Goal: Transaction & Acquisition: Purchase product/service

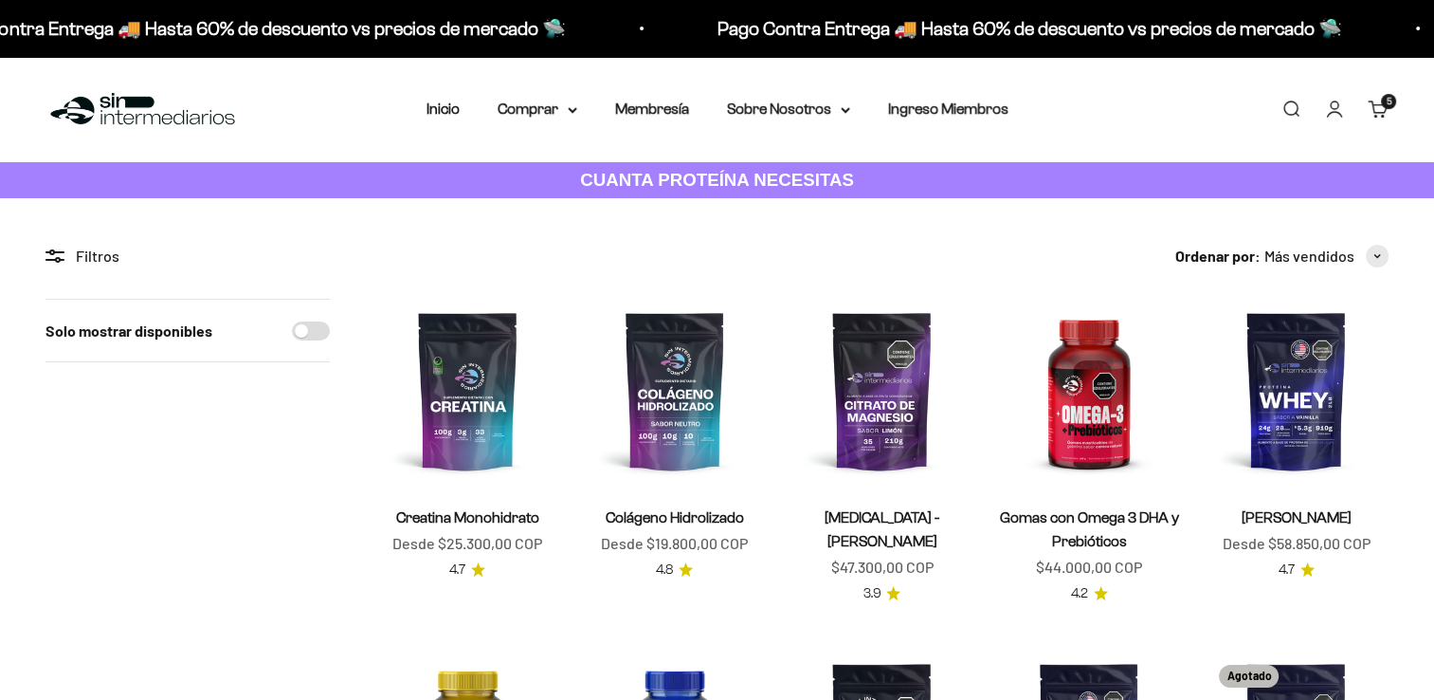
click at [1387, 112] on link "Carrito 5 artículos 5" at bounding box center [1378, 109] width 21 height 21
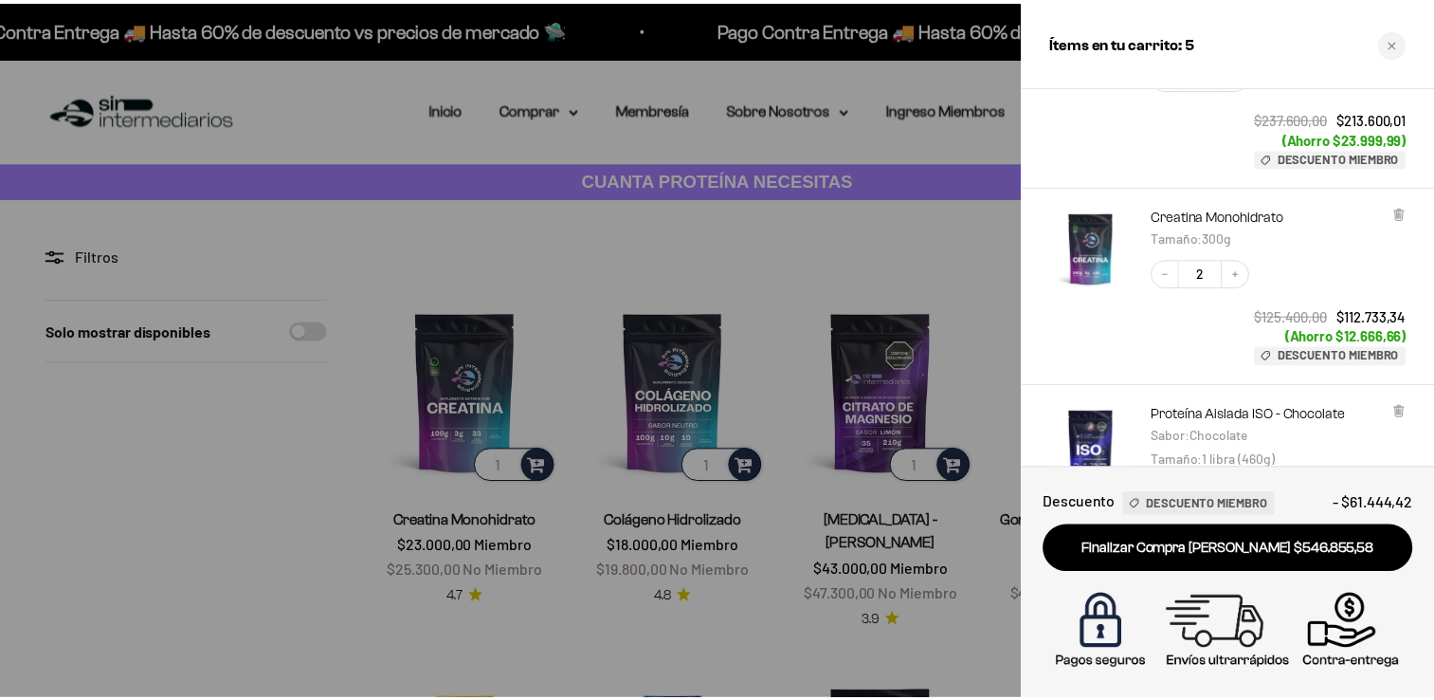
scroll to position [210, 0]
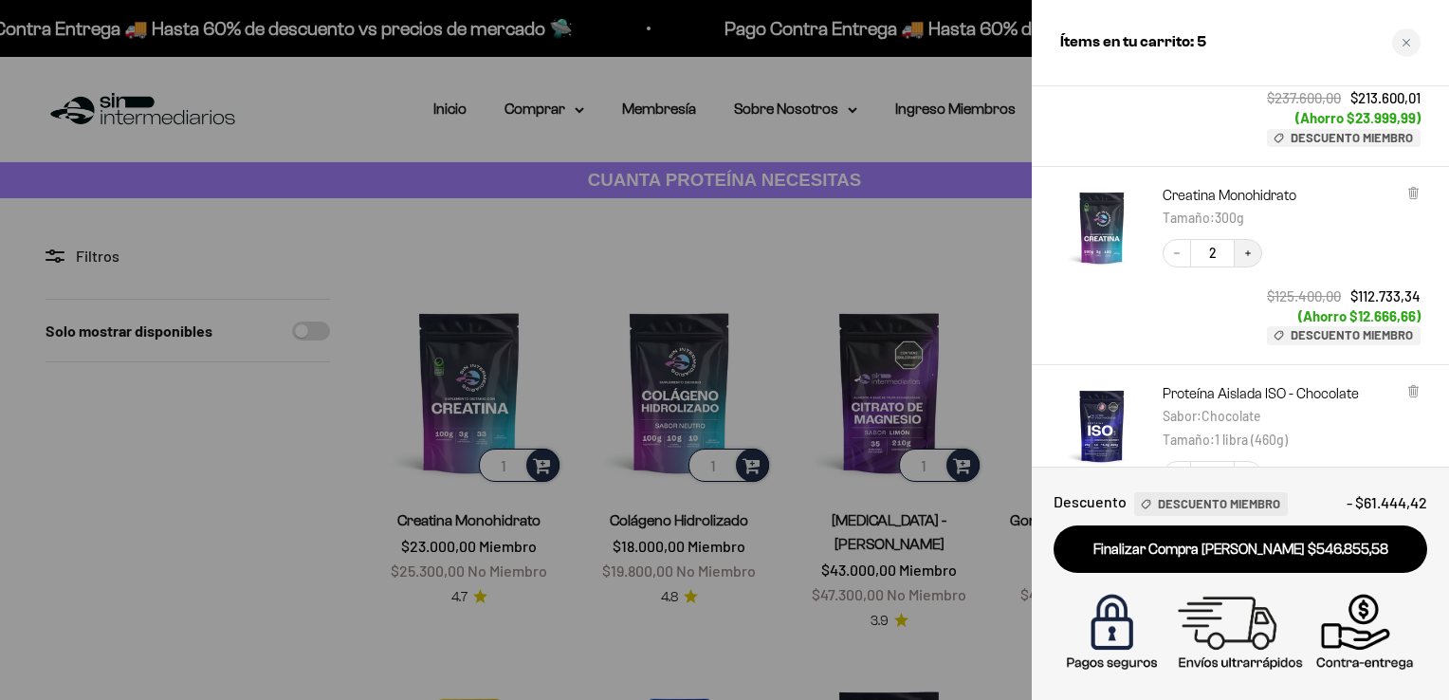
click at [1248, 252] on icon "Increase quantity" at bounding box center [1248, 253] width 6 height 6
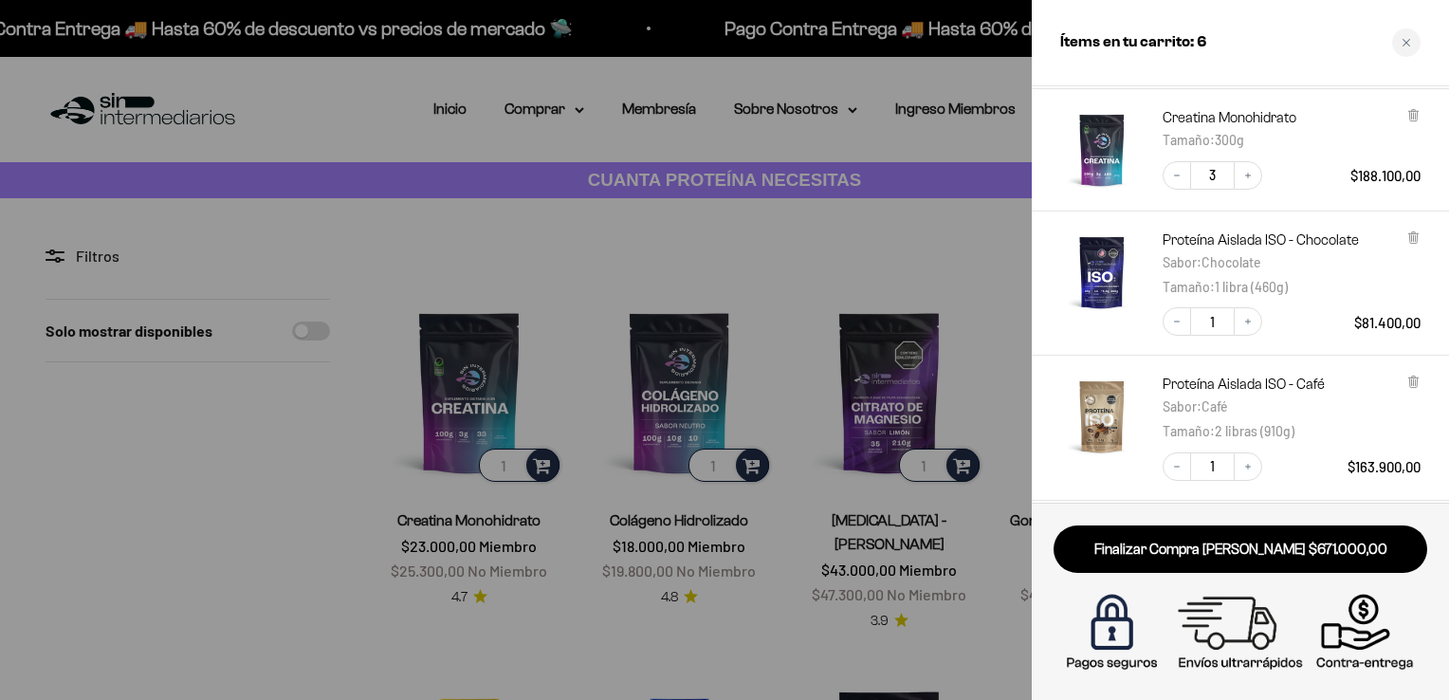
click at [770, 235] on div at bounding box center [724, 350] width 1449 height 700
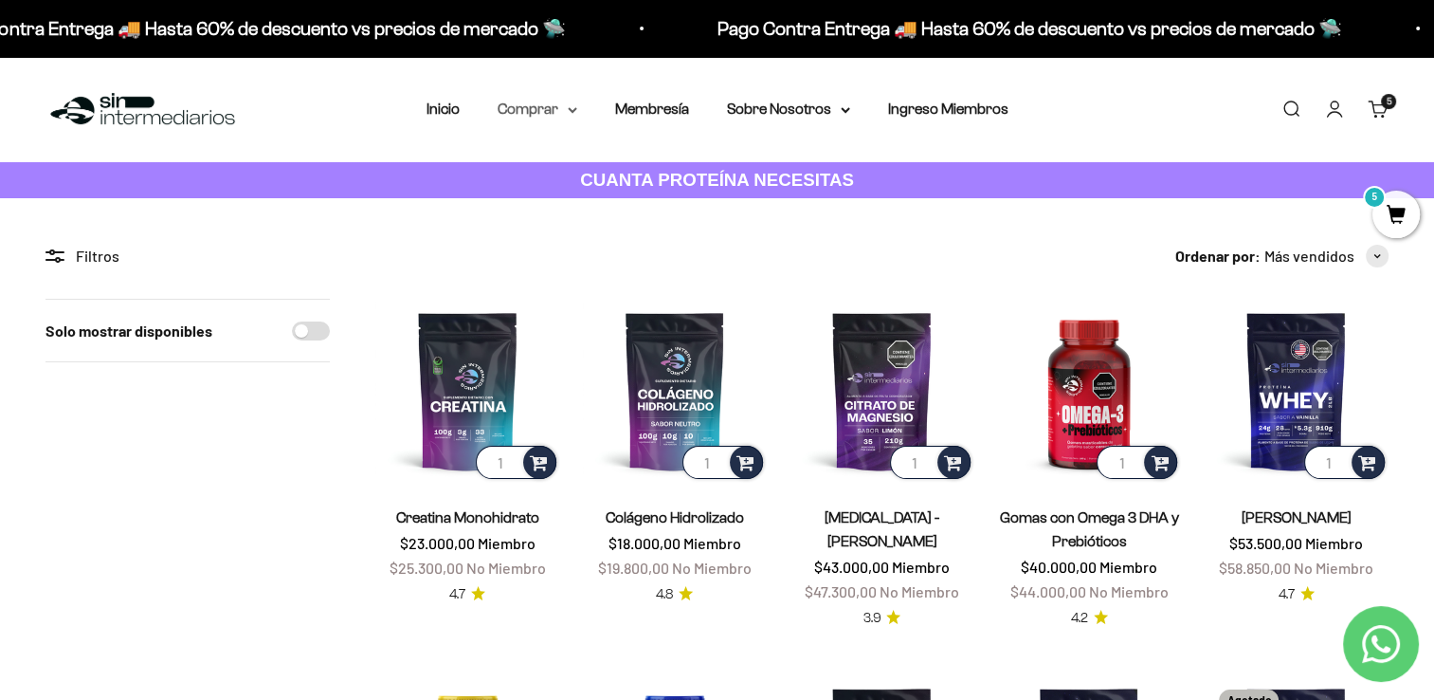
click at [534, 108] on summary "Comprar" at bounding box center [538, 109] width 80 height 25
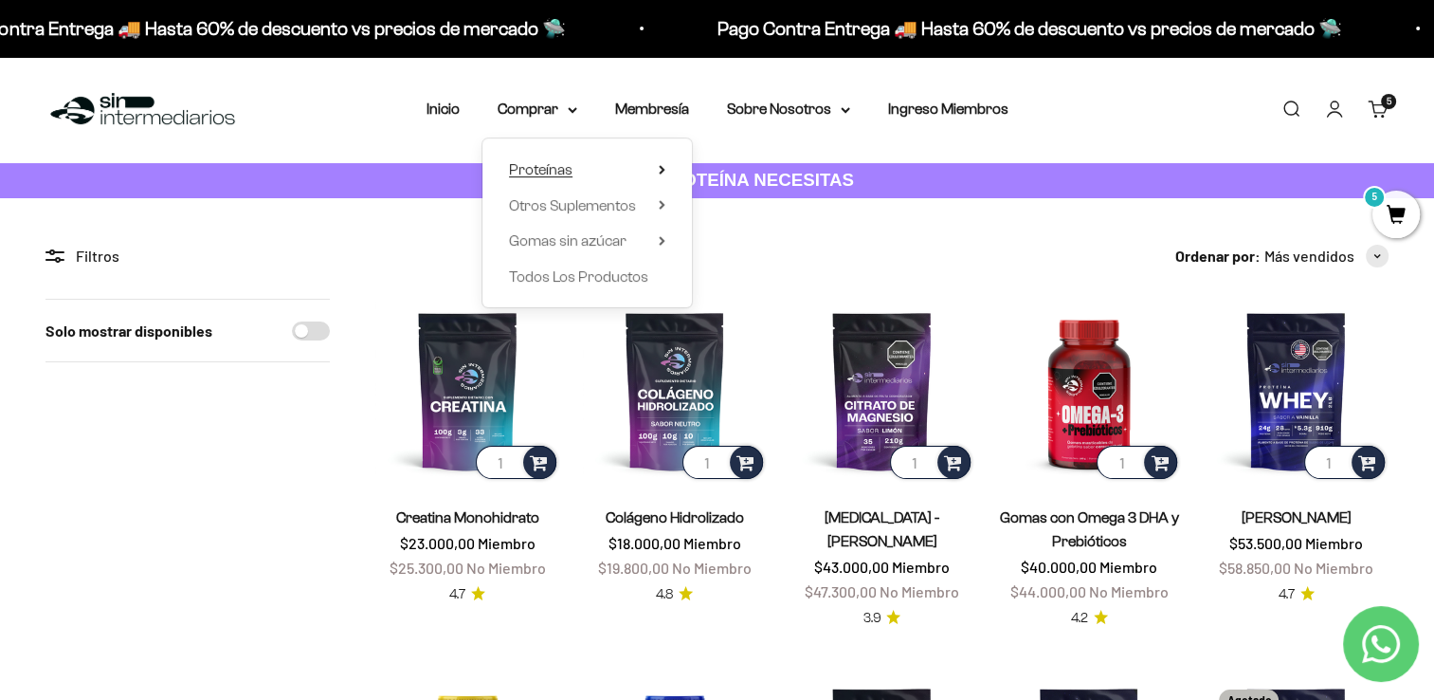
drag, startPoint x: 539, startPoint y: 154, endPoint x: 544, endPoint y: 171, distance: 17.7
click at [544, 171] on div "Proteínas Ver Todos Whey Iso Vegan" at bounding box center [588, 222] width 210 height 169
click at [544, 171] on span "Proteínas" at bounding box center [541, 169] width 64 height 16
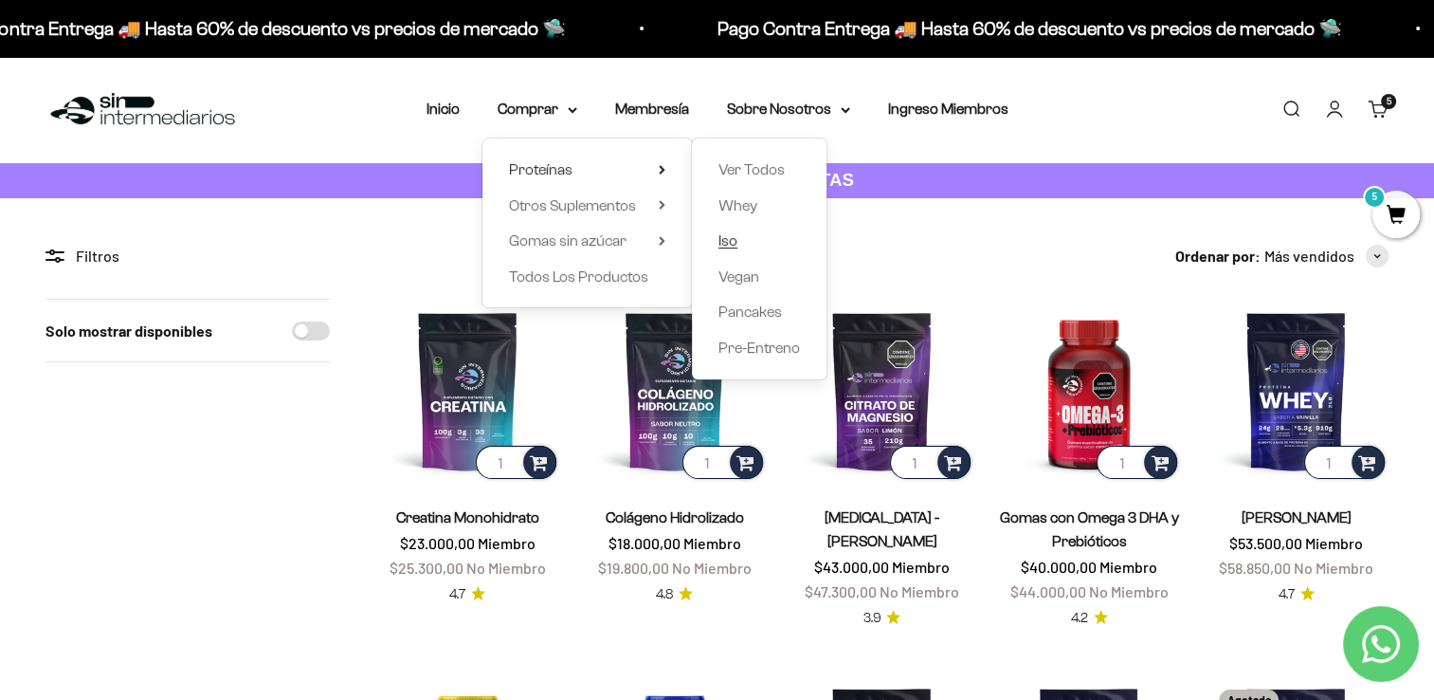
click at [752, 241] on link "Iso" at bounding box center [760, 240] width 82 height 25
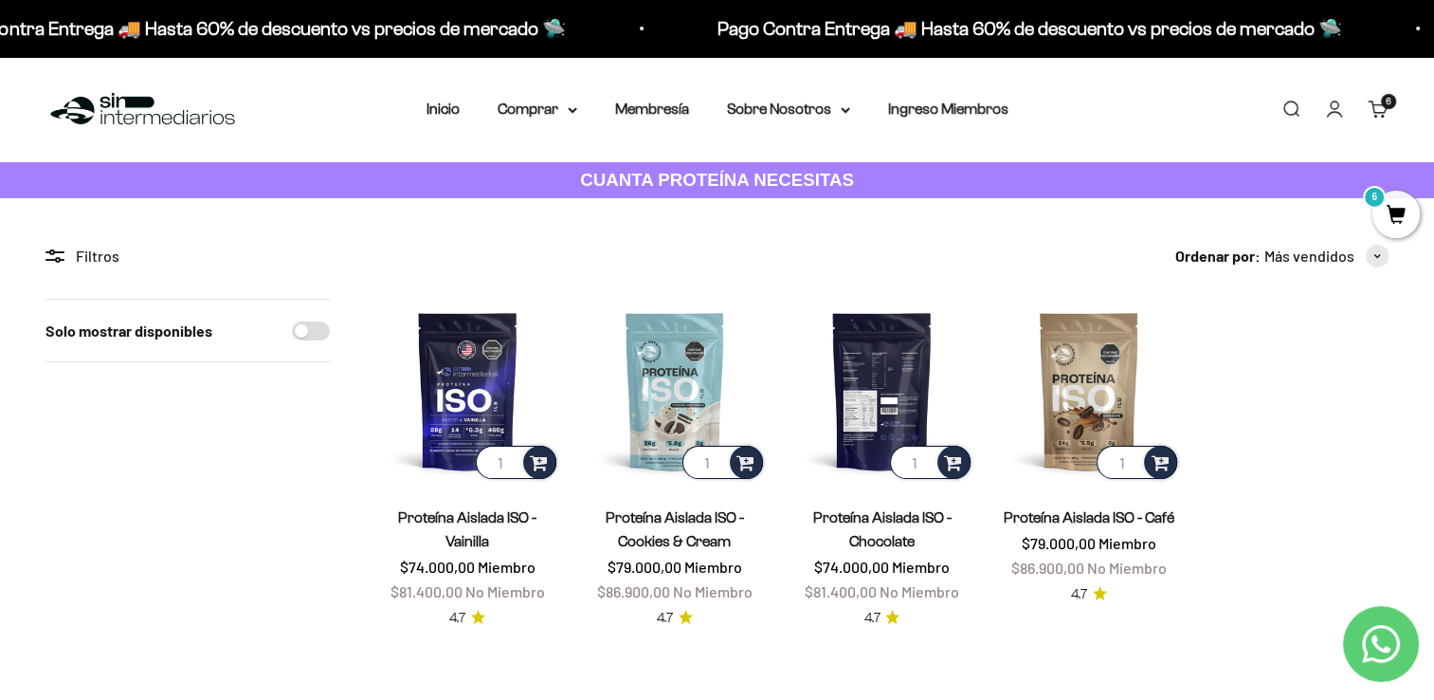
click at [886, 370] on img at bounding box center [882, 391] width 185 height 185
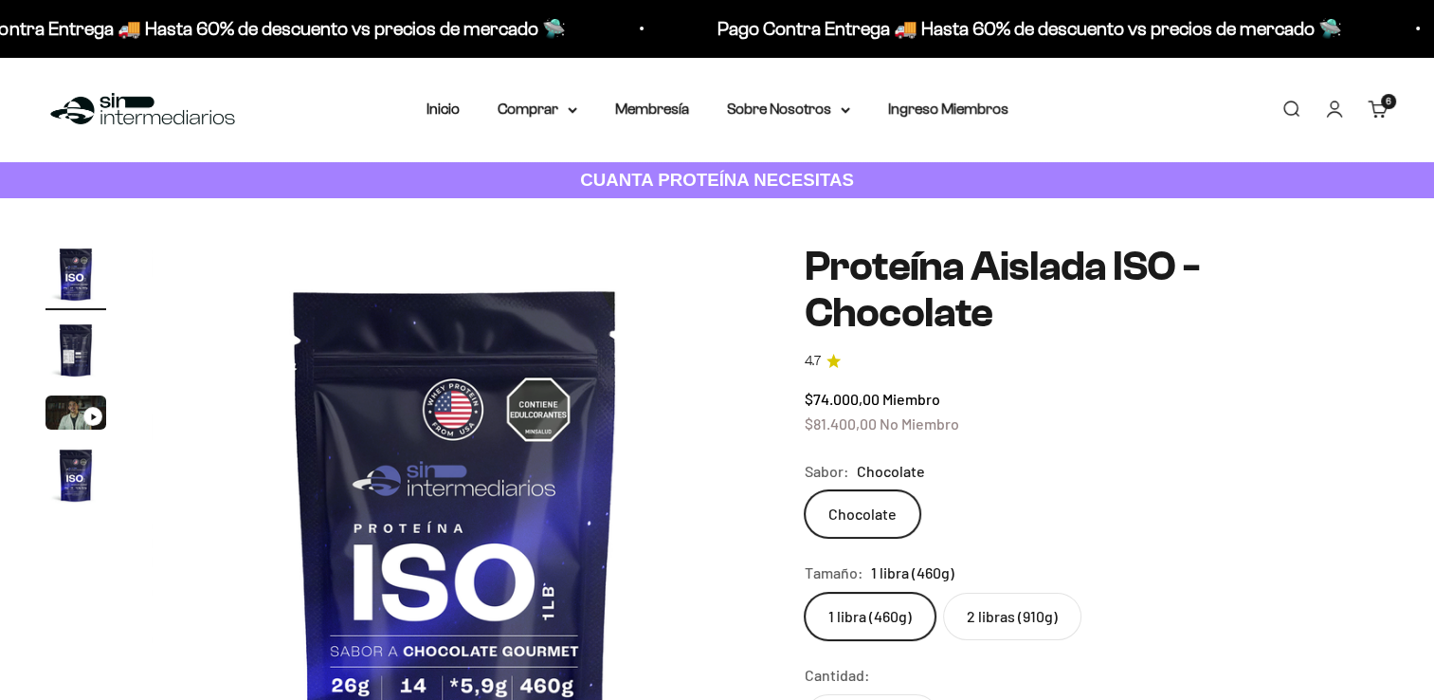
click at [982, 616] on label "2 libras (910g)" at bounding box center [1012, 616] width 138 height 47
click at [805, 593] on input "2 libras (910g)" at bounding box center [804, 592] width 1 height 1
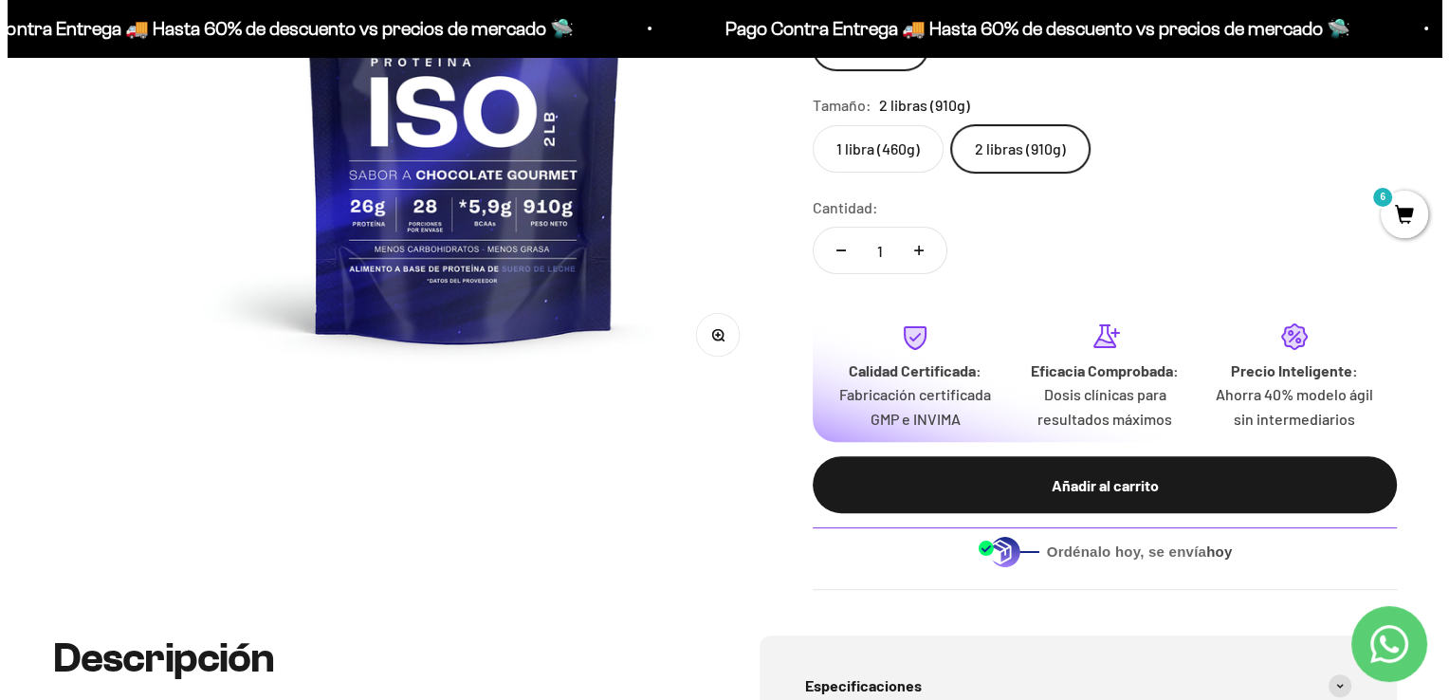
scroll to position [469, 0]
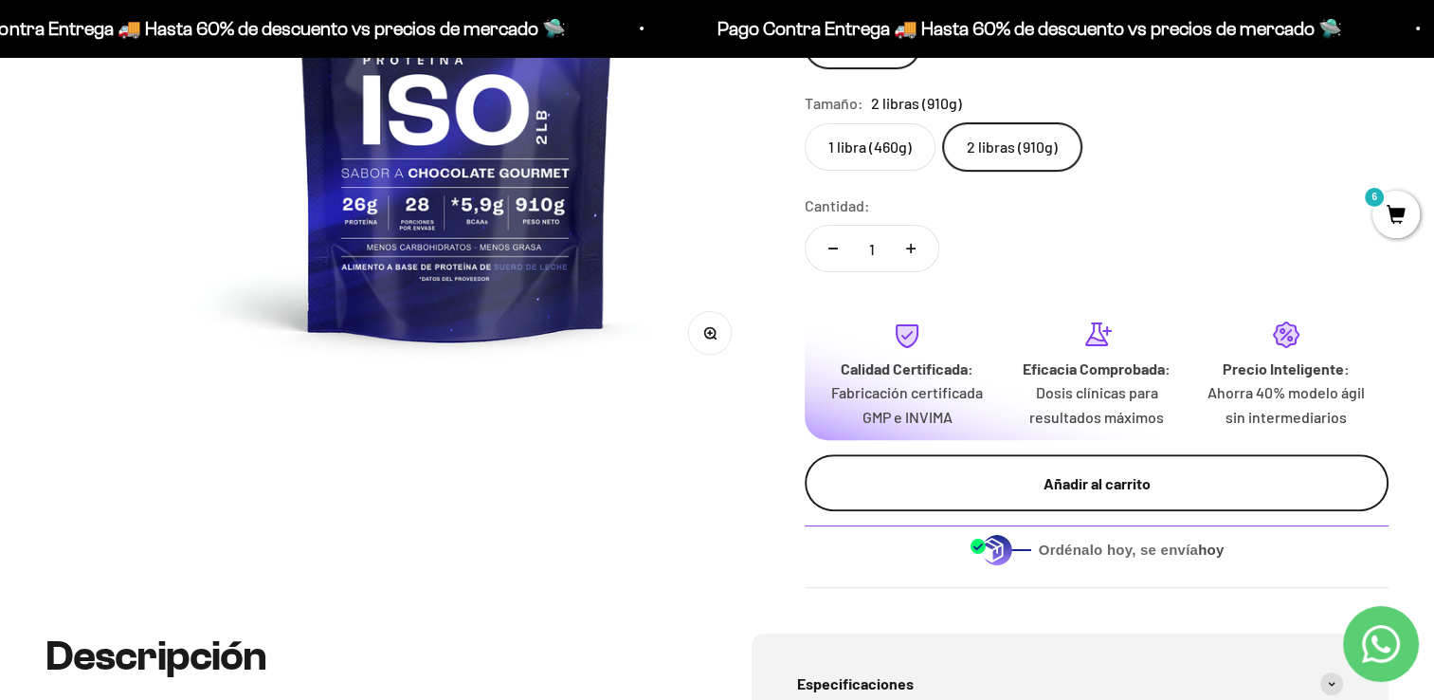
click at [1143, 482] on div "Añadir al carrito" at bounding box center [1097, 483] width 508 height 25
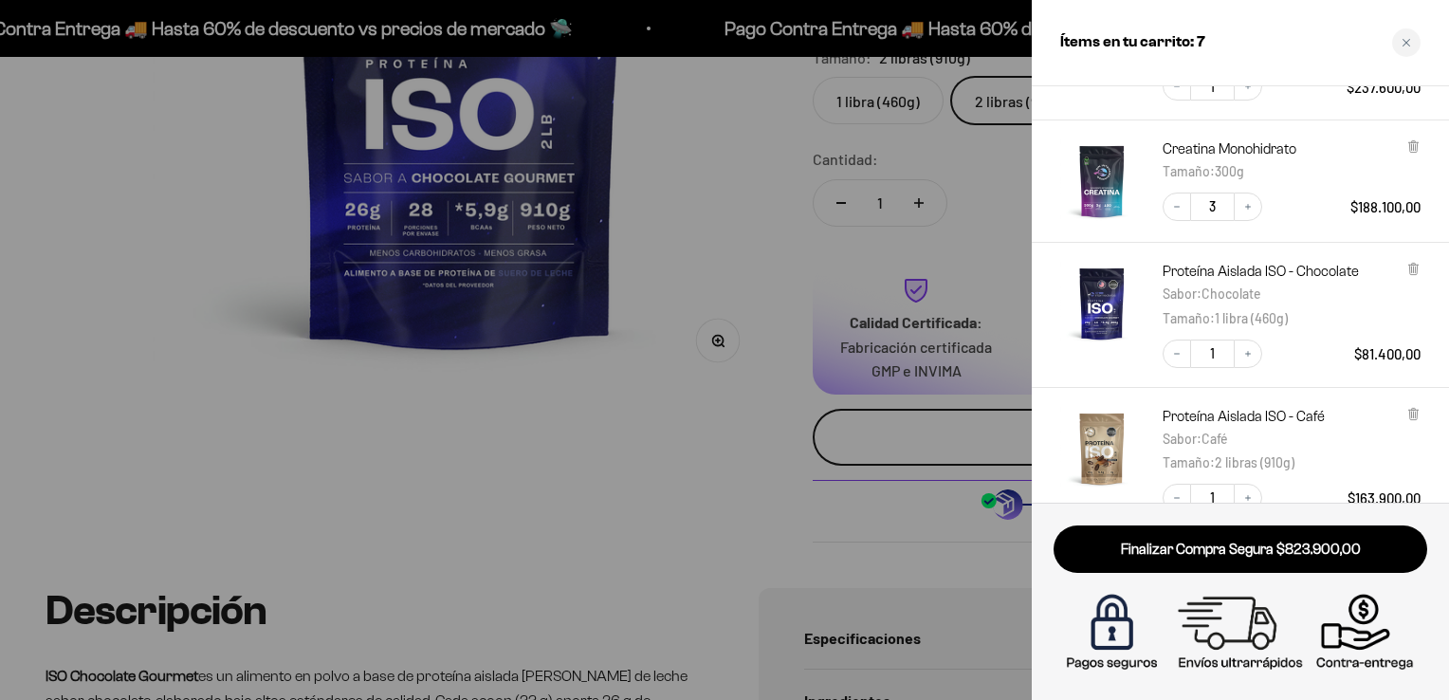
scroll to position [339, 0]
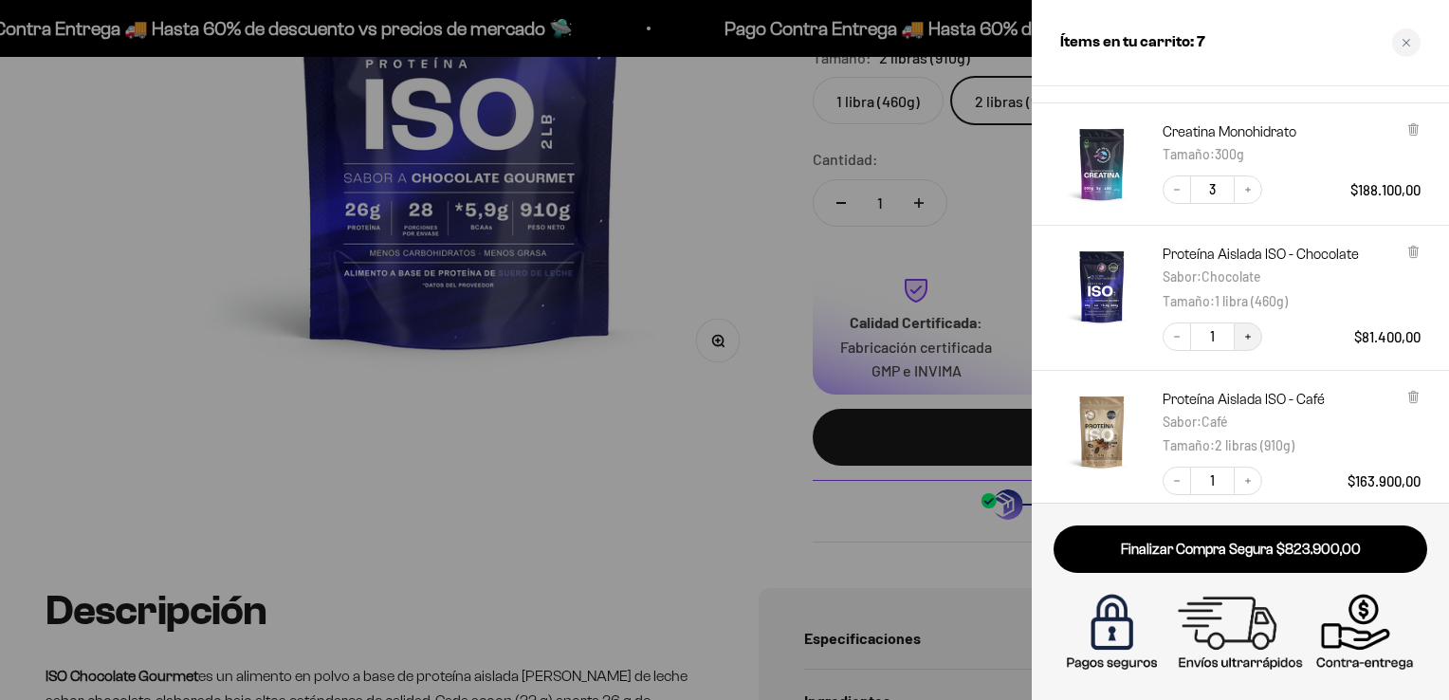
click at [1248, 335] on icon "Increase quantity" at bounding box center [1248, 337] width 6 height 6
click at [1413, 255] on icon at bounding box center [1413, 252] width 8 height 9
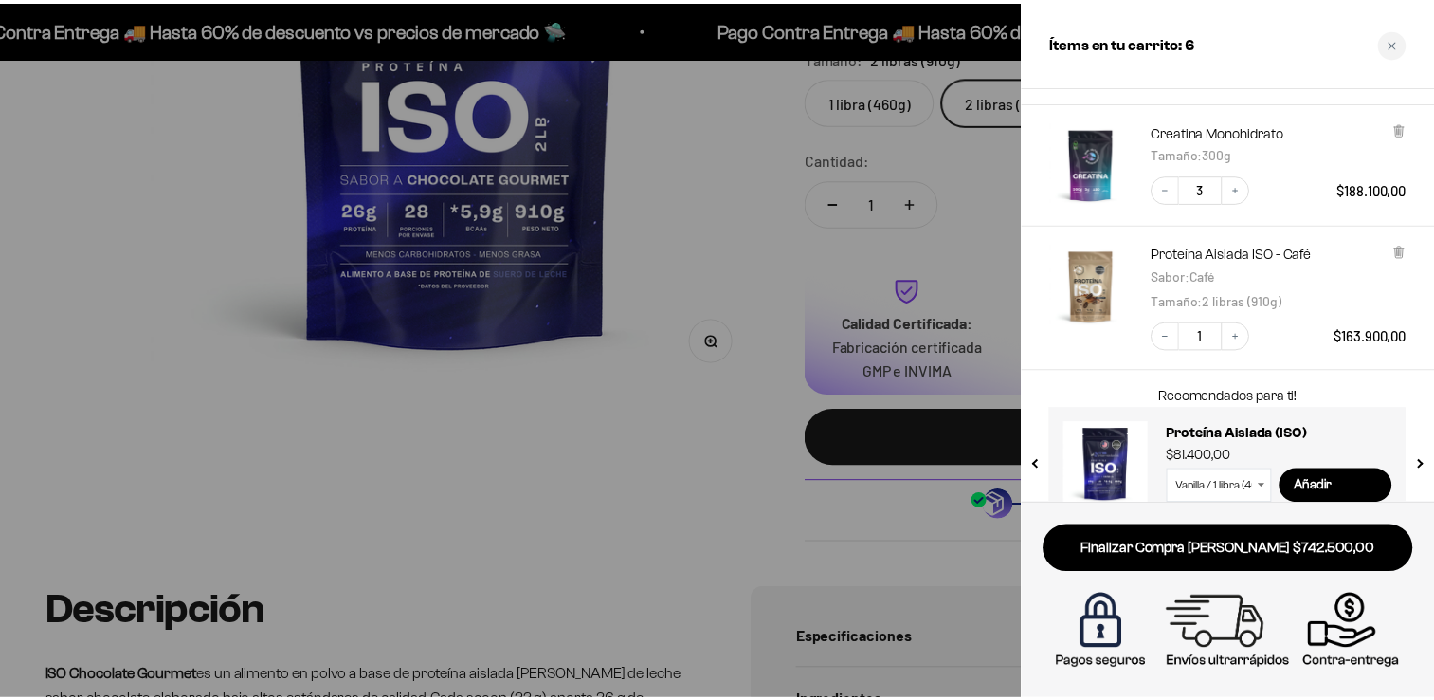
scroll to position [372, 0]
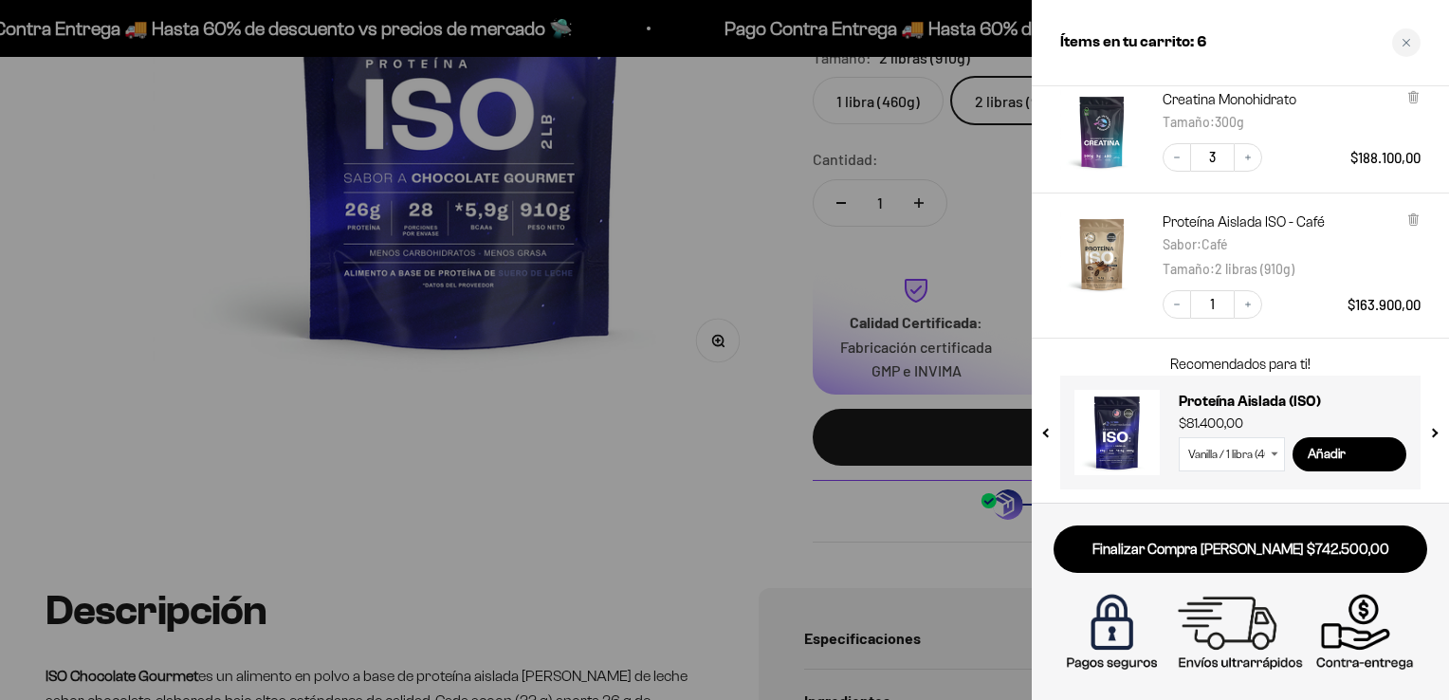
click at [742, 254] on div at bounding box center [724, 350] width 1449 height 700
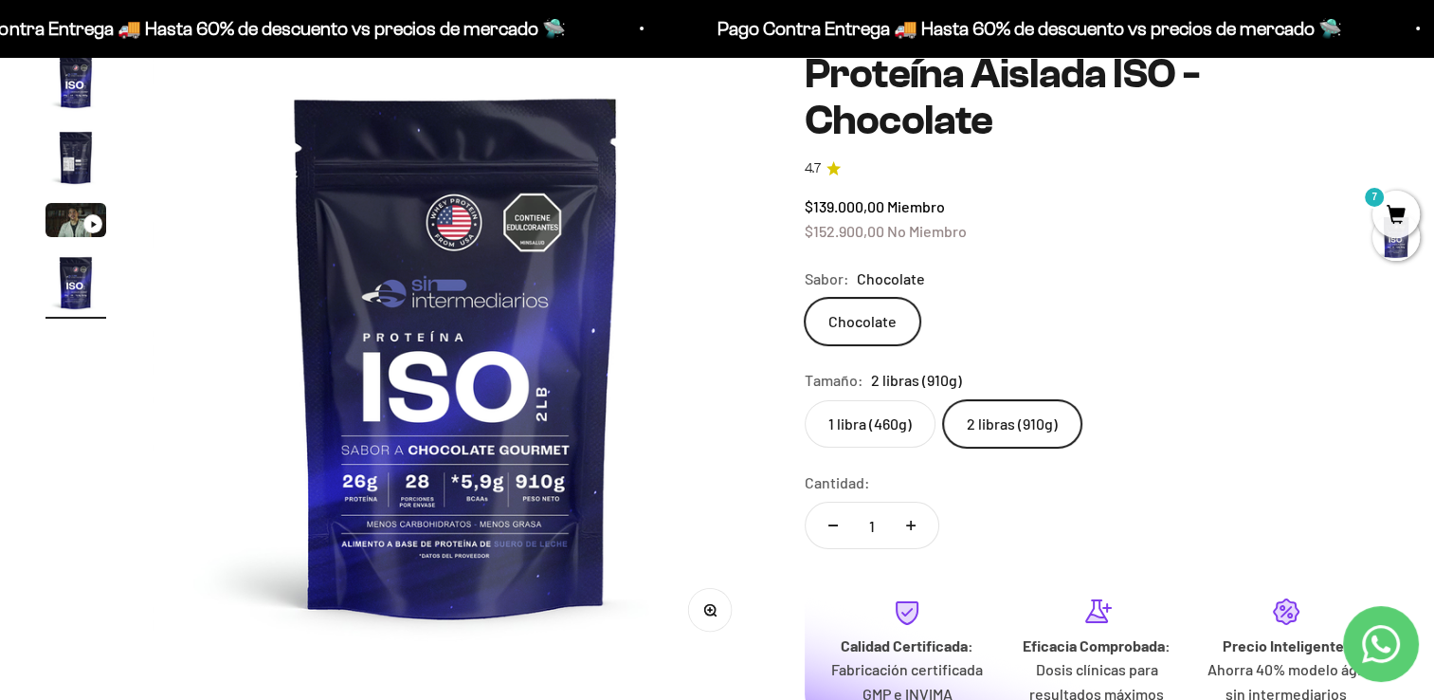
scroll to position [189, 0]
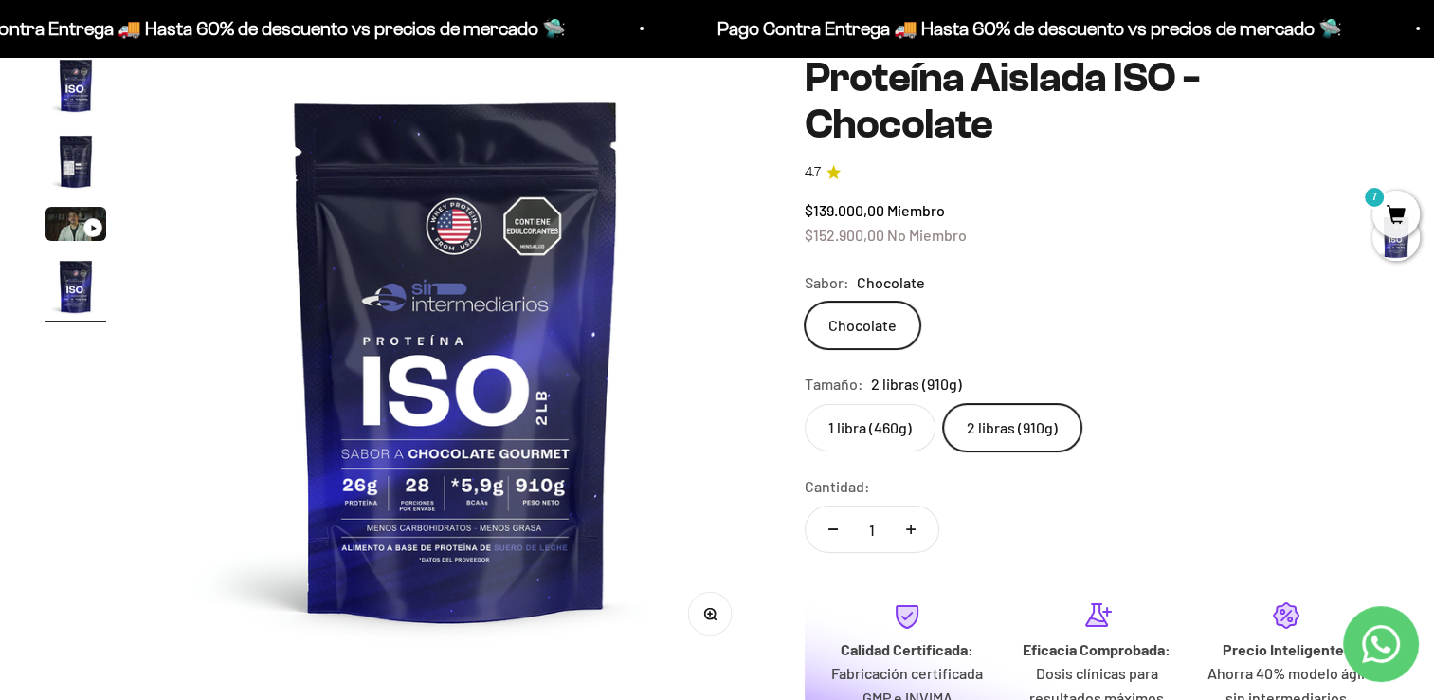
click at [846, 429] on label "1 libra (460g)" at bounding box center [870, 427] width 131 height 47
click at [805, 404] on input "1 libra (460g)" at bounding box center [804, 403] width 1 height 1
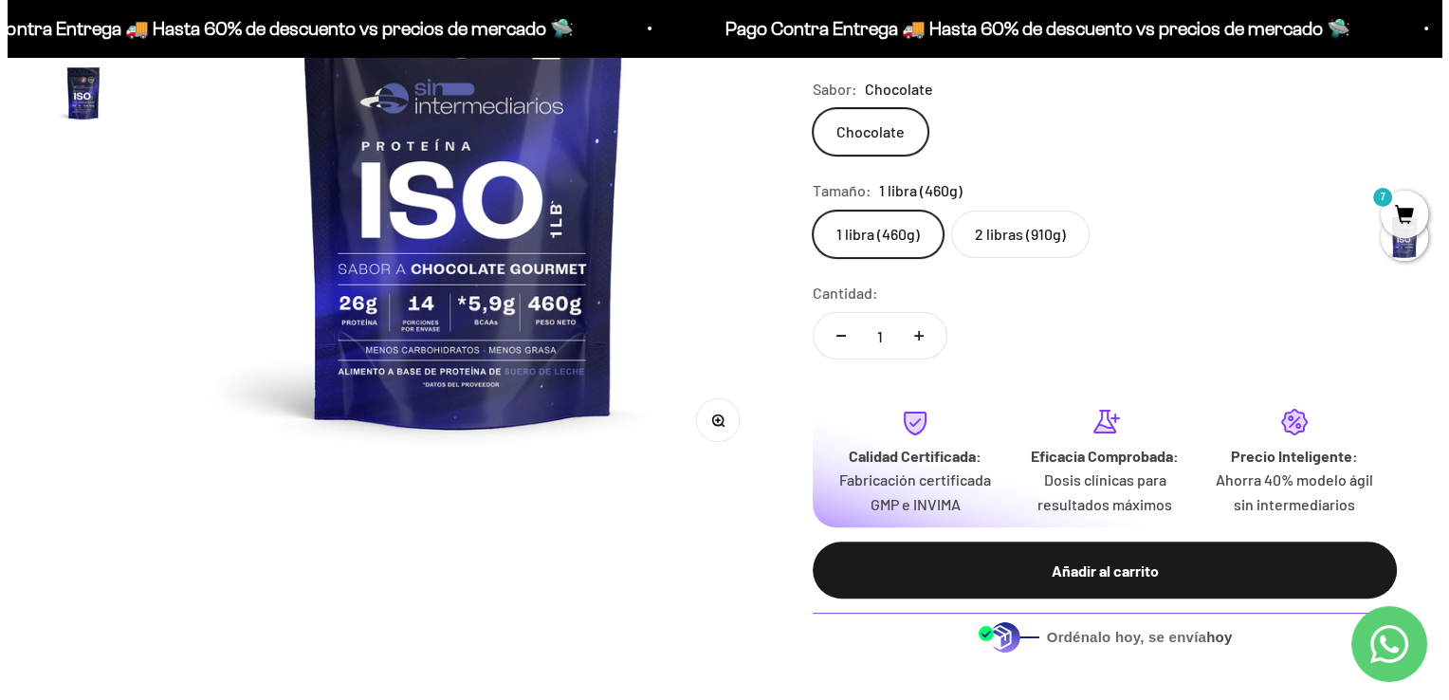
scroll to position [391, 0]
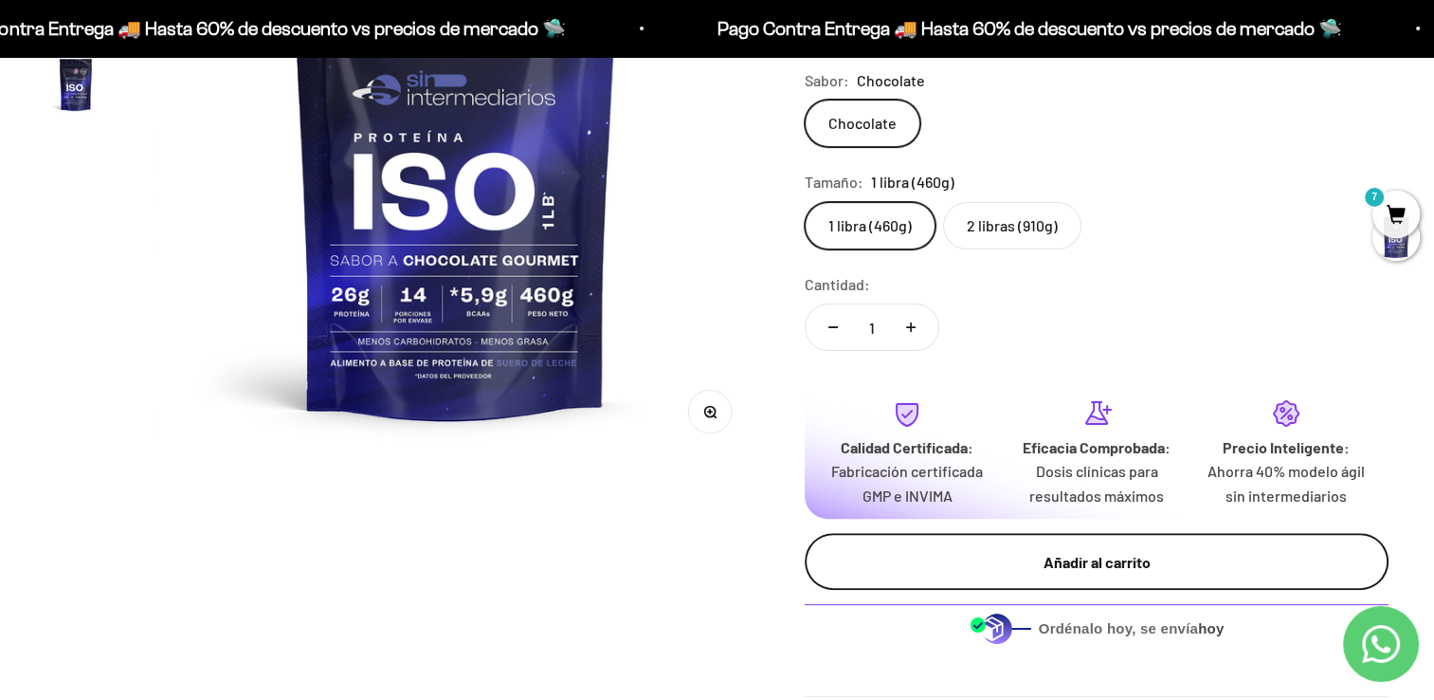
click at [1056, 577] on button "Añadir al carrito" at bounding box center [1097, 561] width 584 height 57
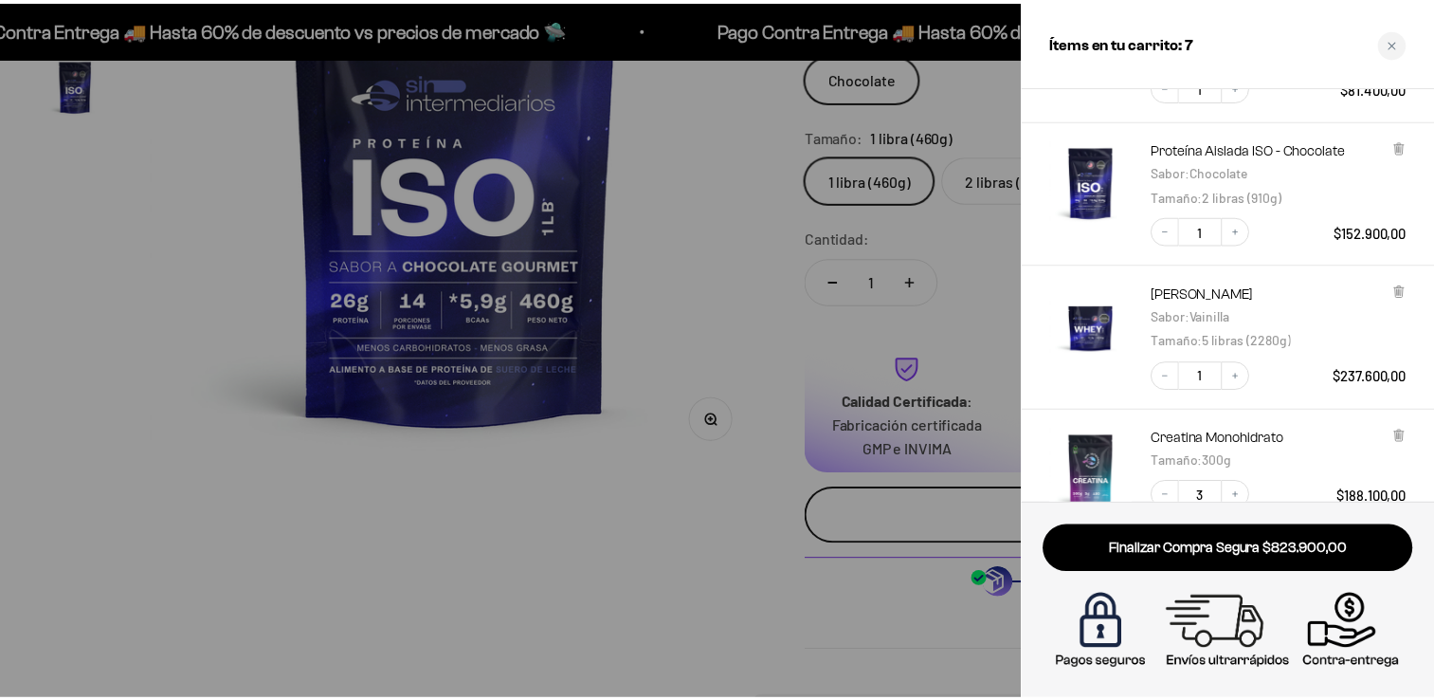
scroll to position [174, 0]
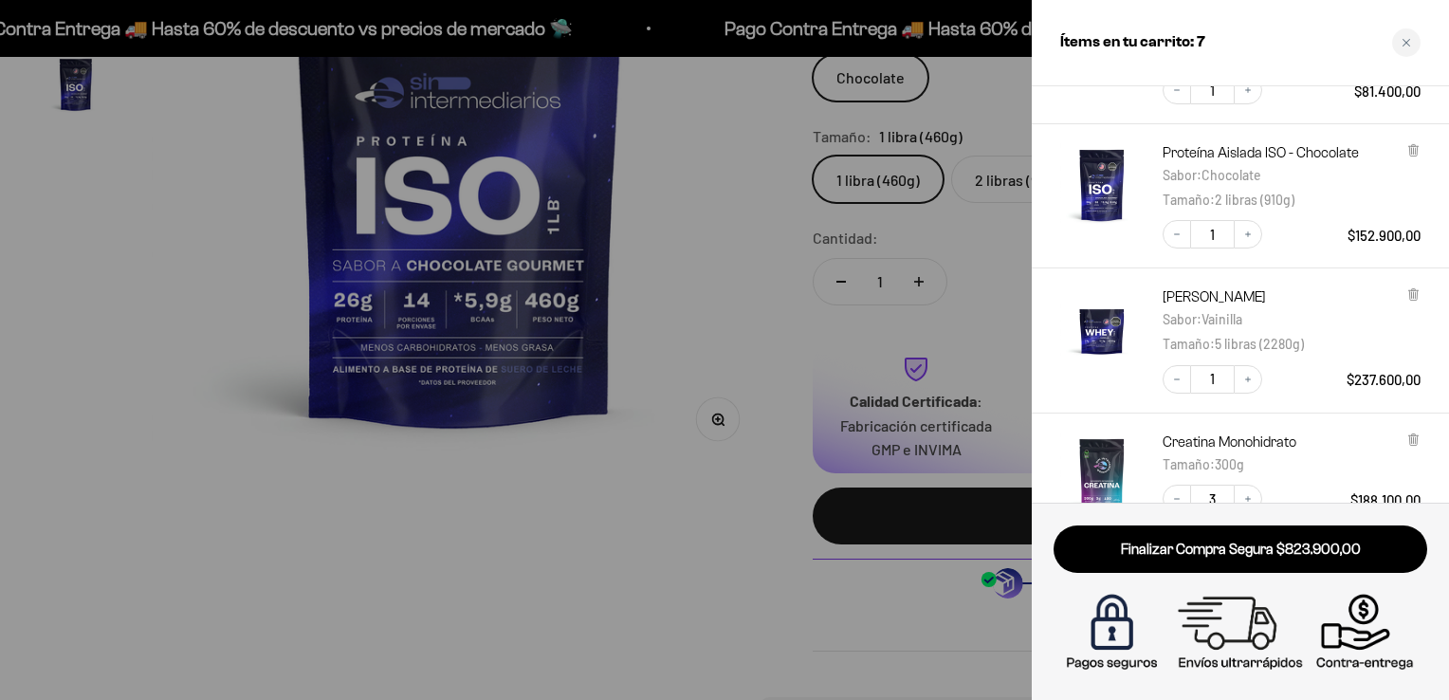
click at [691, 385] on div at bounding box center [724, 350] width 1449 height 700
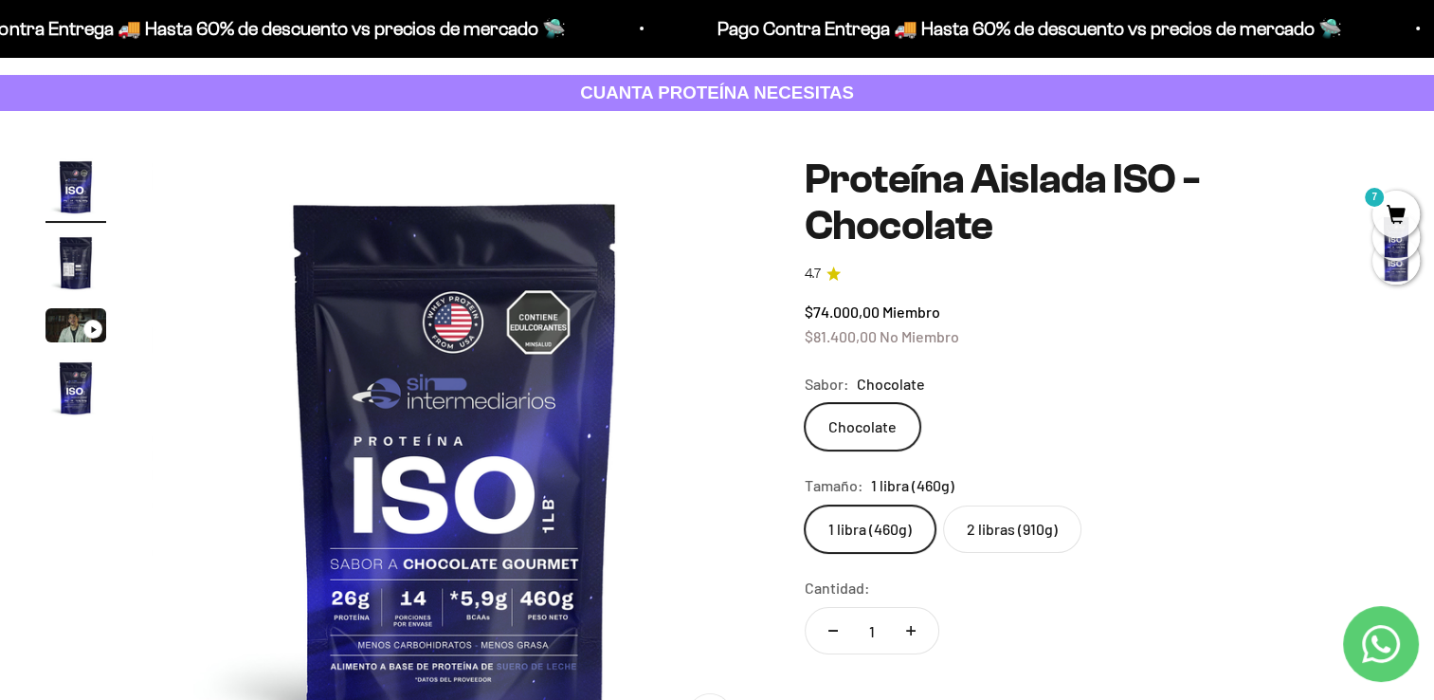
scroll to position [0, 0]
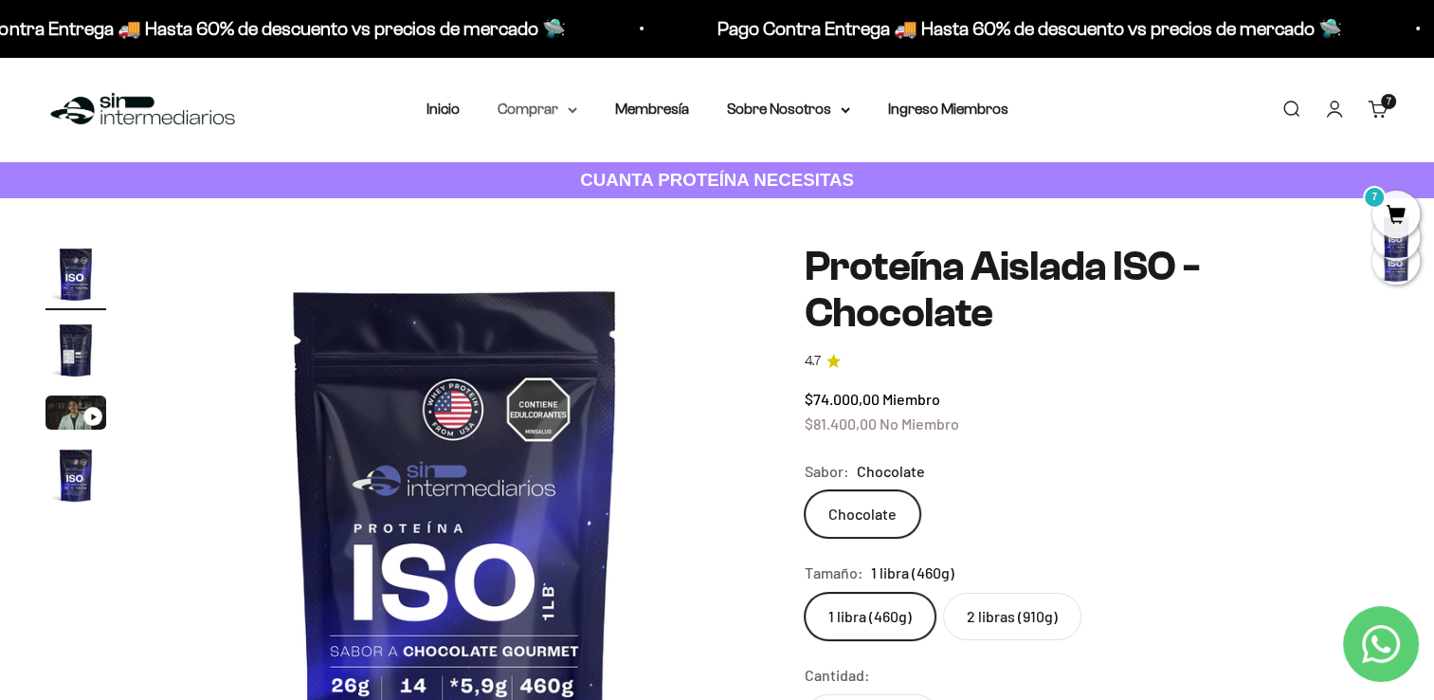
click at [560, 119] on summary "Comprar" at bounding box center [538, 109] width 80 height 25
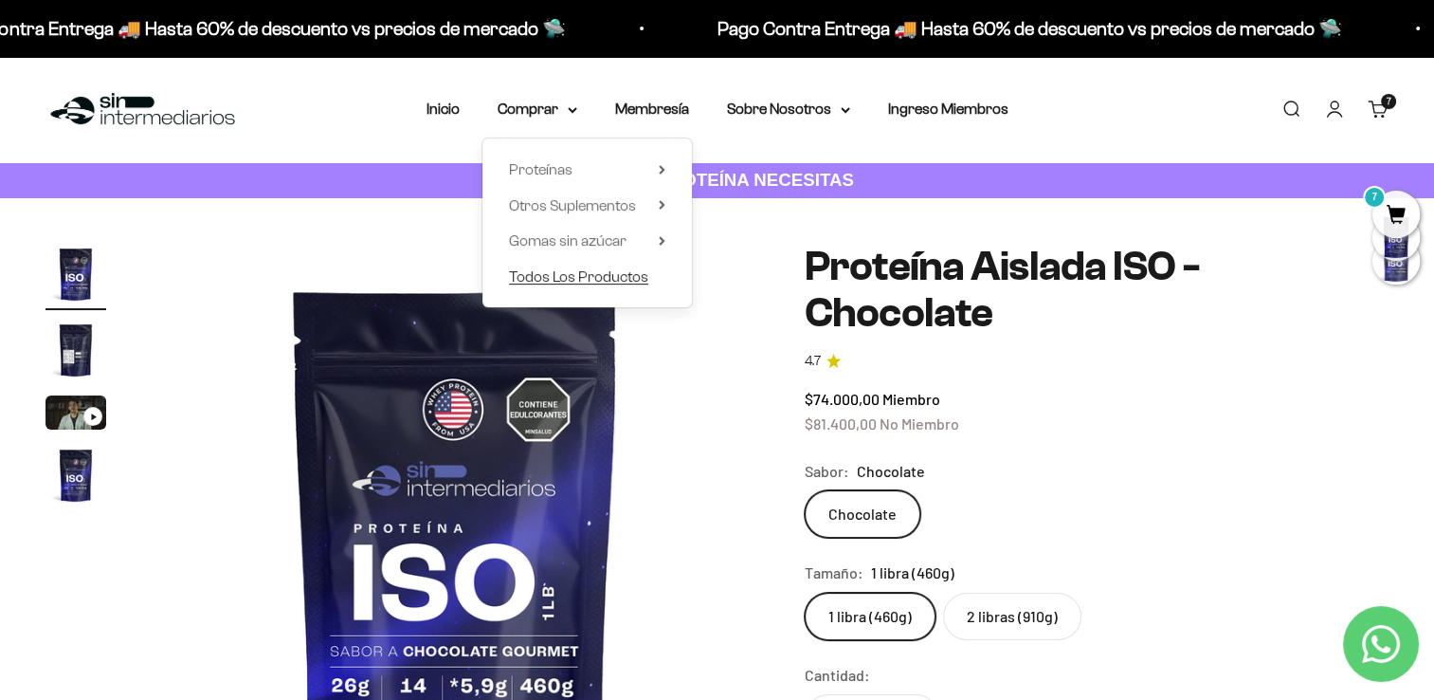
click at [567, 273] on span "Todos Los Productos" at bounding box center [578, 276] width 139 height 16
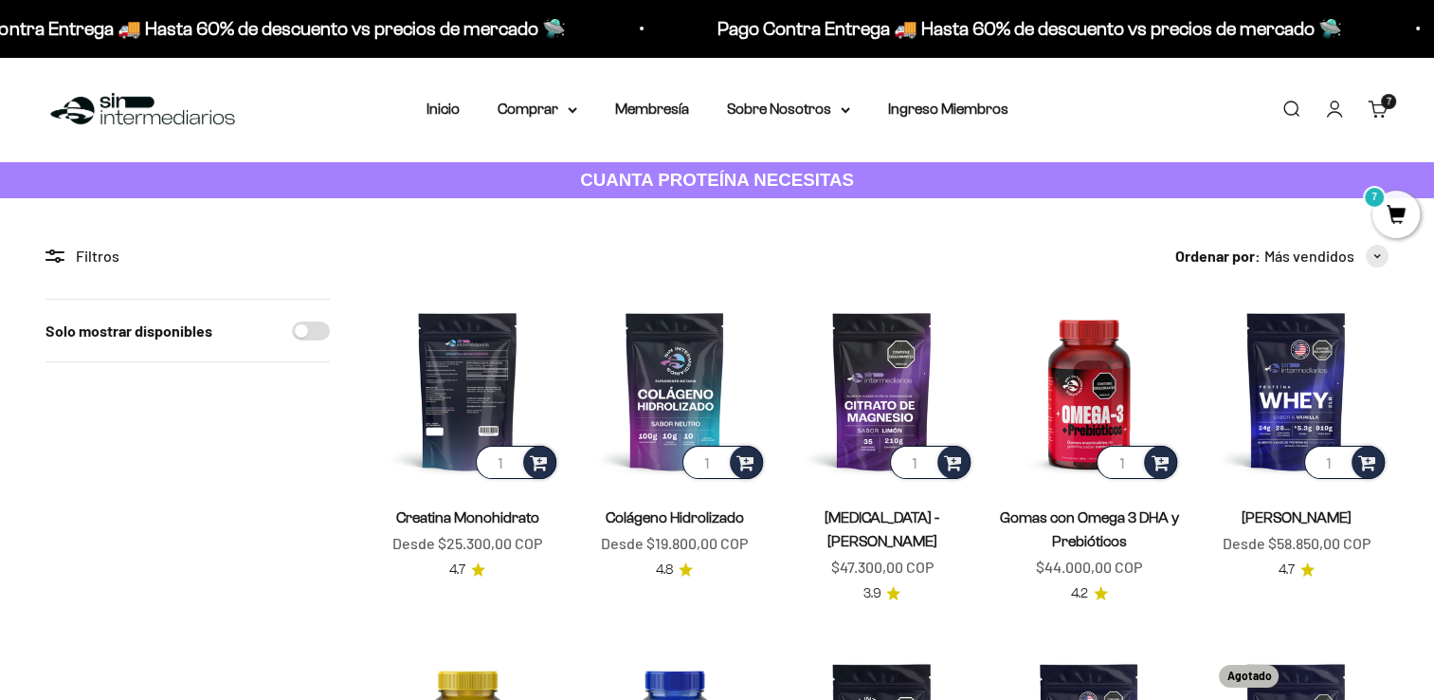
click at [463, 427] on img at bounding box center [467, 391] width 185 height 185
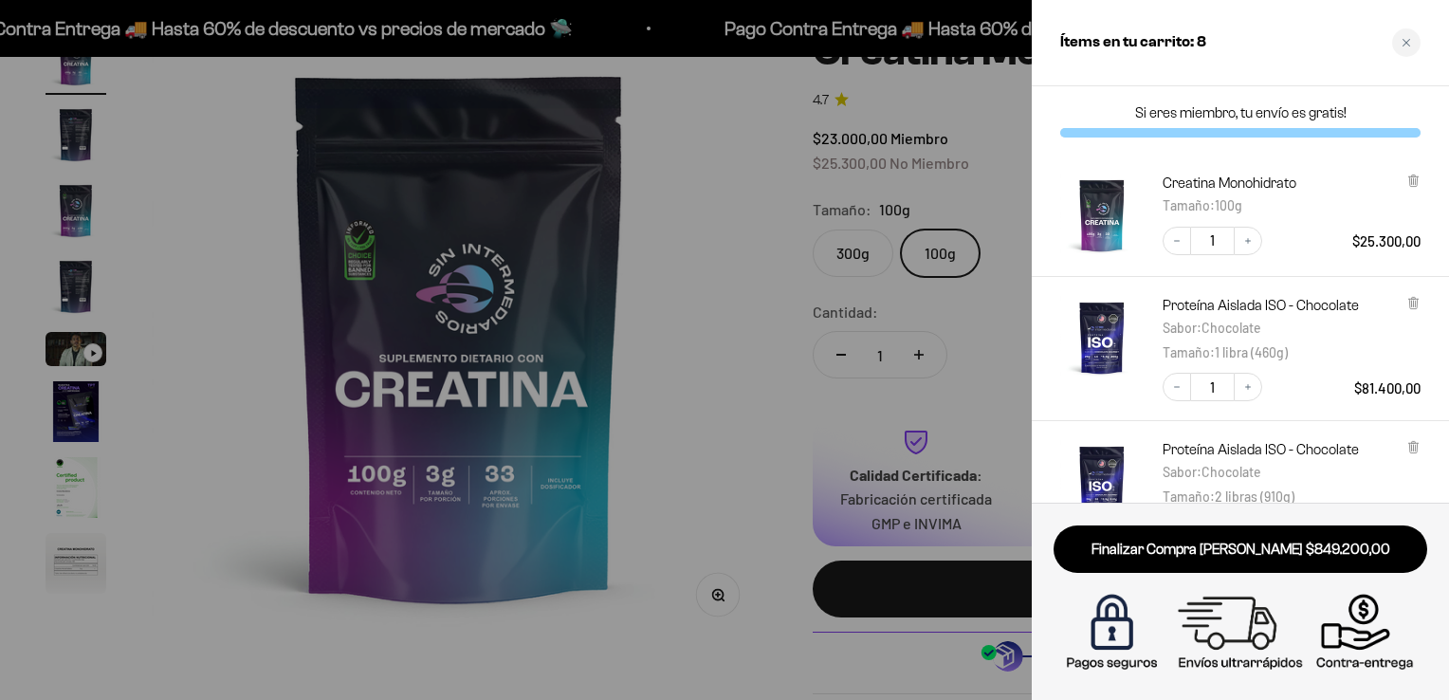
click at [750, 404] on div at bounding box center [724, 350] width 1449 height 700
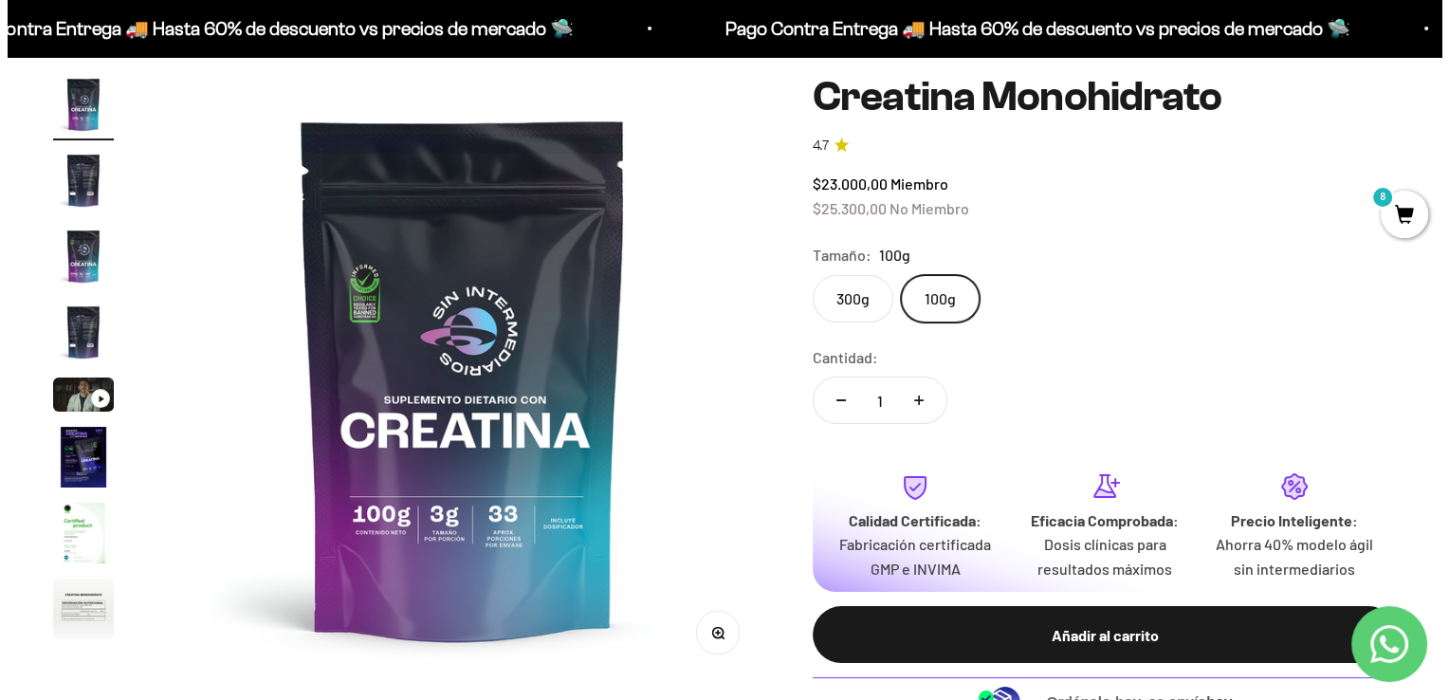
scroll to position [169, 0]
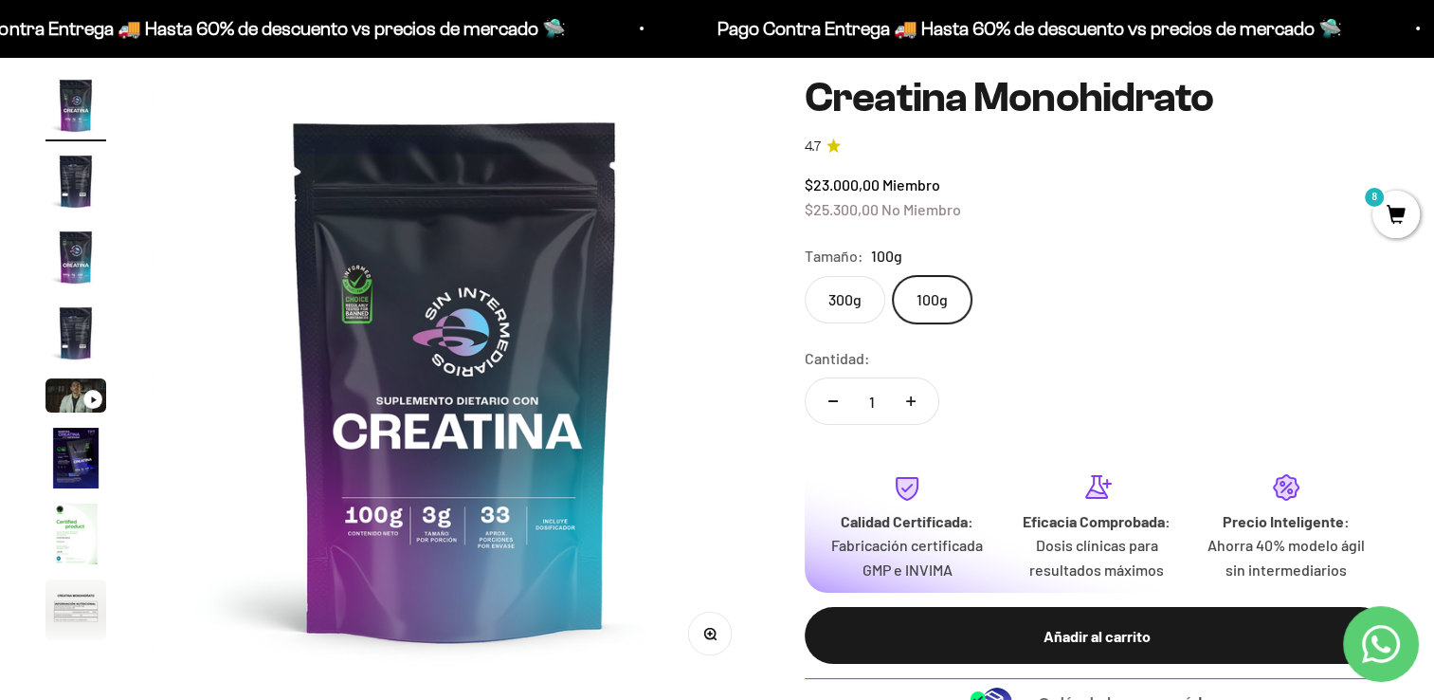
click at [1396, 221] on span "8" at bounding box center [1396, 214] width 47 height 47
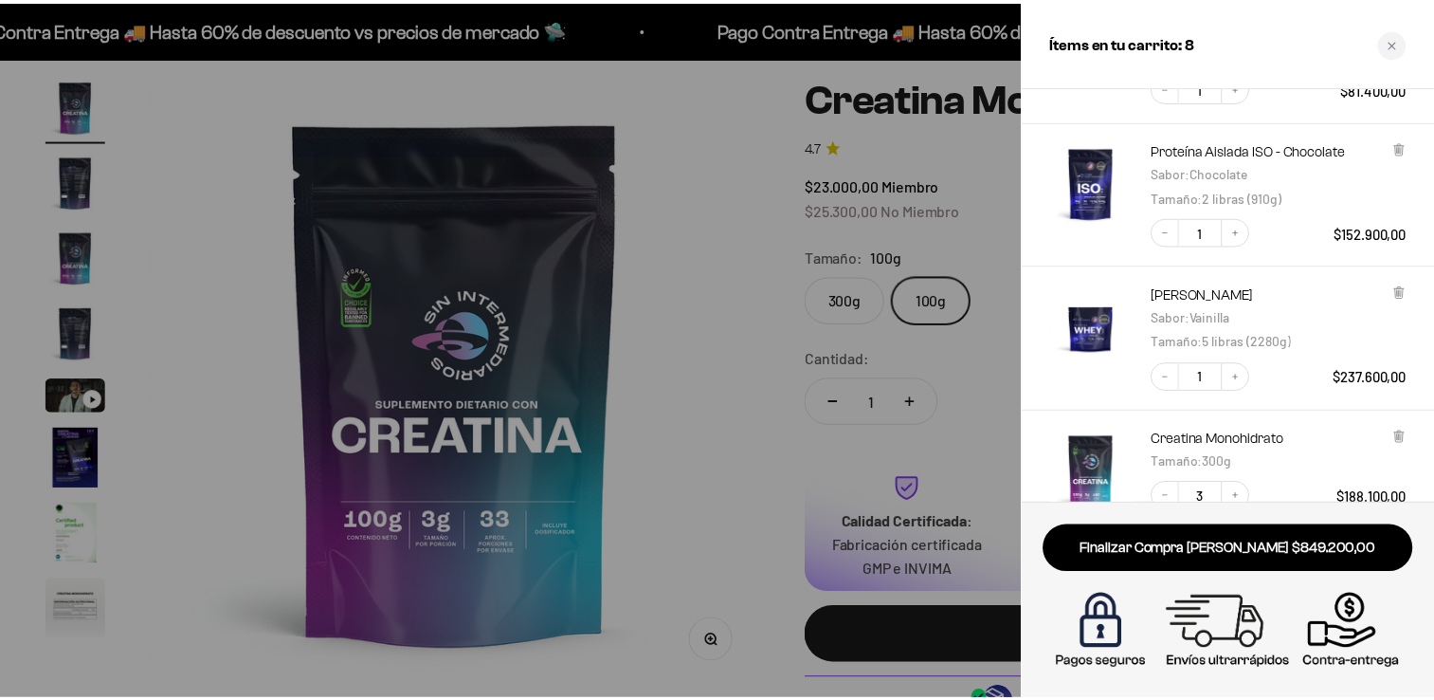
scroll to position [301, 0]
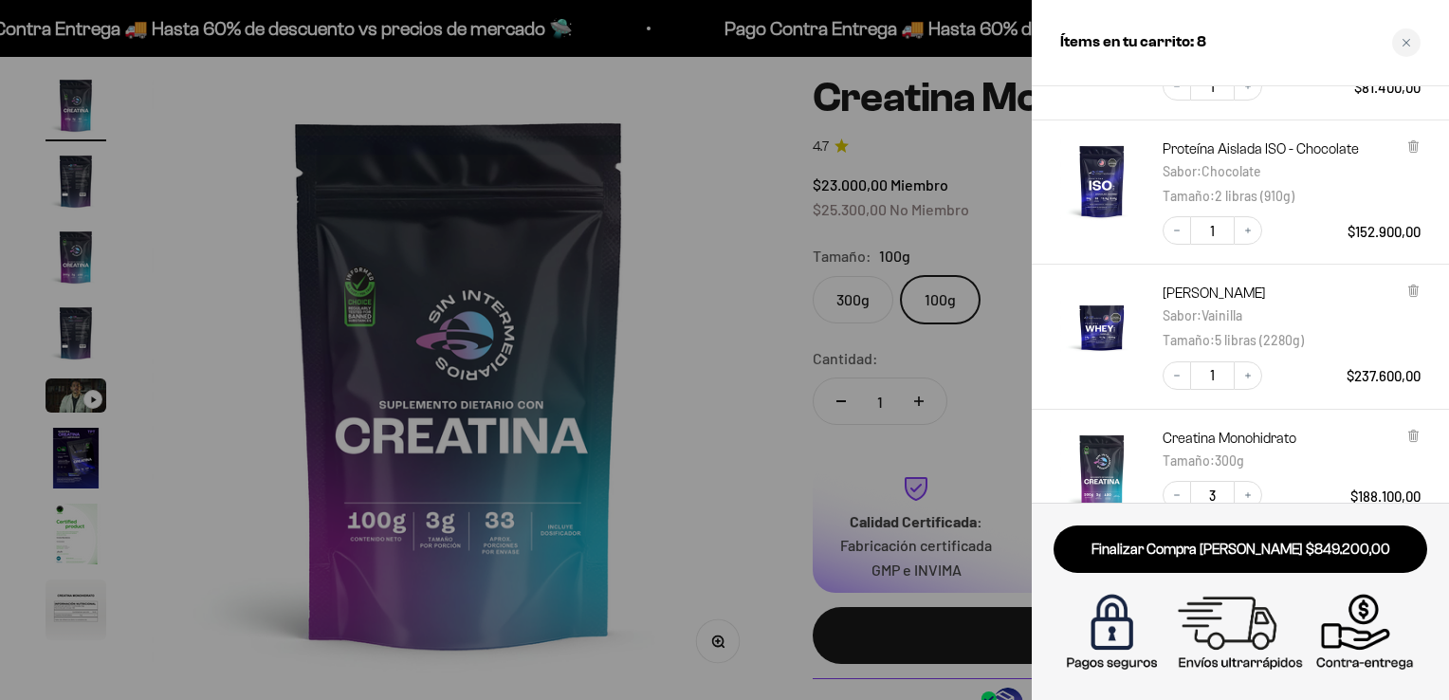
click at [958, 370] on div at bounding box center [724, 350] width 1449 height 700
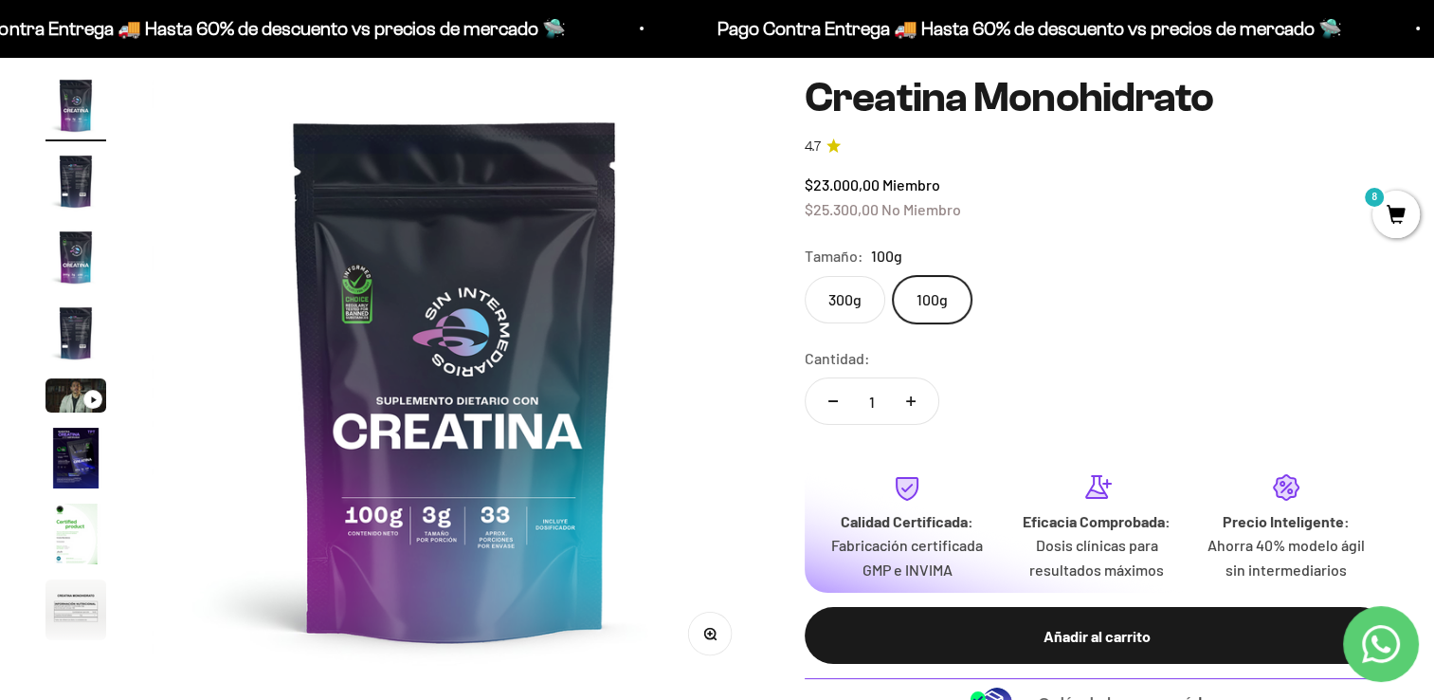
click at [848, 305] on label "300g" at bounding box center [845, 299] width 81 height 47
click at [805, 276] on input "300g" at bounding box center [804, 275] width 1 height 1
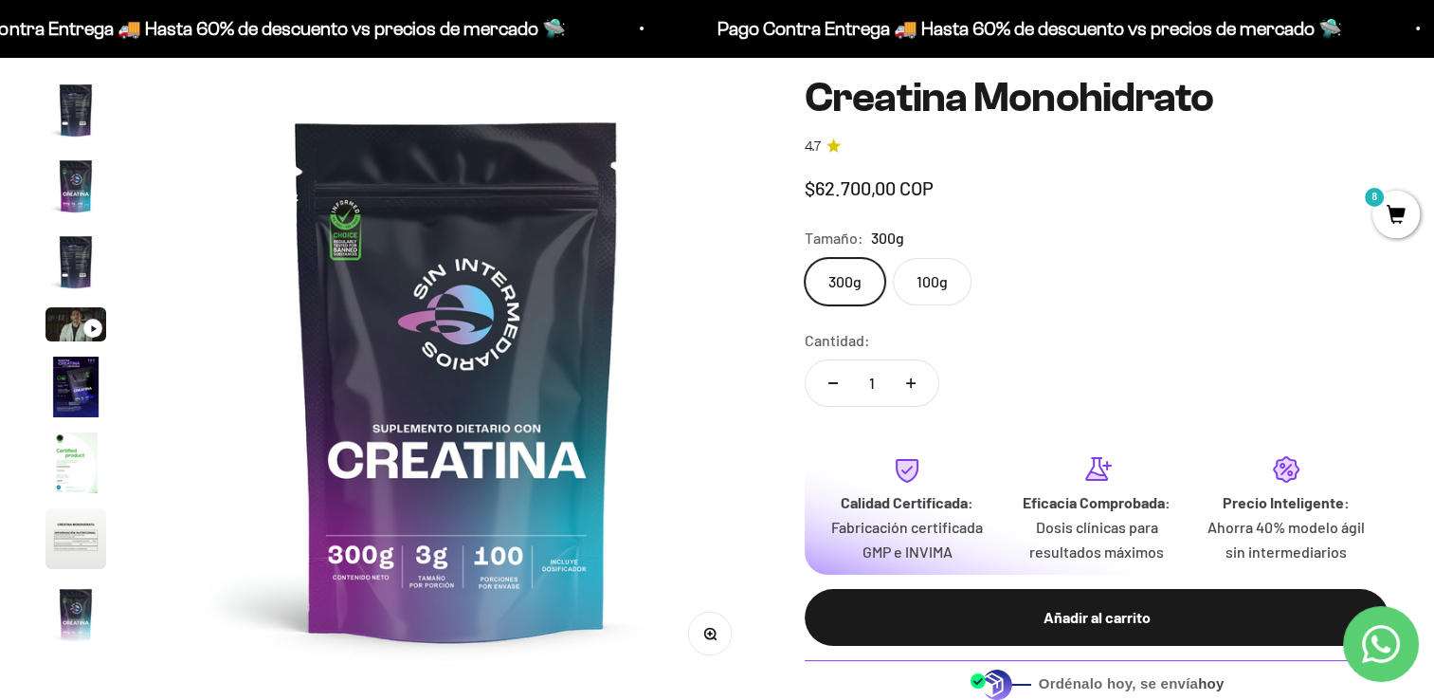
scroll to position [78, 0]
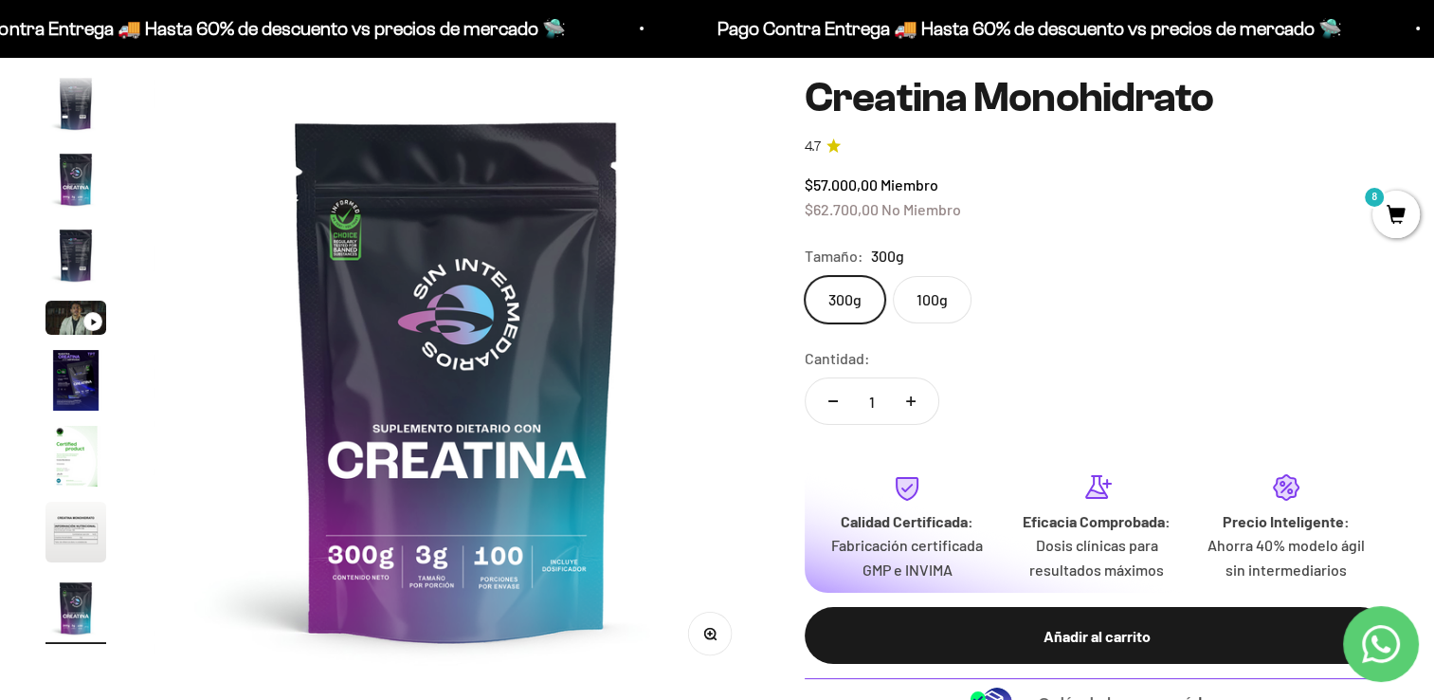
click at [937, 310] on label "100g" at bounding box center [932, 299] width 79 height 47
click at [805, 276] on input "100g" at bounding box center [804, 275] width 1 height 1
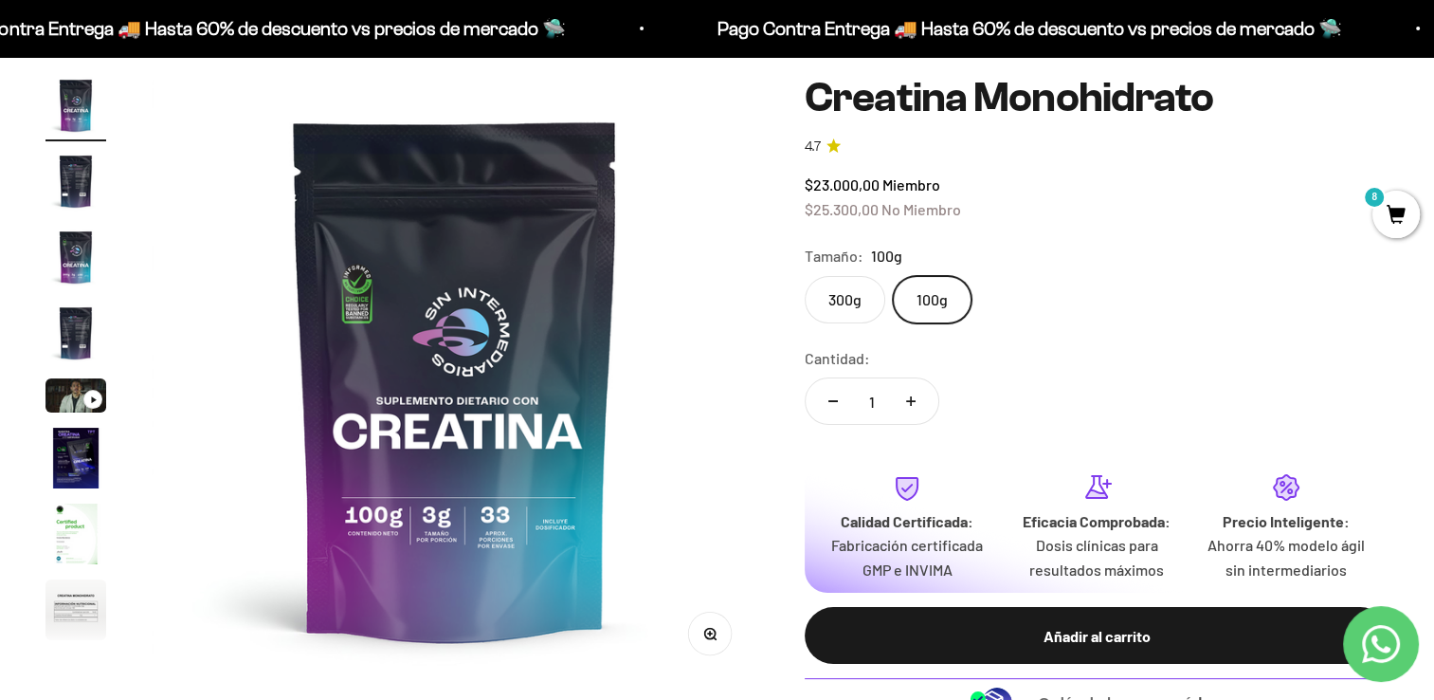
click at [1398, 218] on span "8" at bounding box center [1396, 214] width 47 height 47
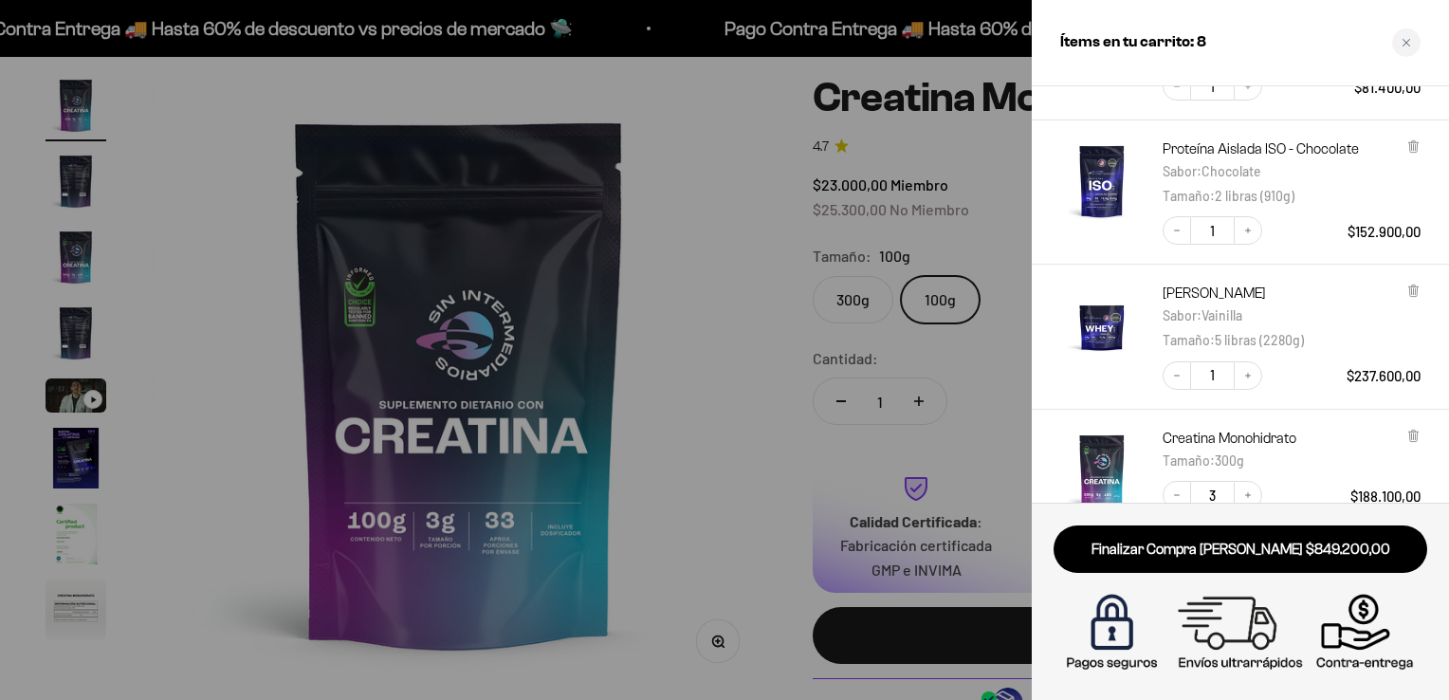
click at [1323, 554] on link "Finalizar Compra Segura $849.200,00" at bounding box center [1240, 549] width 374 height 48
click at [1323, 552] on div "Finalizar Compra Segura $849.200,00" at bounding box center [1240, 549] width 374 height 48
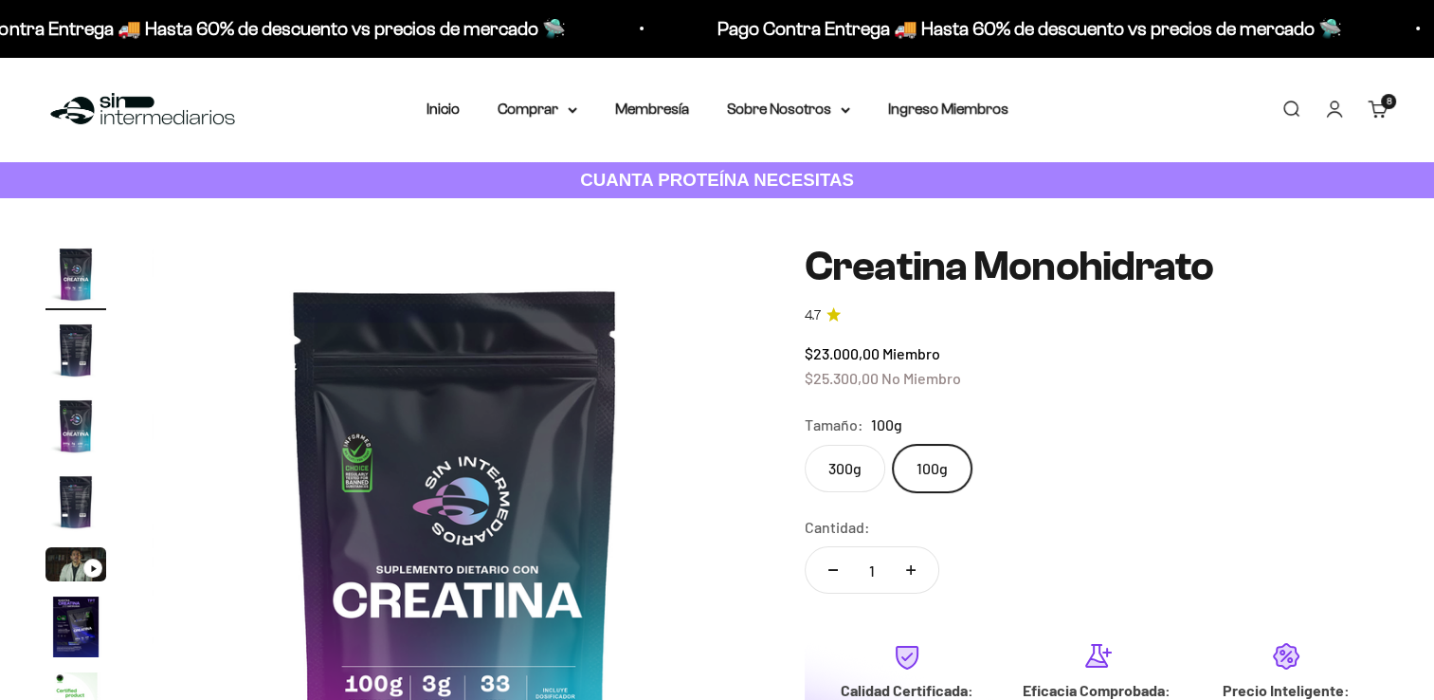
click at [1324, 119] on link "Iniciar sesión" at bounding box center [1334, 109] width 21 height 21
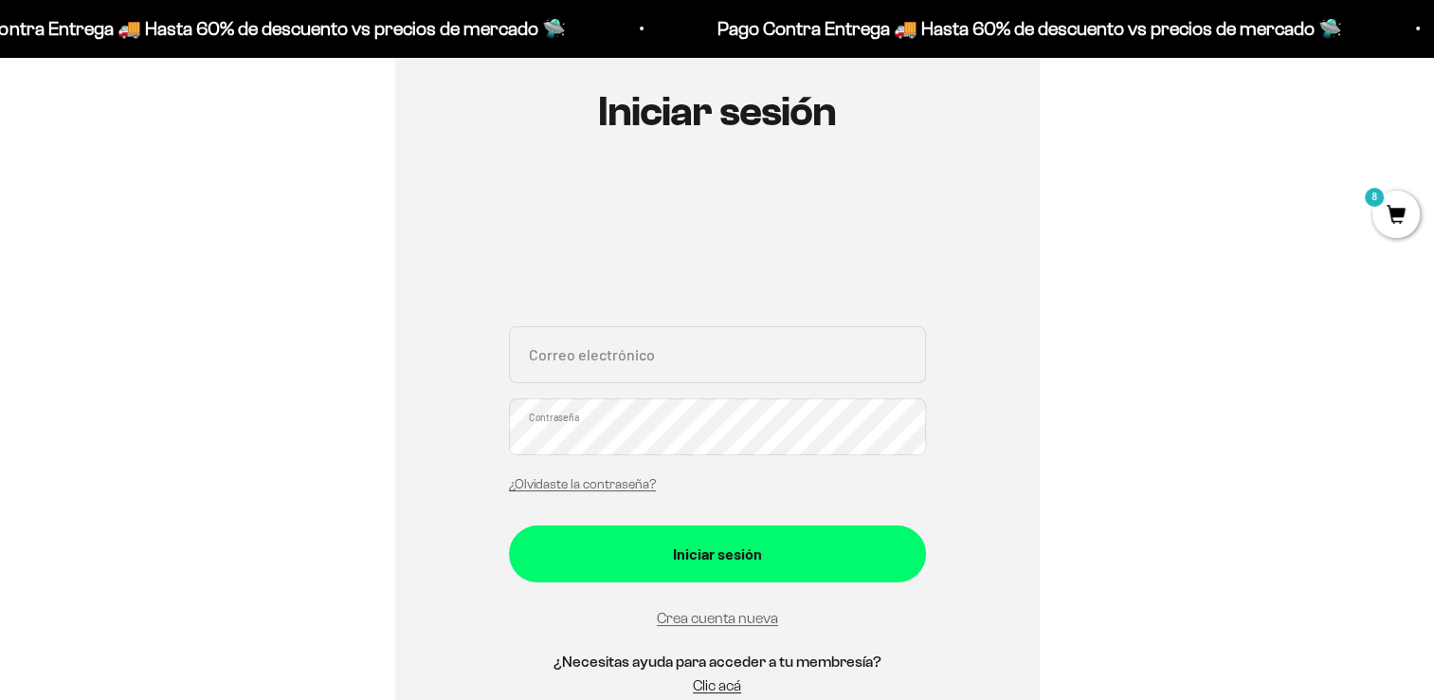
scroll to position [207, 0]
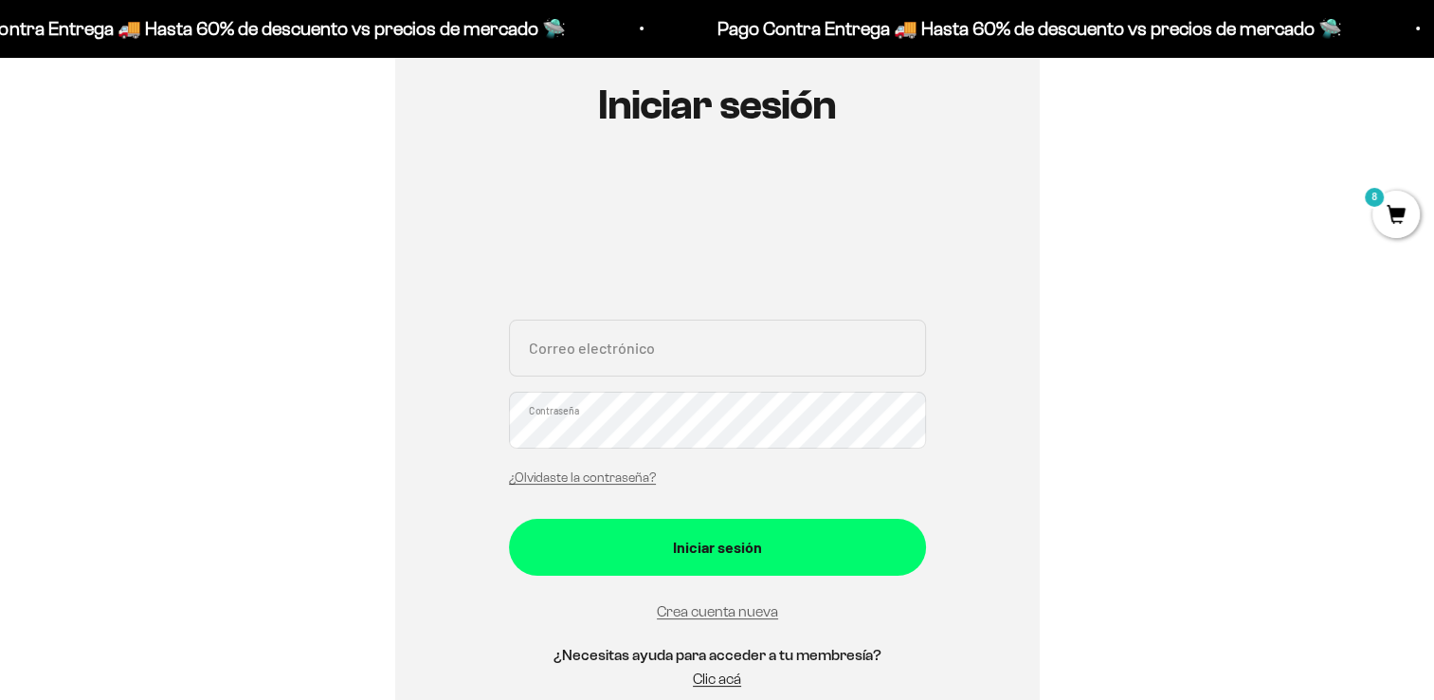
type input "Jfmb1993@gmail.com"
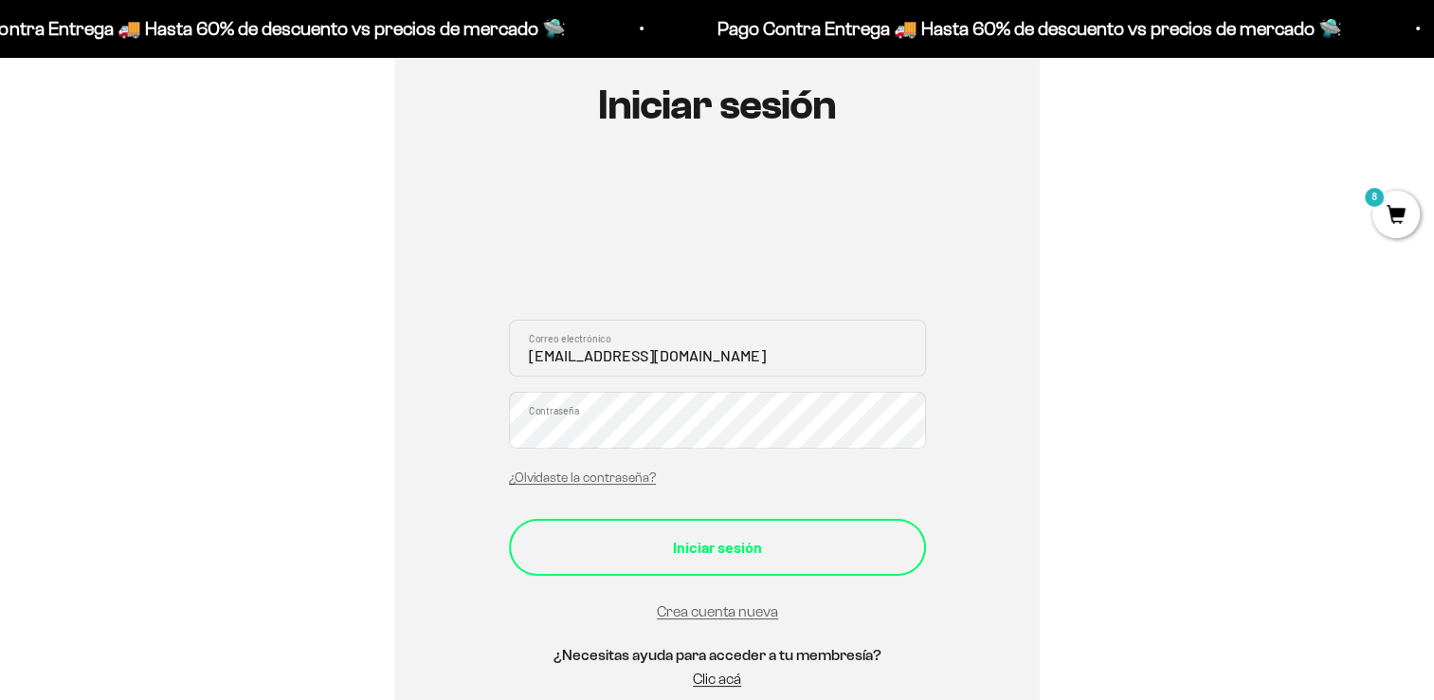
click at [849, 549] on div "Iniciar sesión" at bounding box center [717, 547] width 341 height 25
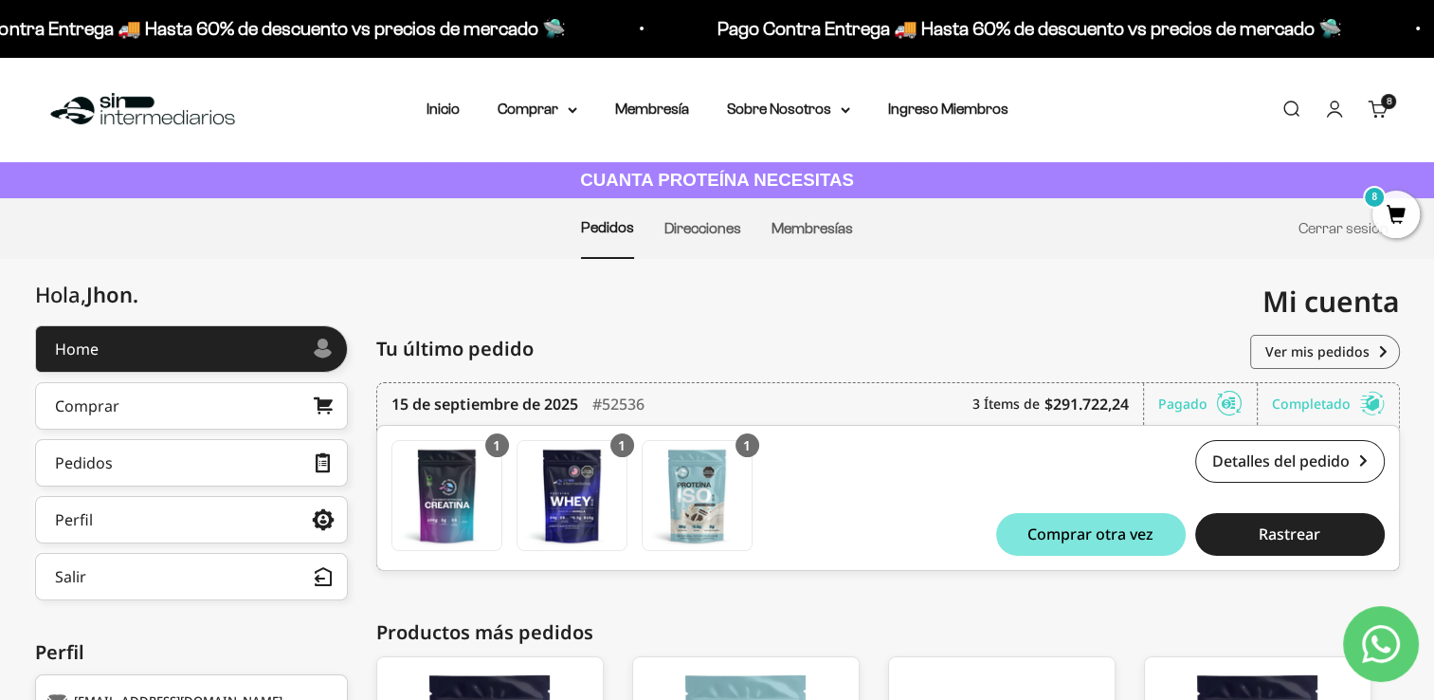
click at [1378, 116] on link "Carrito 8 artículos 8" at bounding box center [1378, 109] width 21 height 21
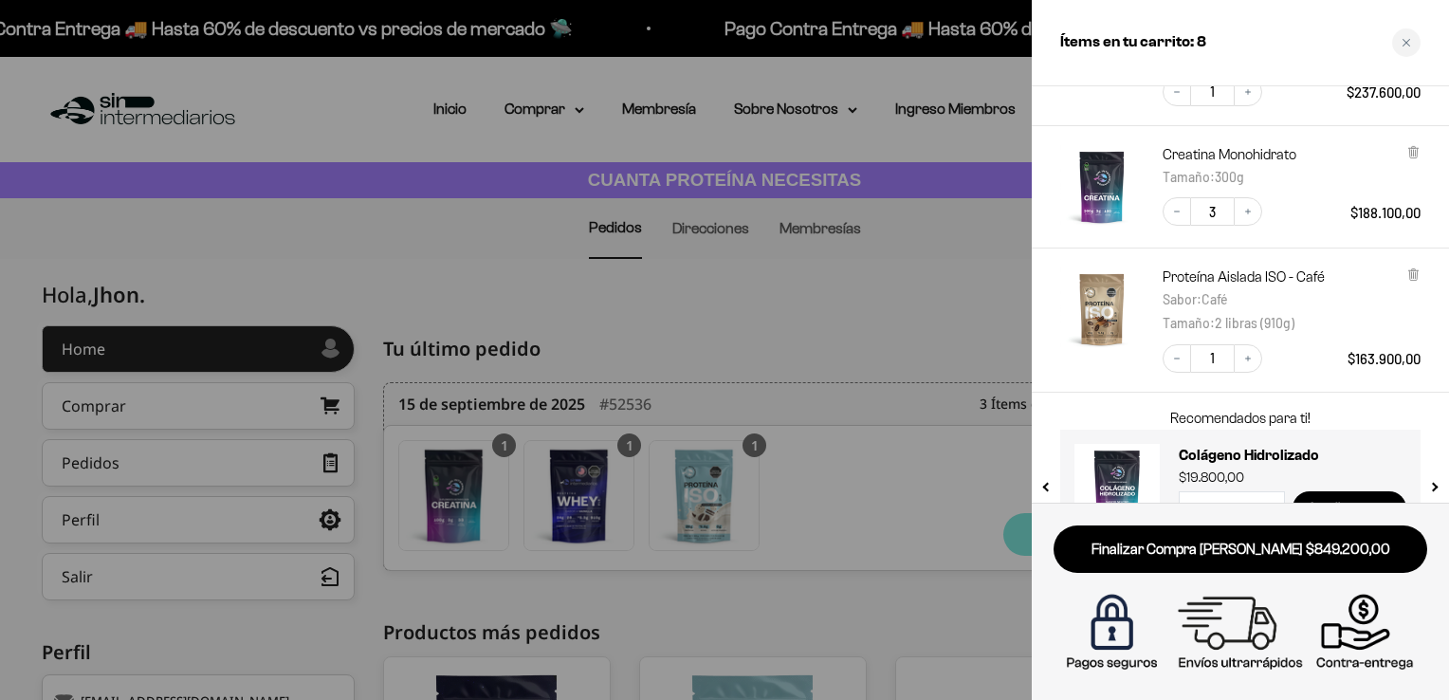
scroll to position [587, 0]
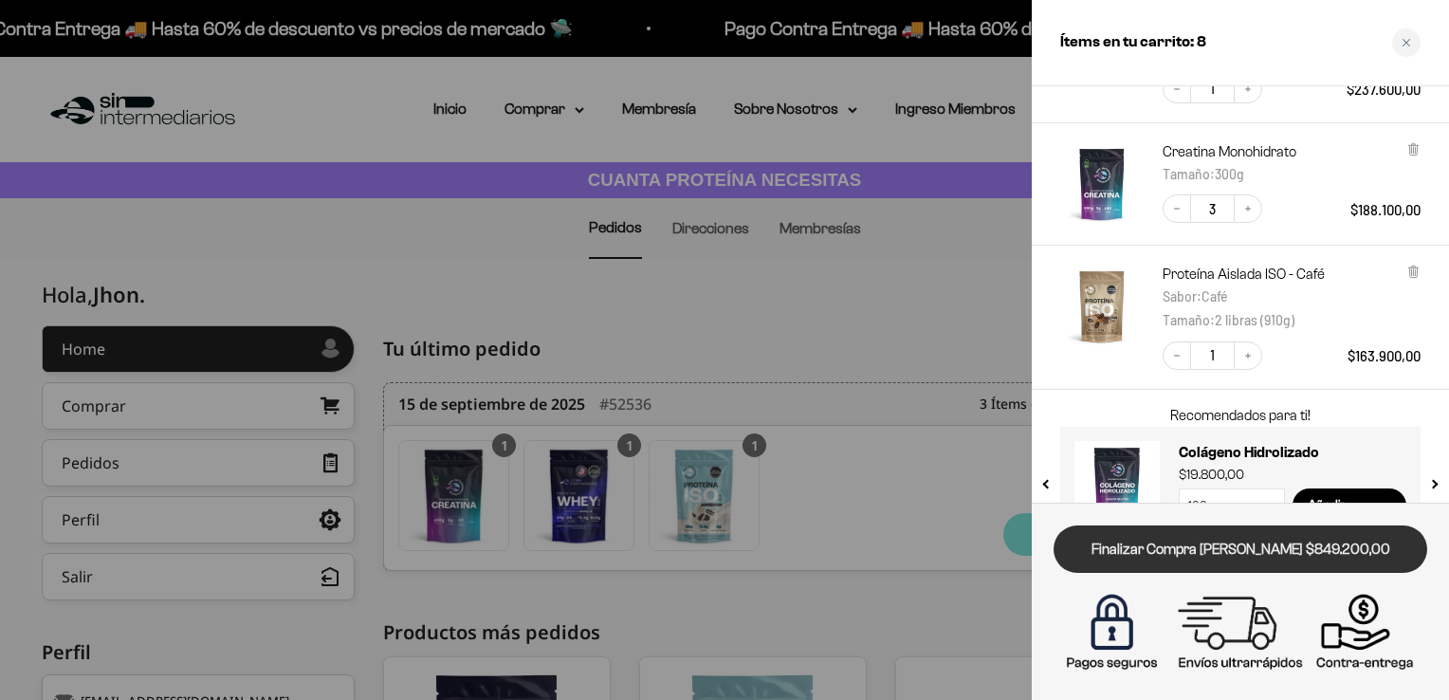
click at [1338, 544] on link "Finalizar Compra Segura $849.200,00" at bounding box center [1240, 549] width 374 height 48
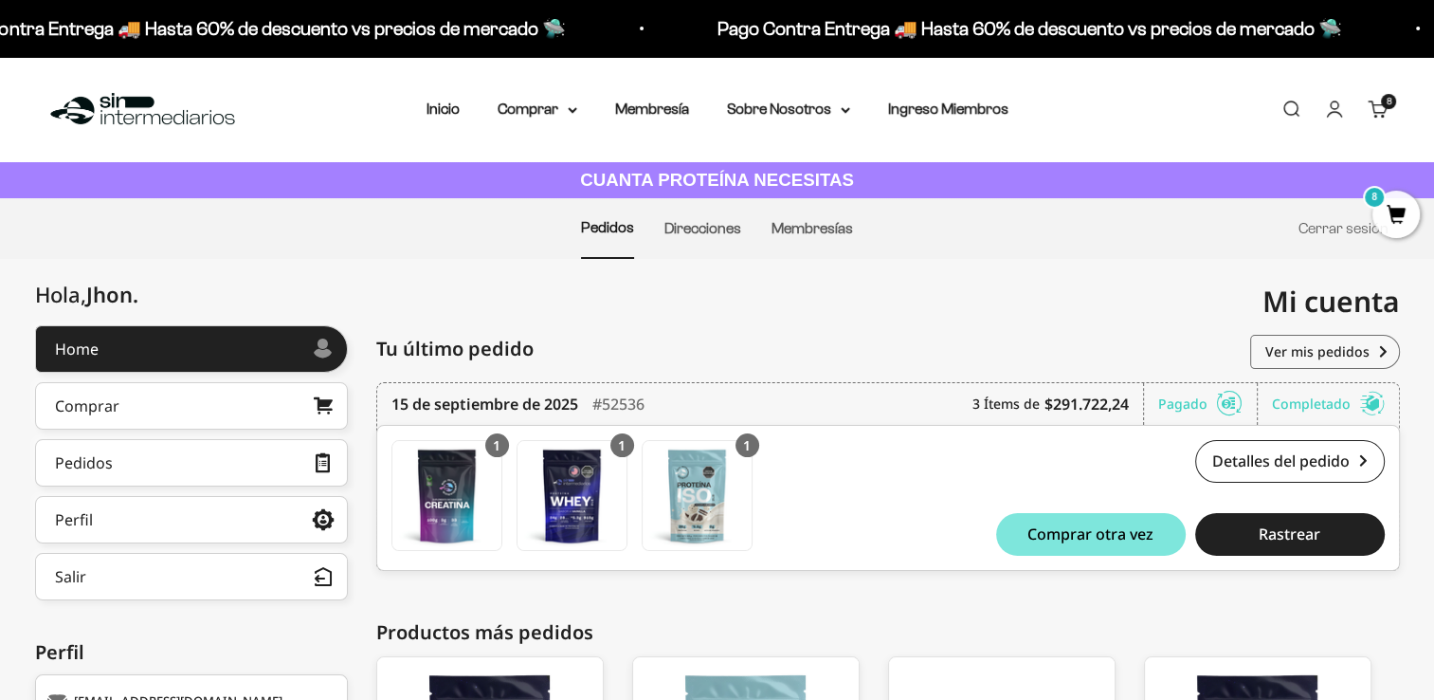
click at [1378, 111] on link "Carrito 8 artículos 8" at bounding box center [1378, 109] width 21 height 21
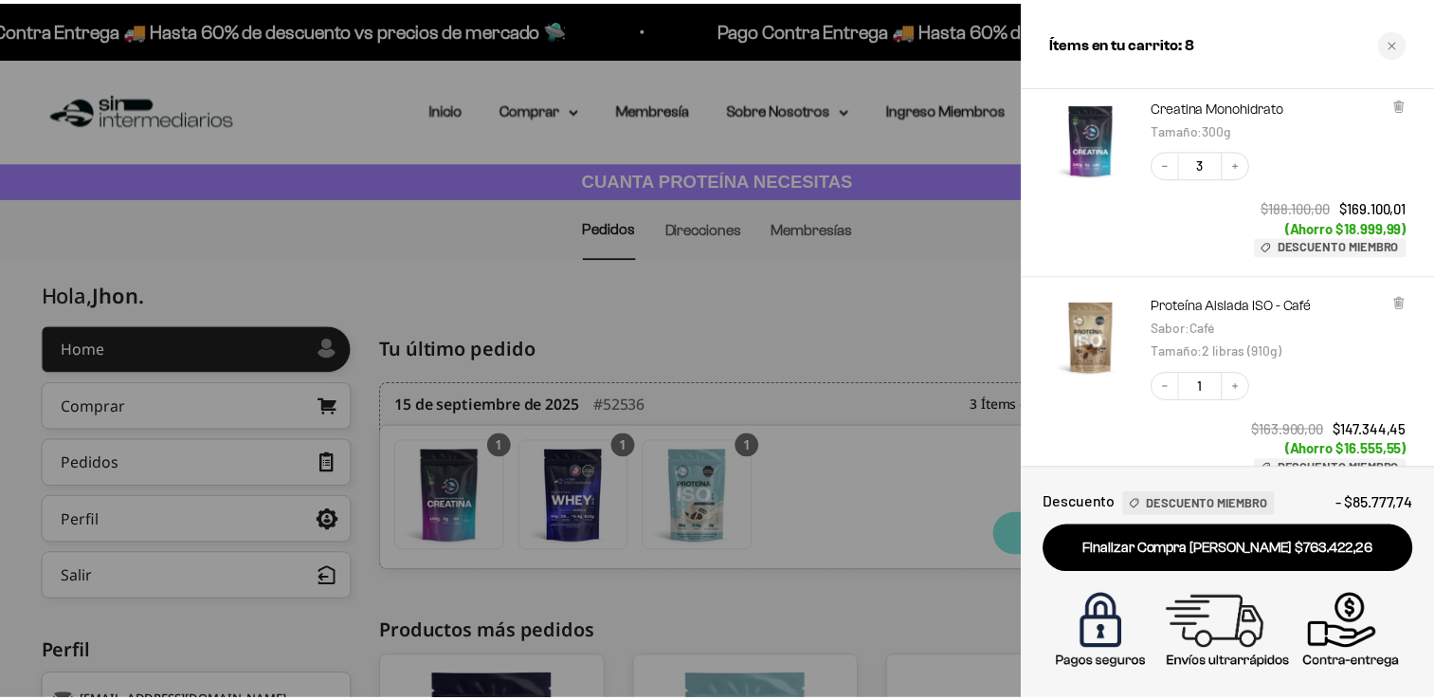
scroll to position [935, 0]
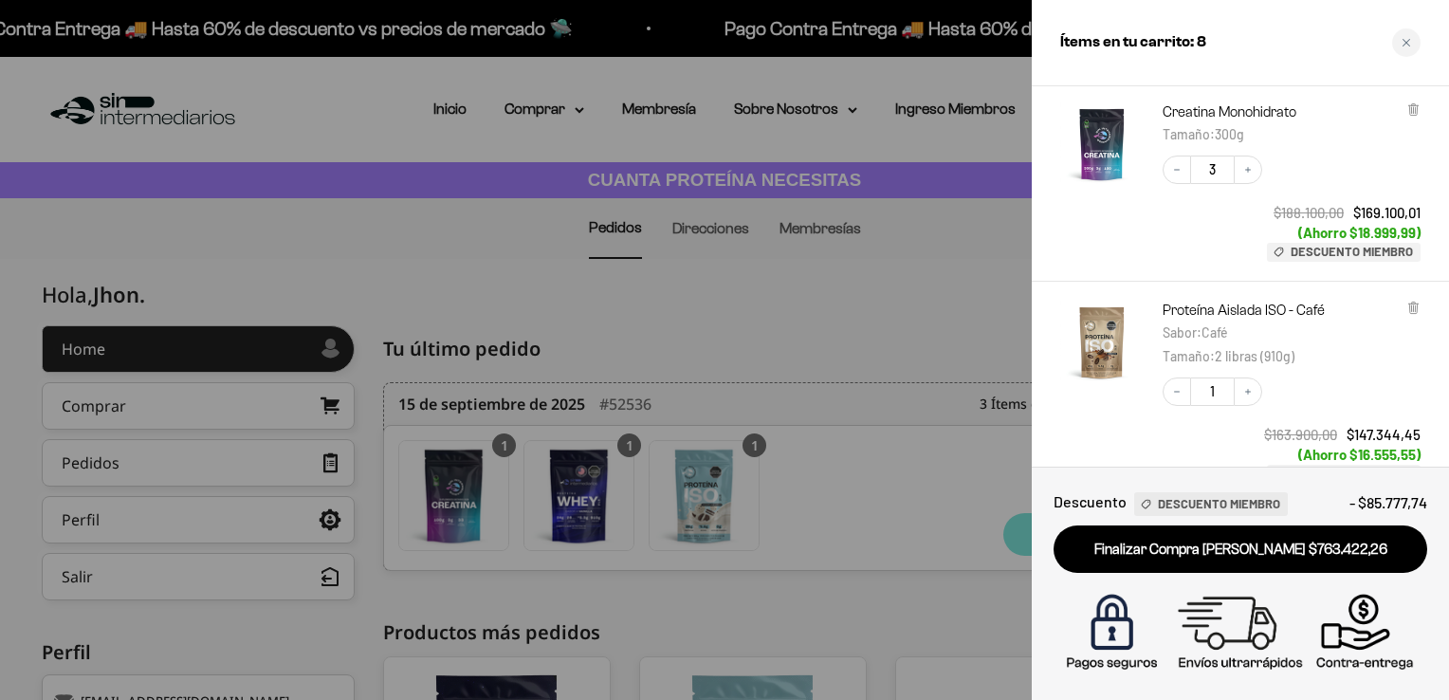
click at [910, 315] on div at bounding box center [724, 350] width 1449 height 700
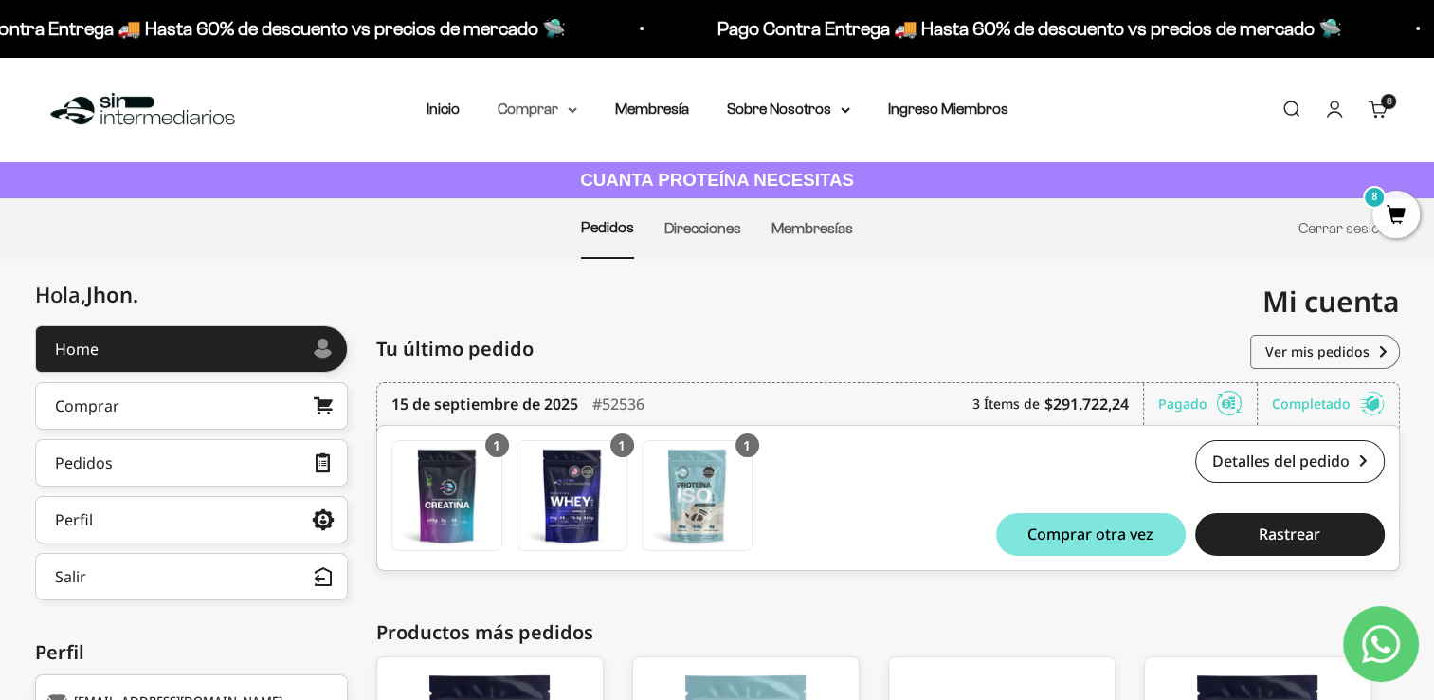
click at [552, 119] on summary "Comprar" at bounding box center [538, 109] width 80 height 25
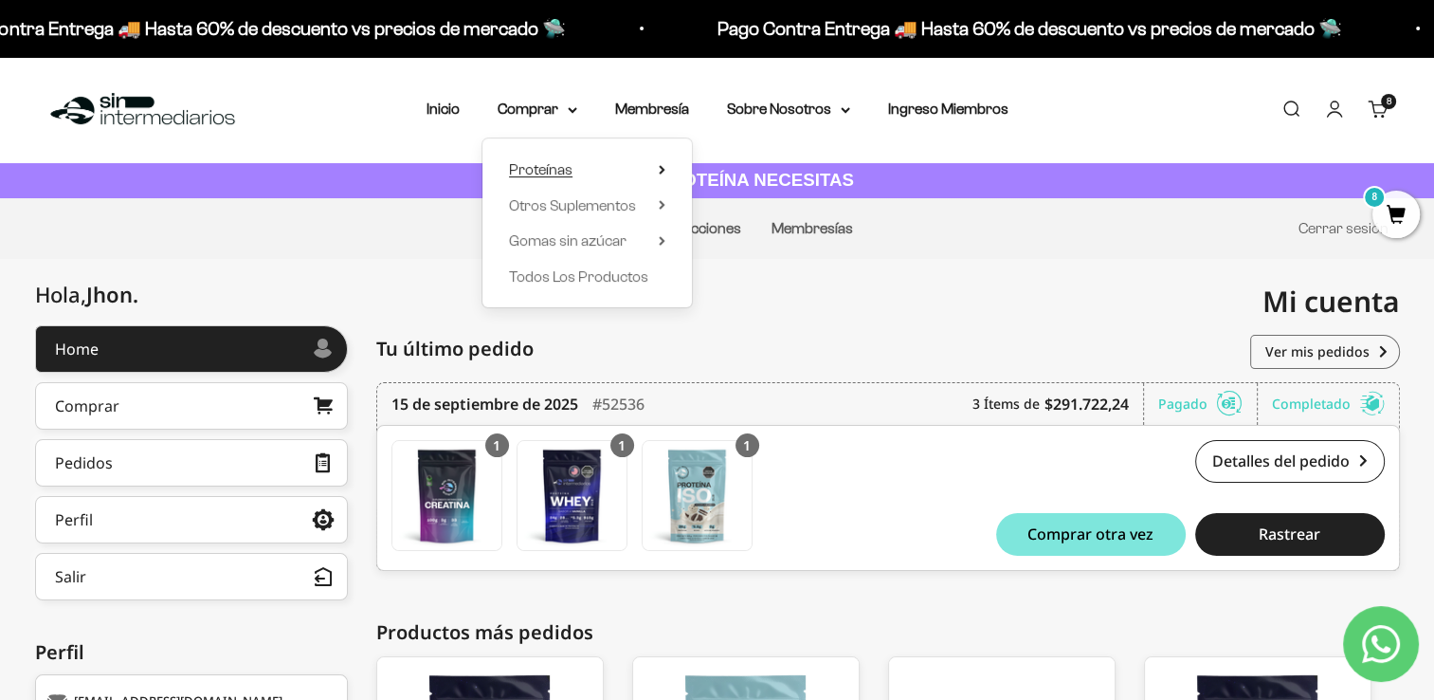
click at [583, 175] on summary "Proteínas" at bounding box center [587, 169] width 156 height 25
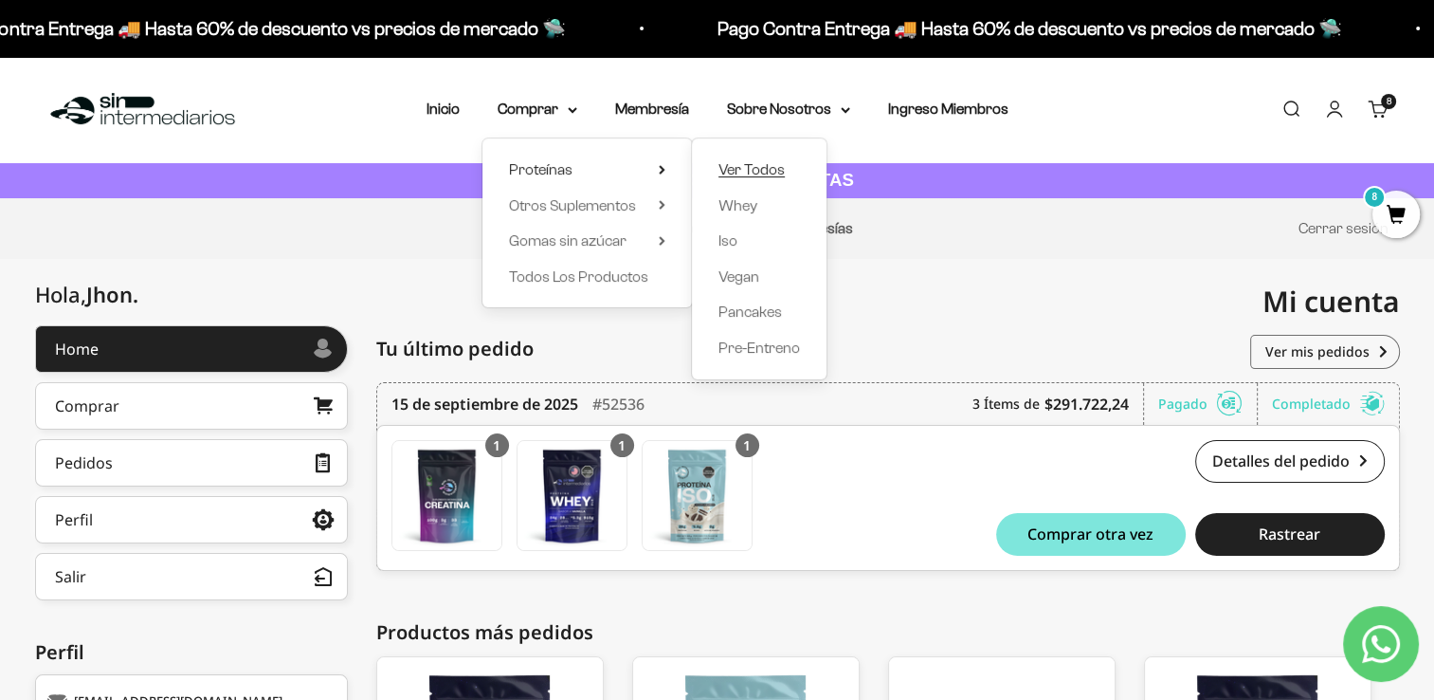
click at [774, 170] on span "Ver Todos" at bounding box center [752, 169] width 66 height 16
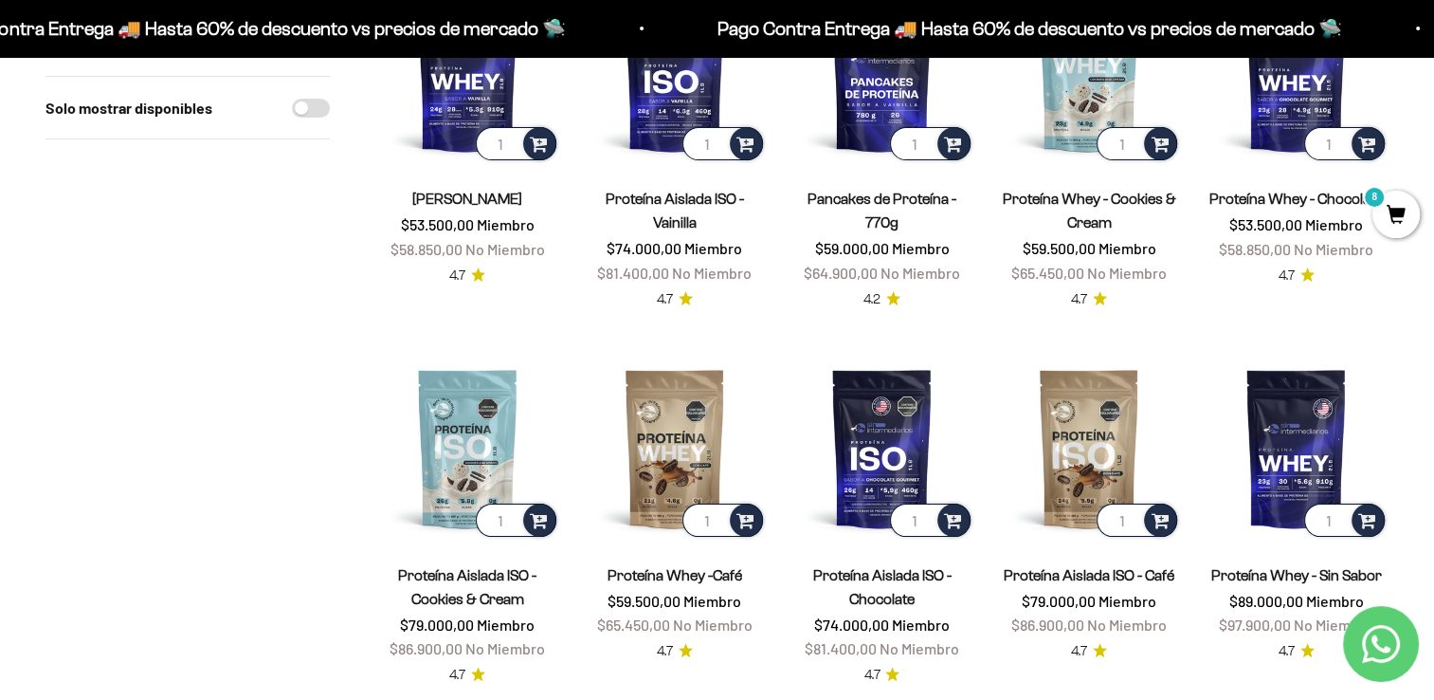
scroll to position [361, 0]
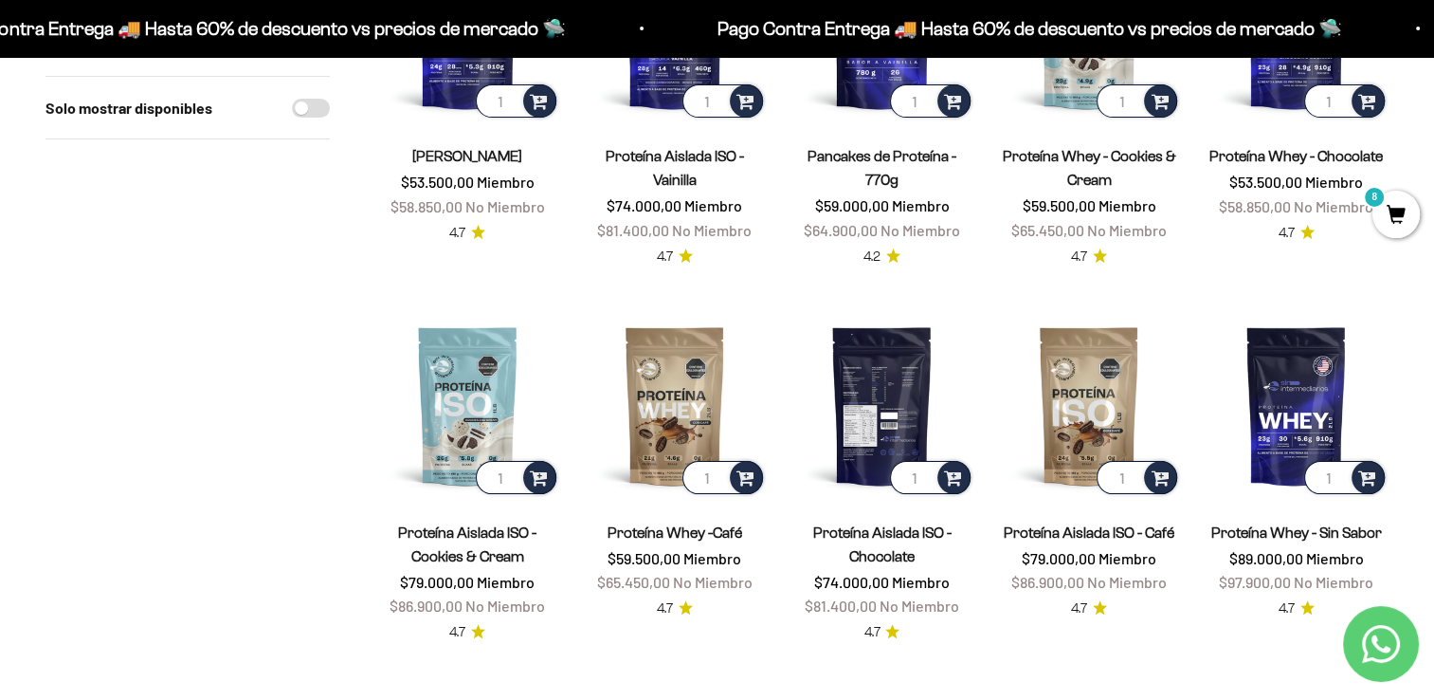
click at [887, 413] on img at bounding box center [882, 405] width 185 height 185
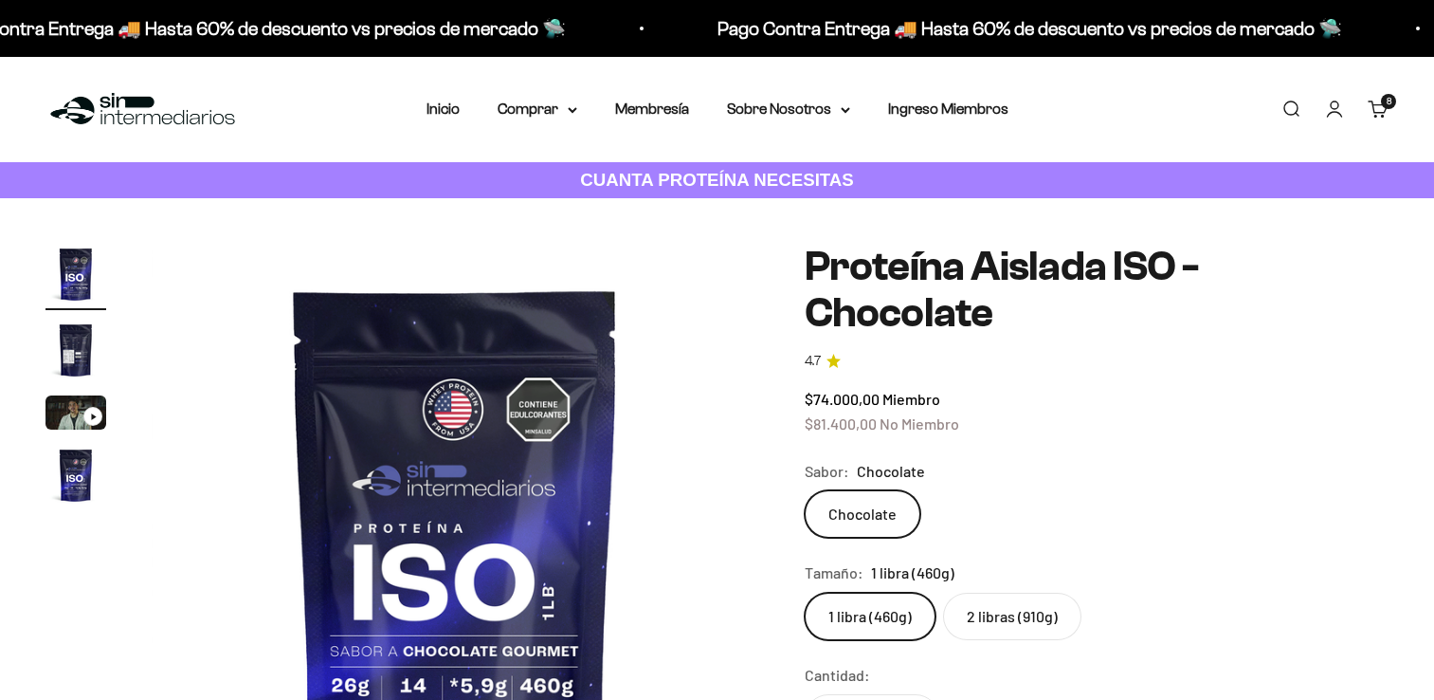
click at [1022, 593] on label "2 libras (910g)" at bounding box center [1012, 616] width 138 height 47
click at [805, 592] on input "2 libras (910g)" at bounding box center [804, 592] width 1 height 1
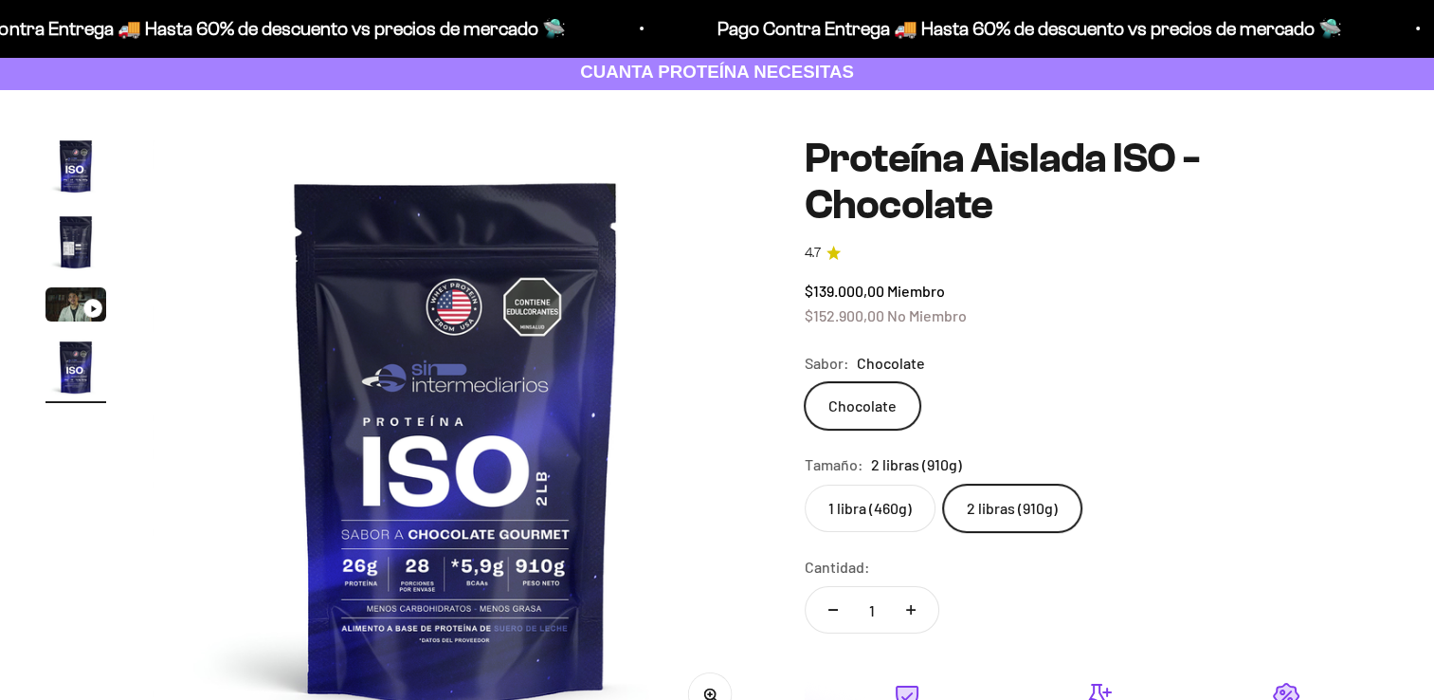
scroll to position [108, 0]
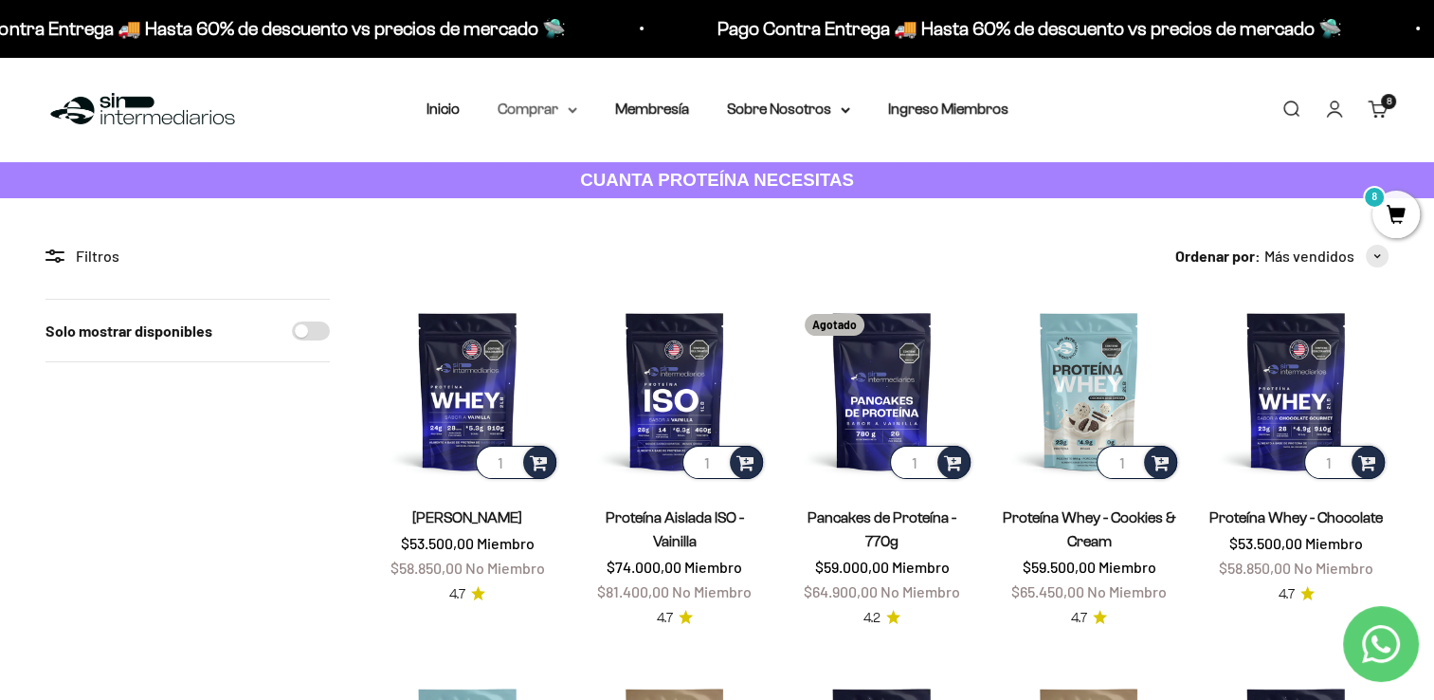
click at [554, 120] on summary "Comprar" at bounding box center [538, 109] width 80 height 25
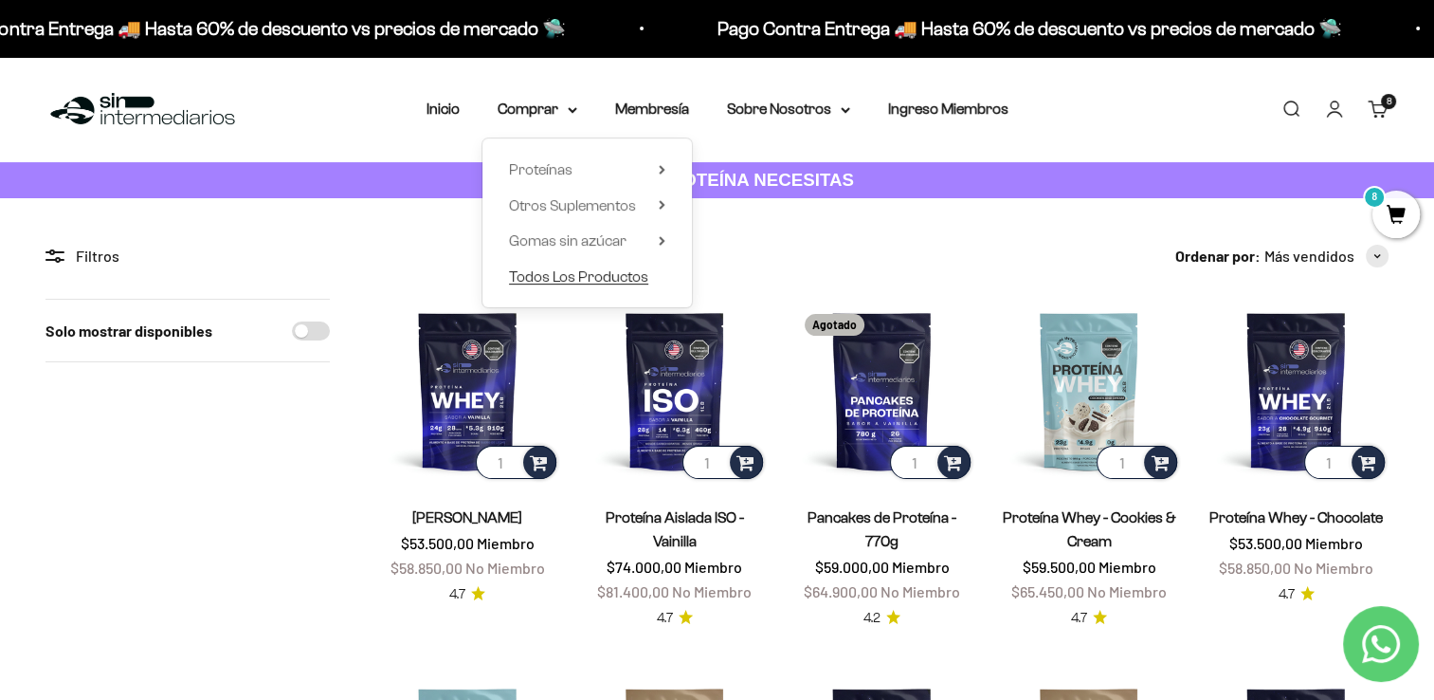
click at [568, 278] on span "Todos Los Productos" at bounding box center [578, 276] width 139 height 16
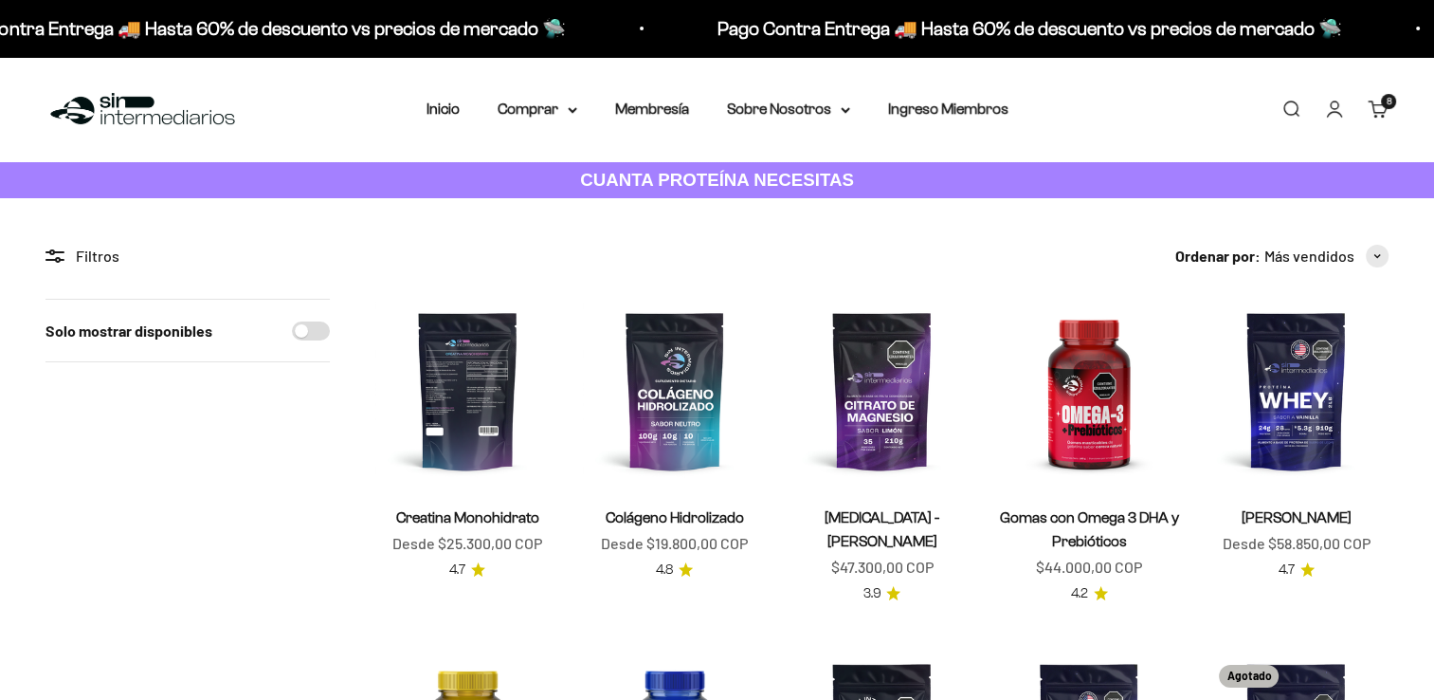
click at [497, 388] on img at bounding box center [467, 391] width 185 height 185
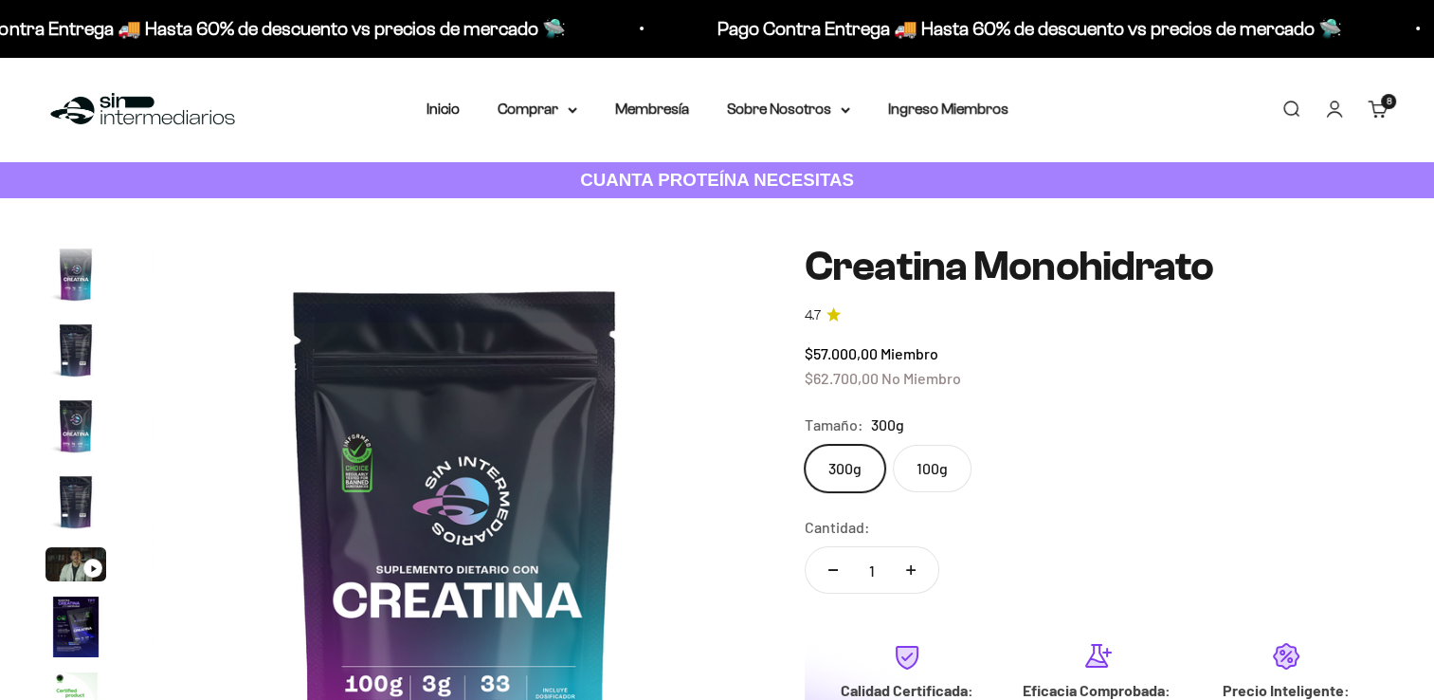
scroll to position [78, 0]
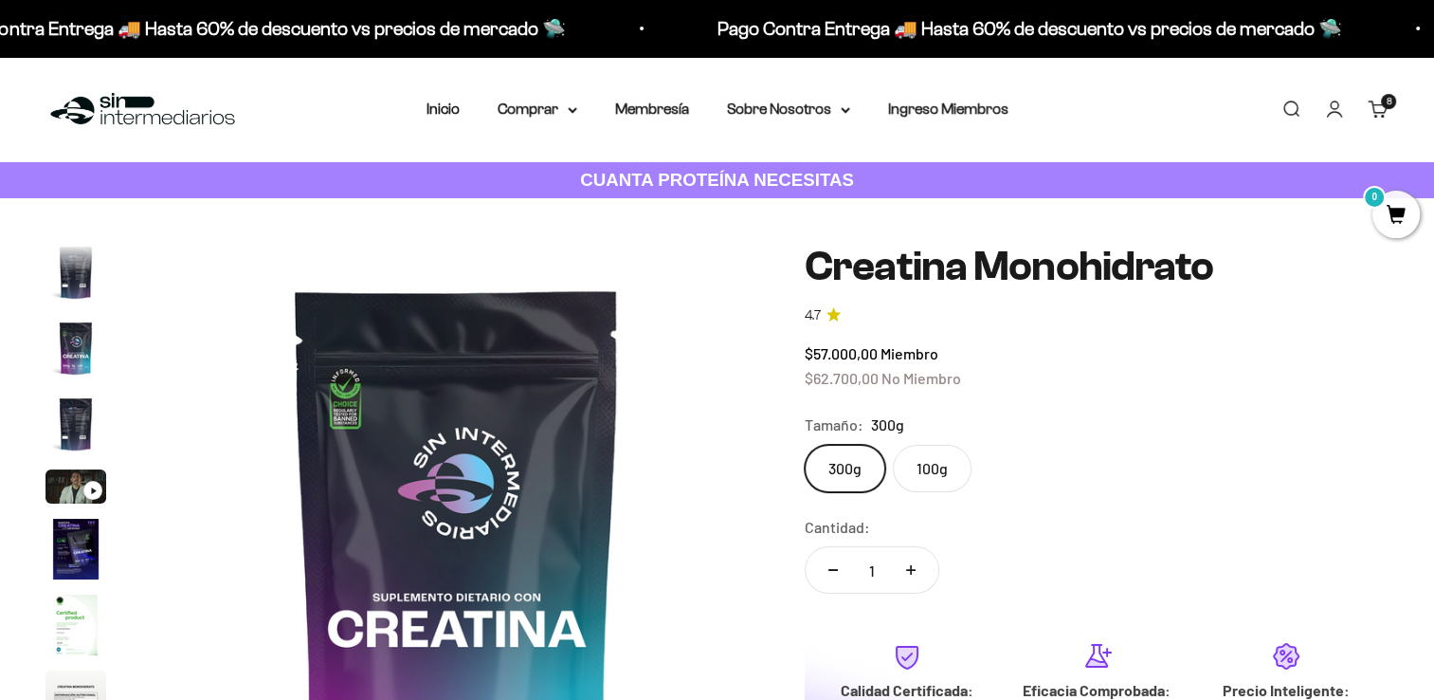
click at [923, 476] on label "100g" at bounding box center [932, 468] width 79 height 47
click at [805, 445] on input "100g" at bounding box center [804, 444] width 1 height 1
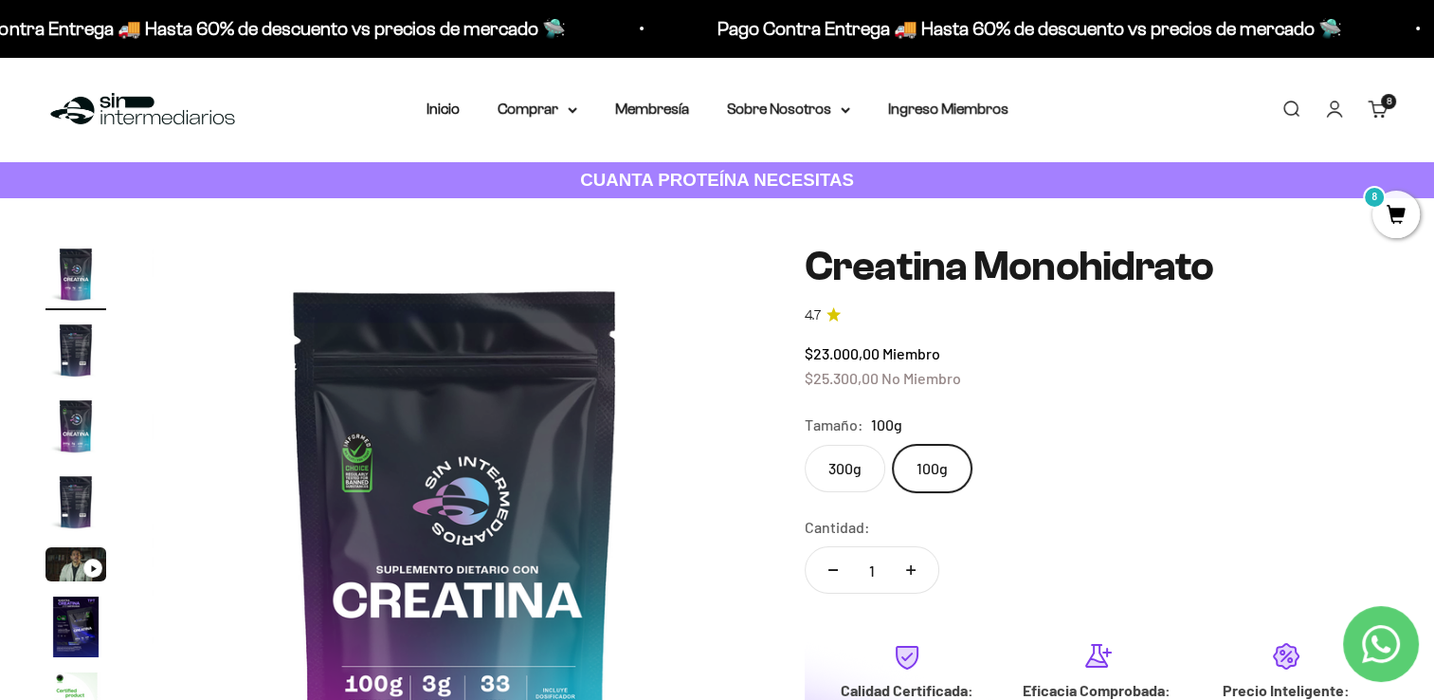
click at [848, 475] on label "300g" at bounding box center [845, 468] width 81 height 47
click at [805, 445] on input "300g" at bounding box center [804, 444] width 1 height 1
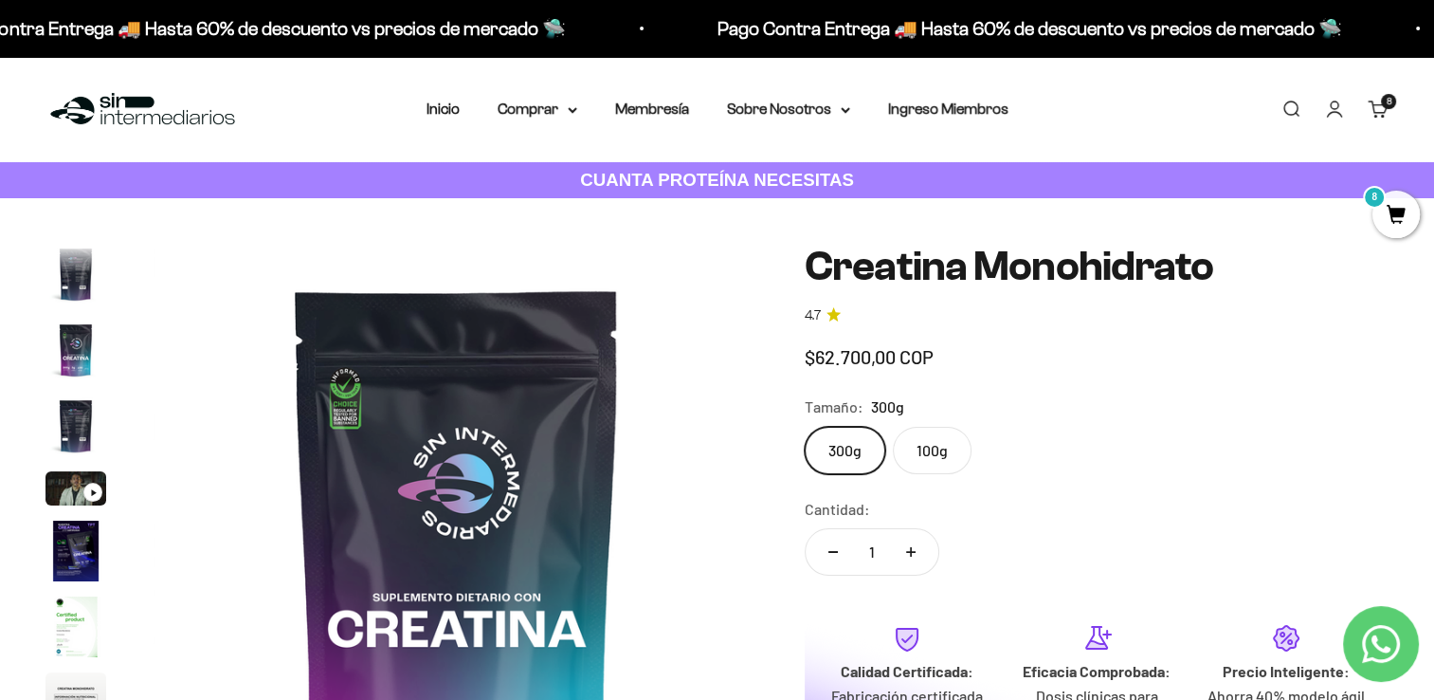
scroll to position [78, 0]
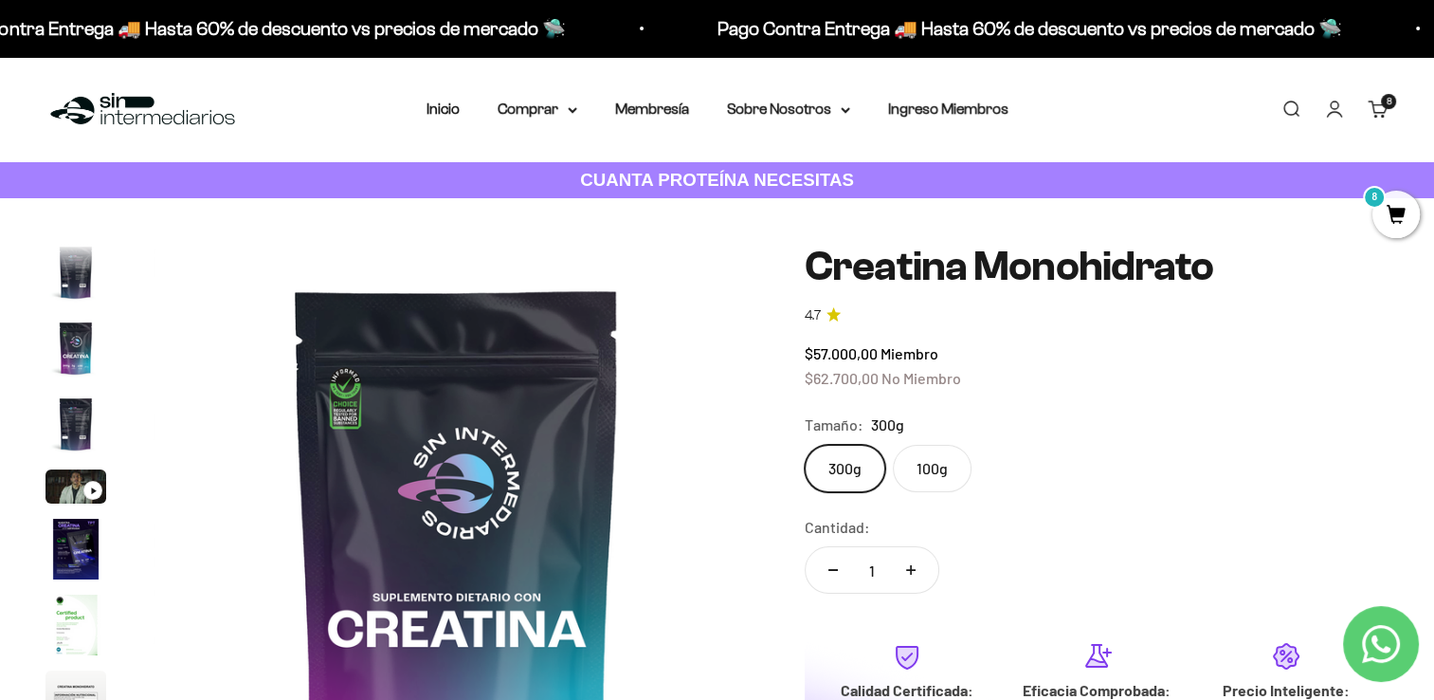
click at [945, 458] on label "100g" at bounding box center [932, 468] width 79 height 47
click at [805, 445] on input "100g" at bounding box center [804, 444] width 1 height 1
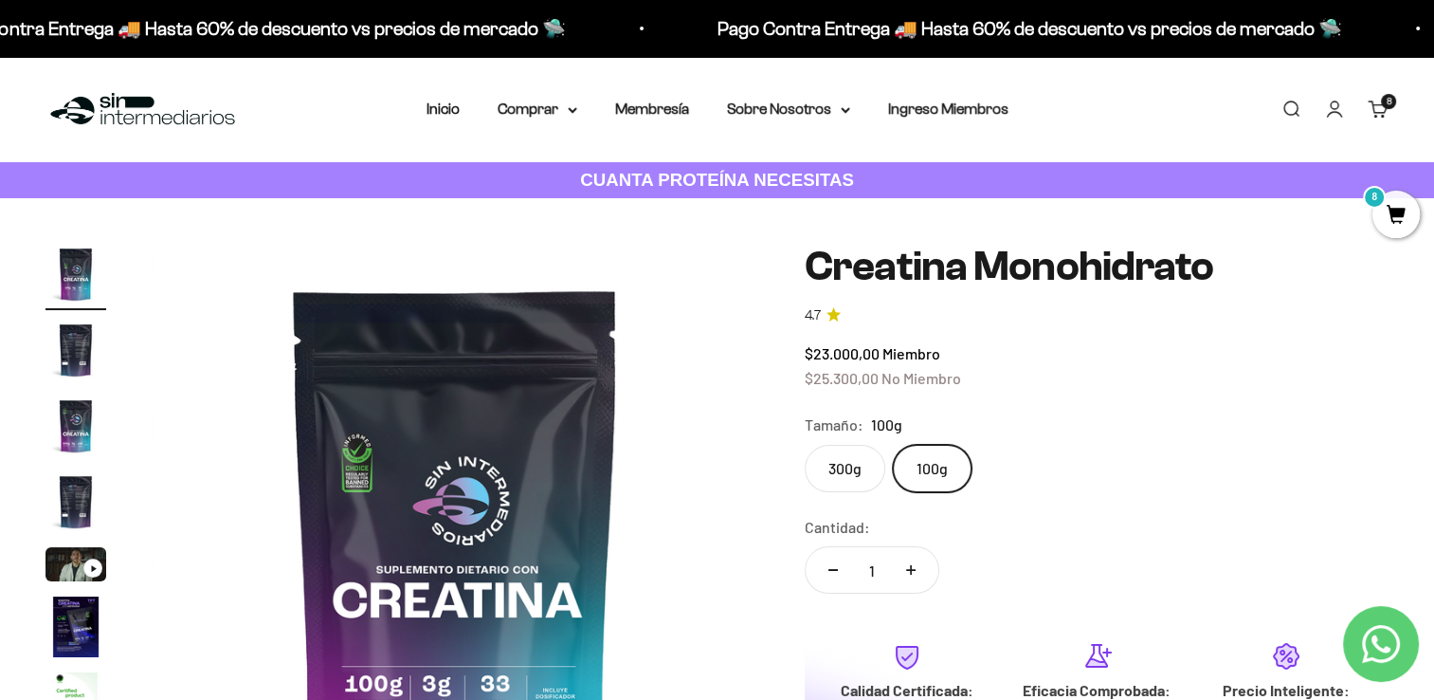
click at [1386, 108] on cart-count "8 artículos 8" at bounding box center [1388, 101] width 15 height 15
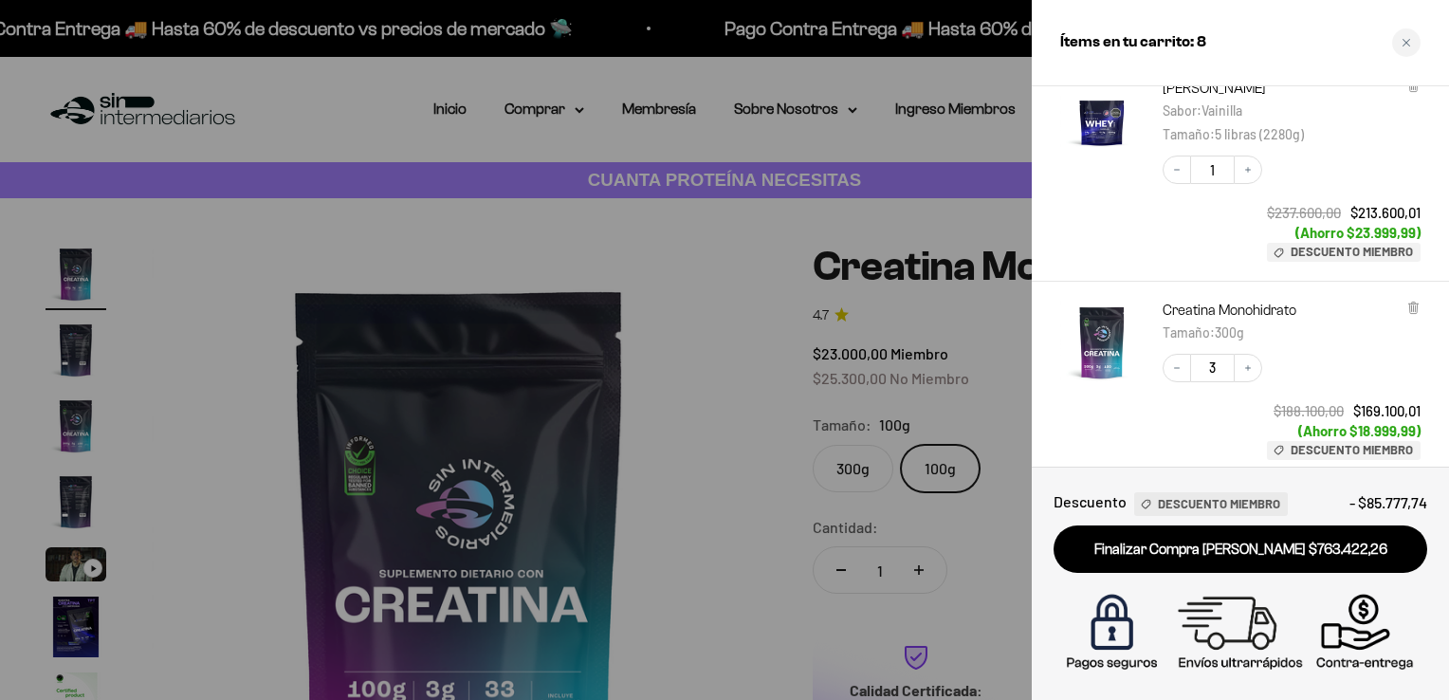
scroll to position [738, 0]
click at [1176, 367] on icon "Decrease quantity" at bounding box center [1177, 366] width 6 height 1
click at [1248, 368] on icon "Increase quantity" at bounding box center [1248, 367] width 6 height 6
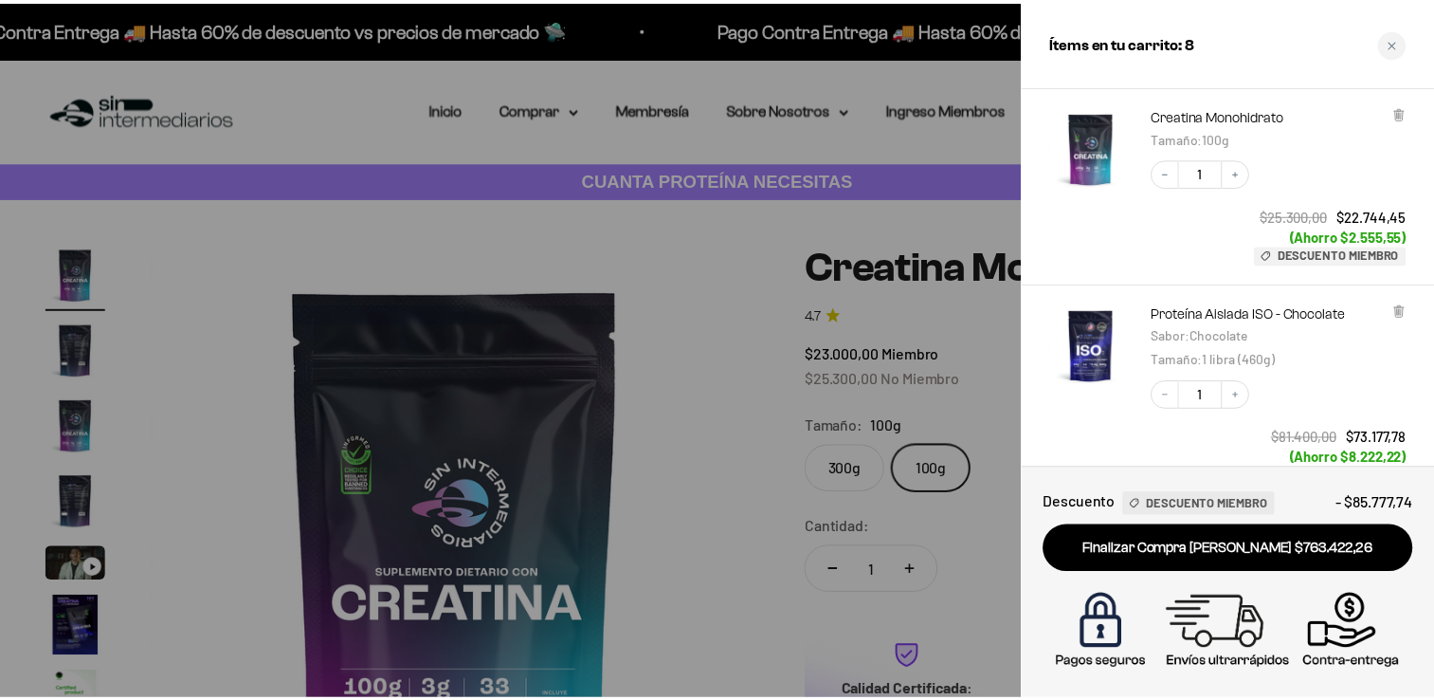
scroll to position [71, 0]
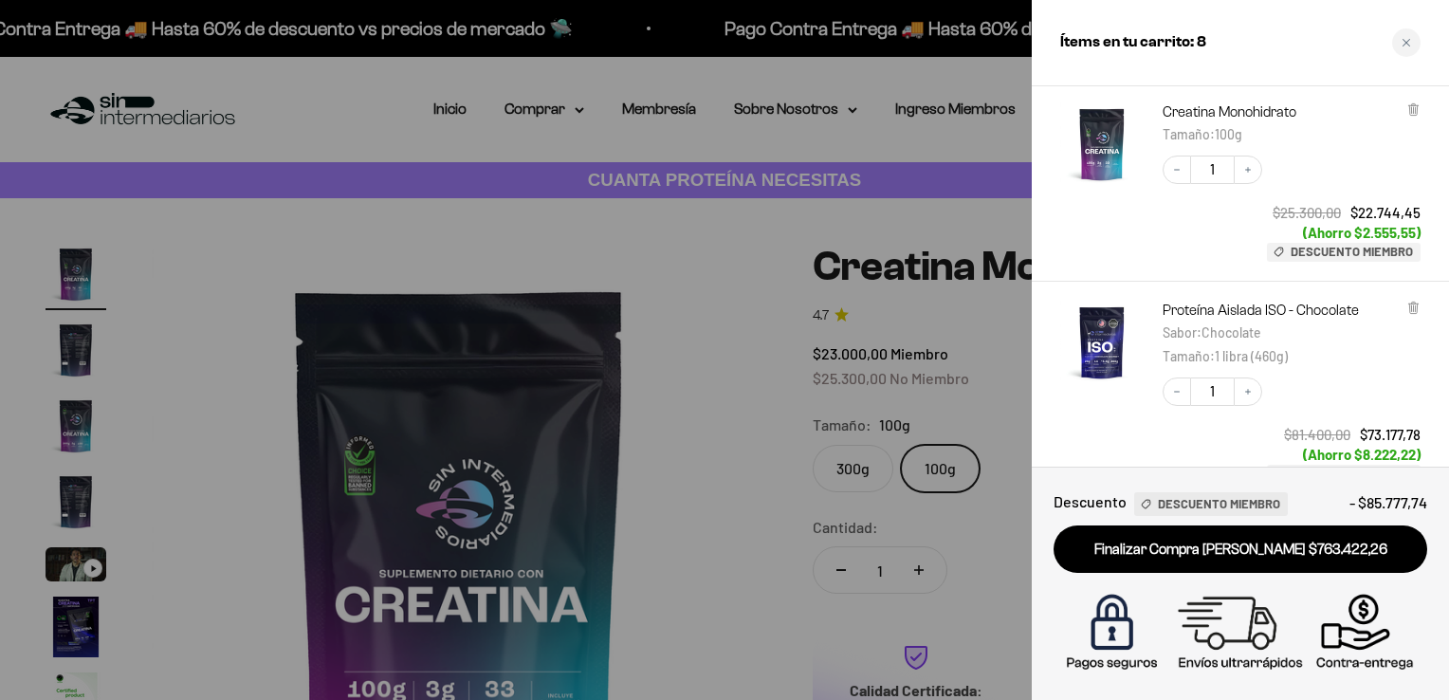
click at [726, 436] on div at bounding box center [724, 350] width 1449 height 700
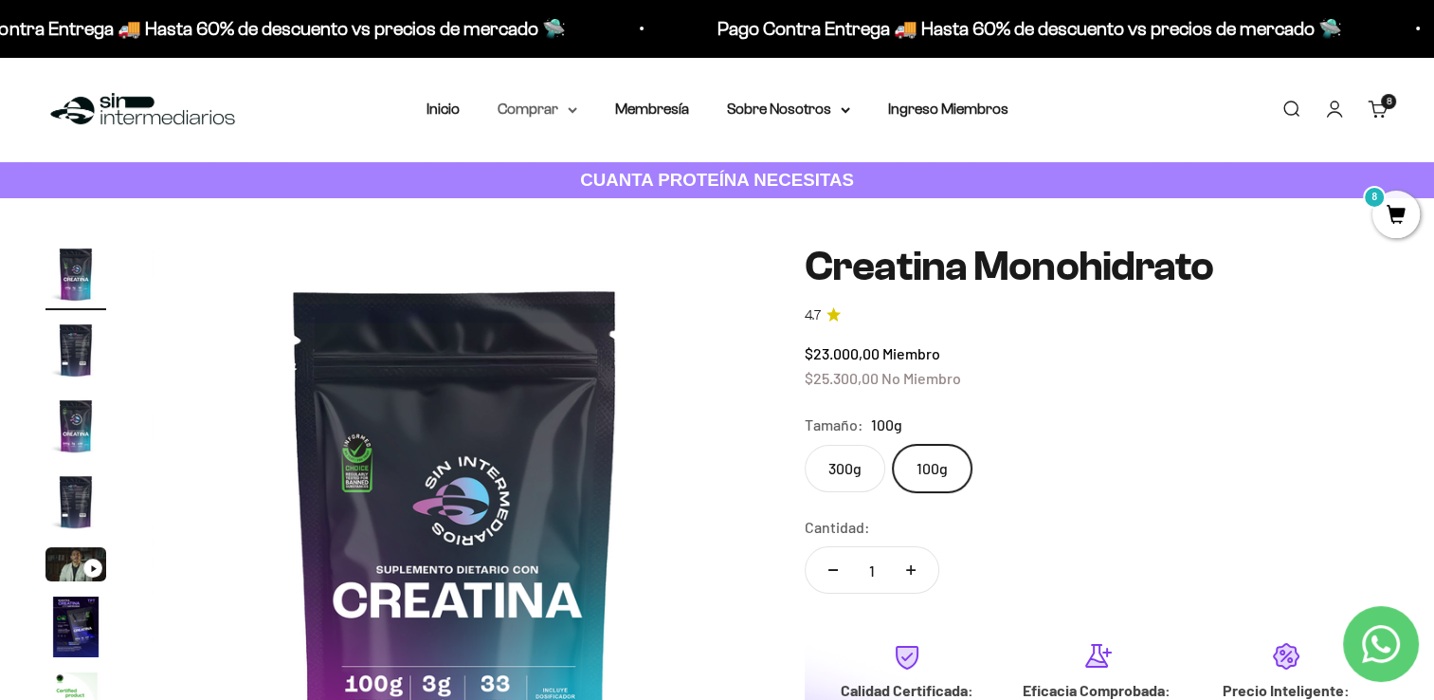
click at [549, 118] on summary "Comprar" at bounding box center [538, 109] width 80 height 25
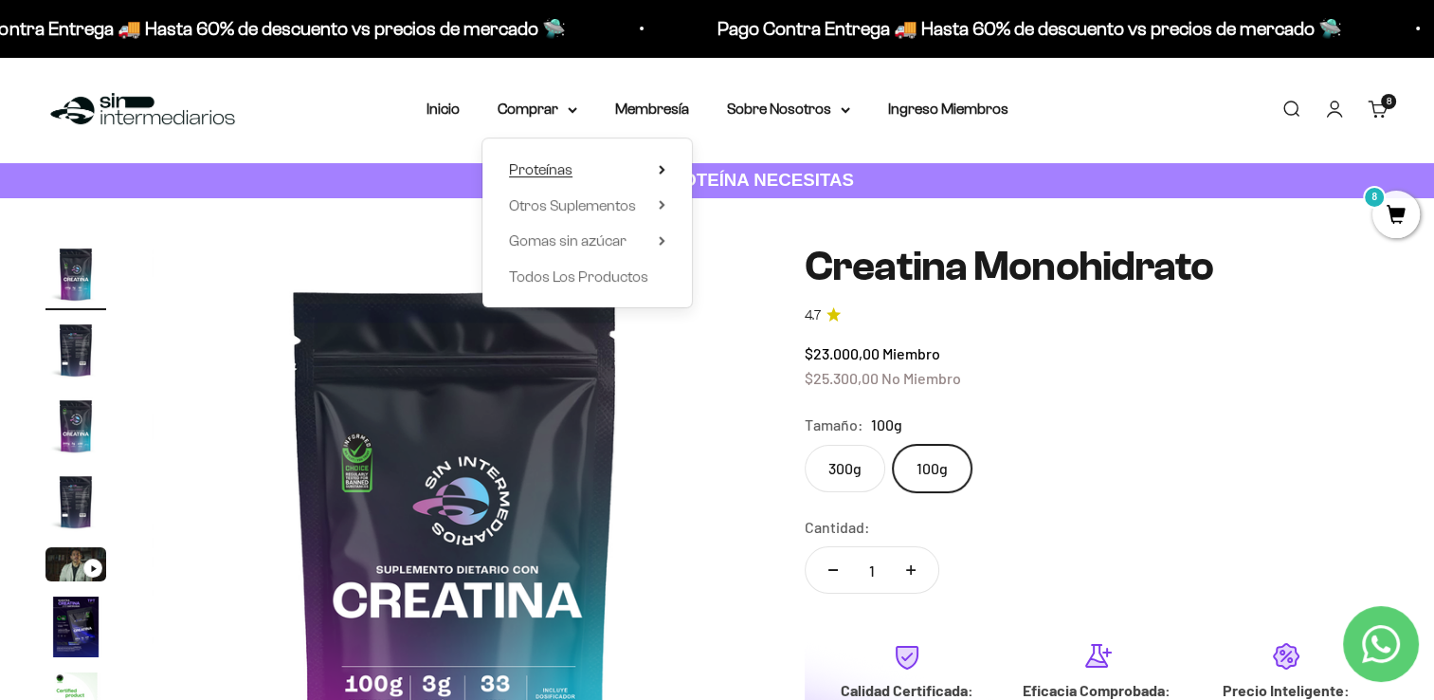
click at [597, 171] on summary "Proteínas" at bounding box center [587, 169] width 156 height 25
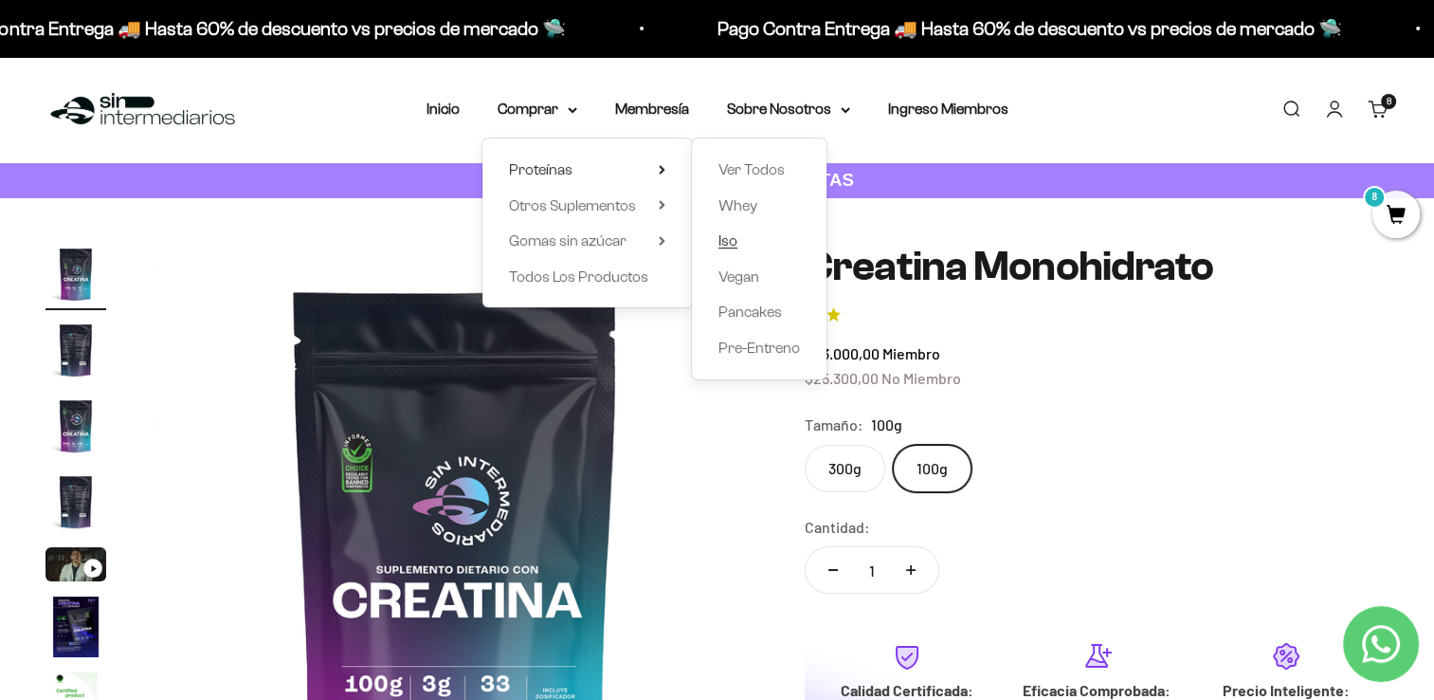
click at [776, 240] on link "Iso" at bounding box center [760, 240] width 82 height 25
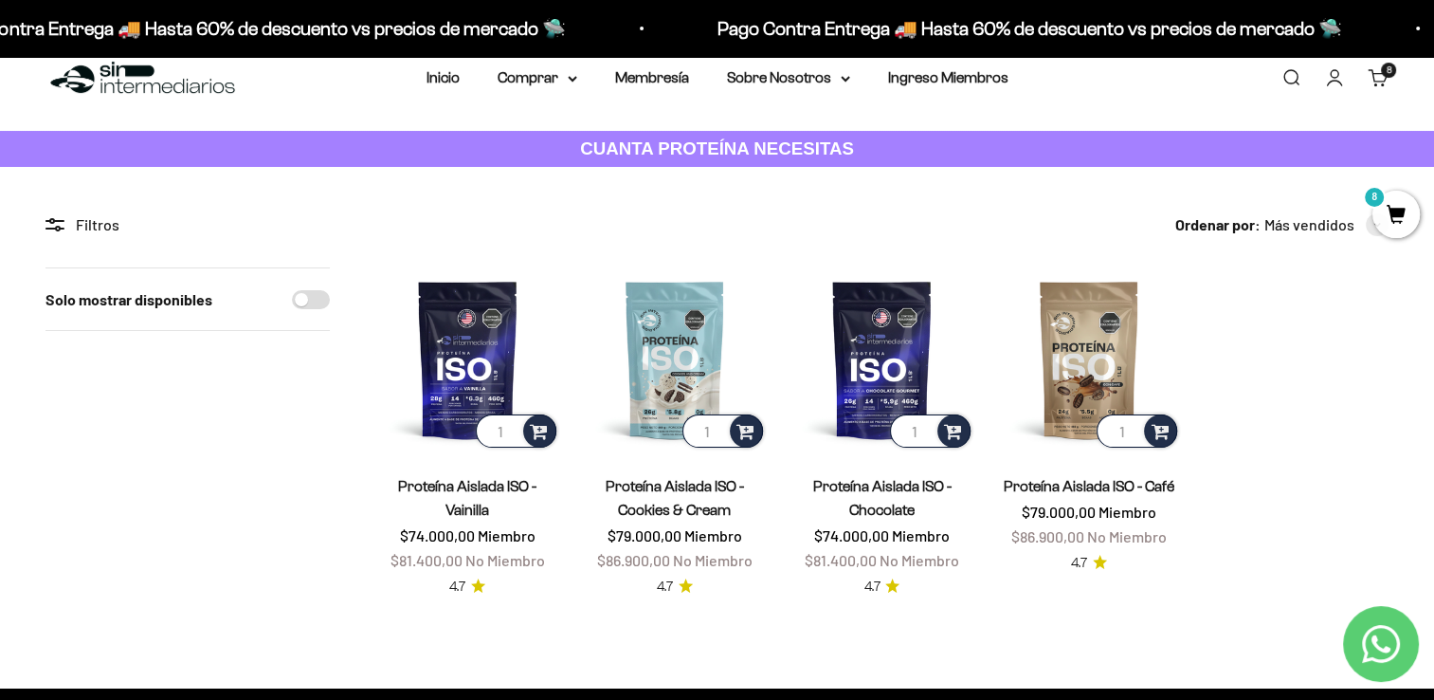
scroll to position [100, 0]
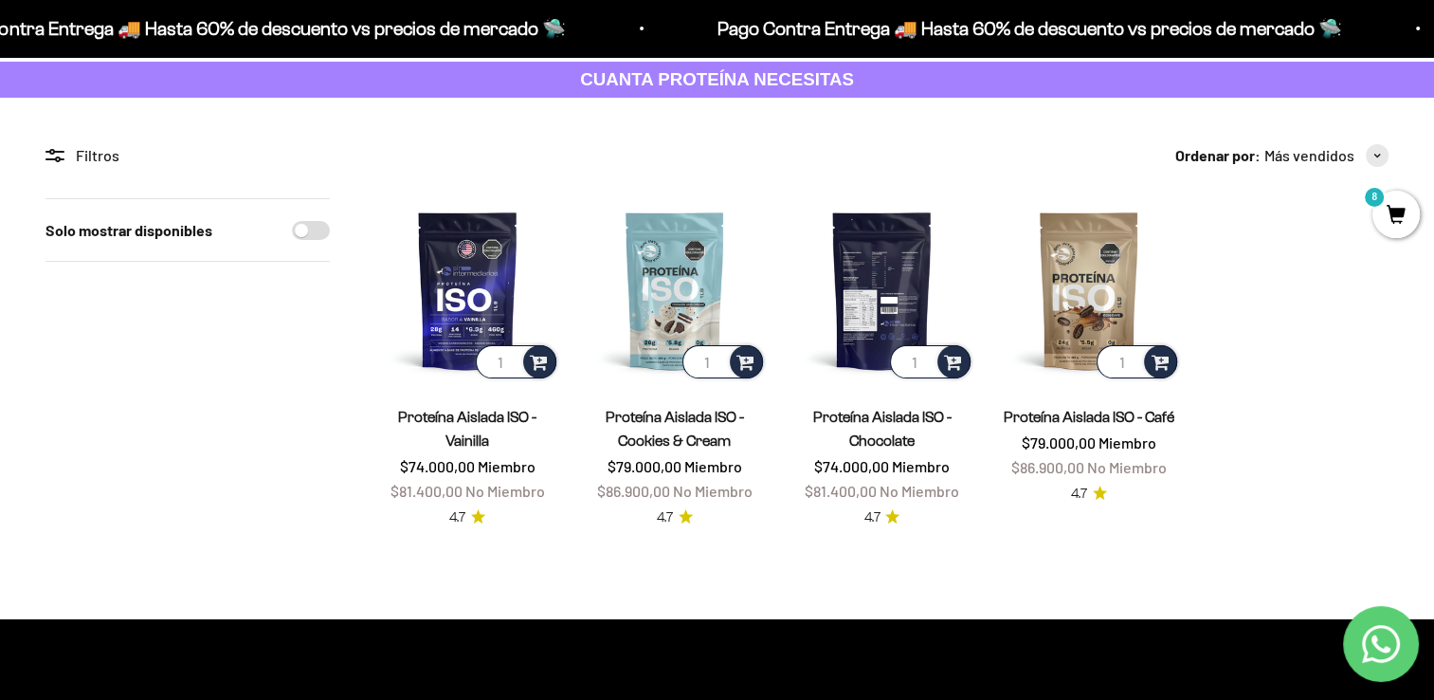
click at [885, 301] on img at bounding box center [882, 290] width 185 height 185
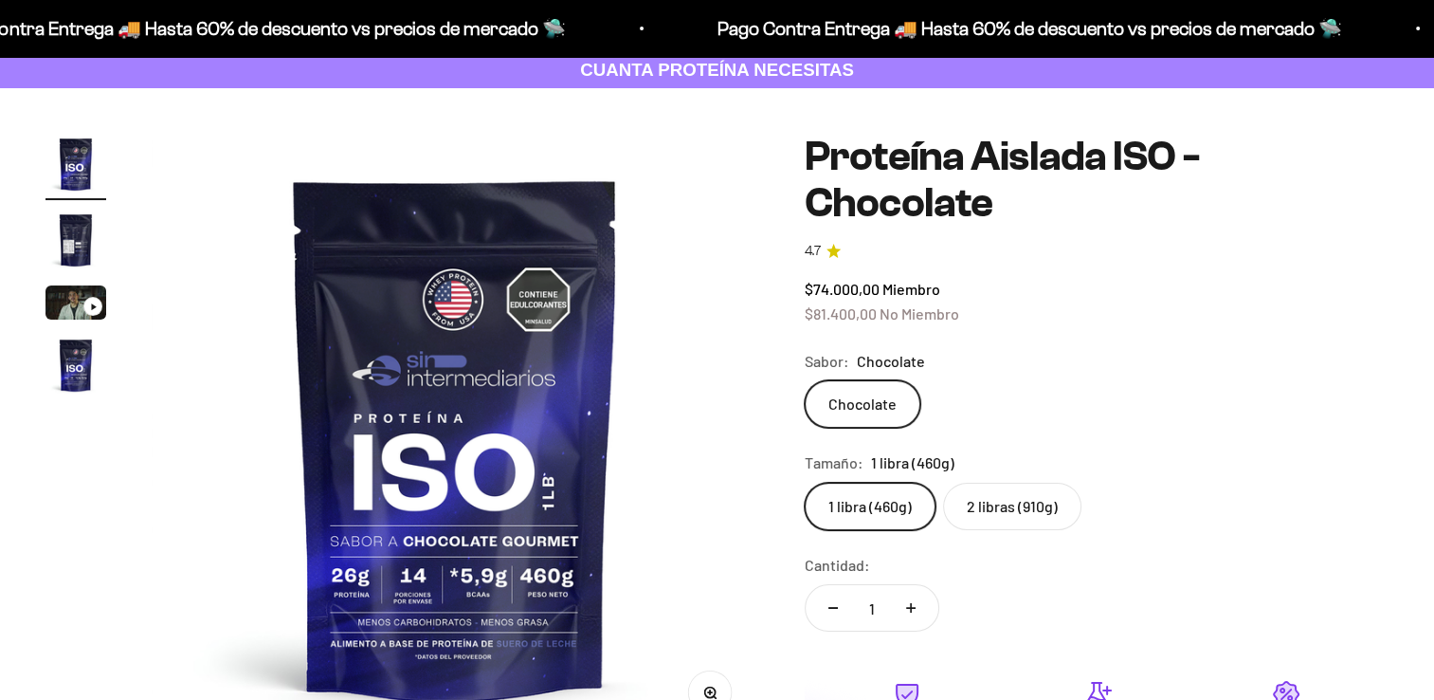
scroll to position [110, 0]
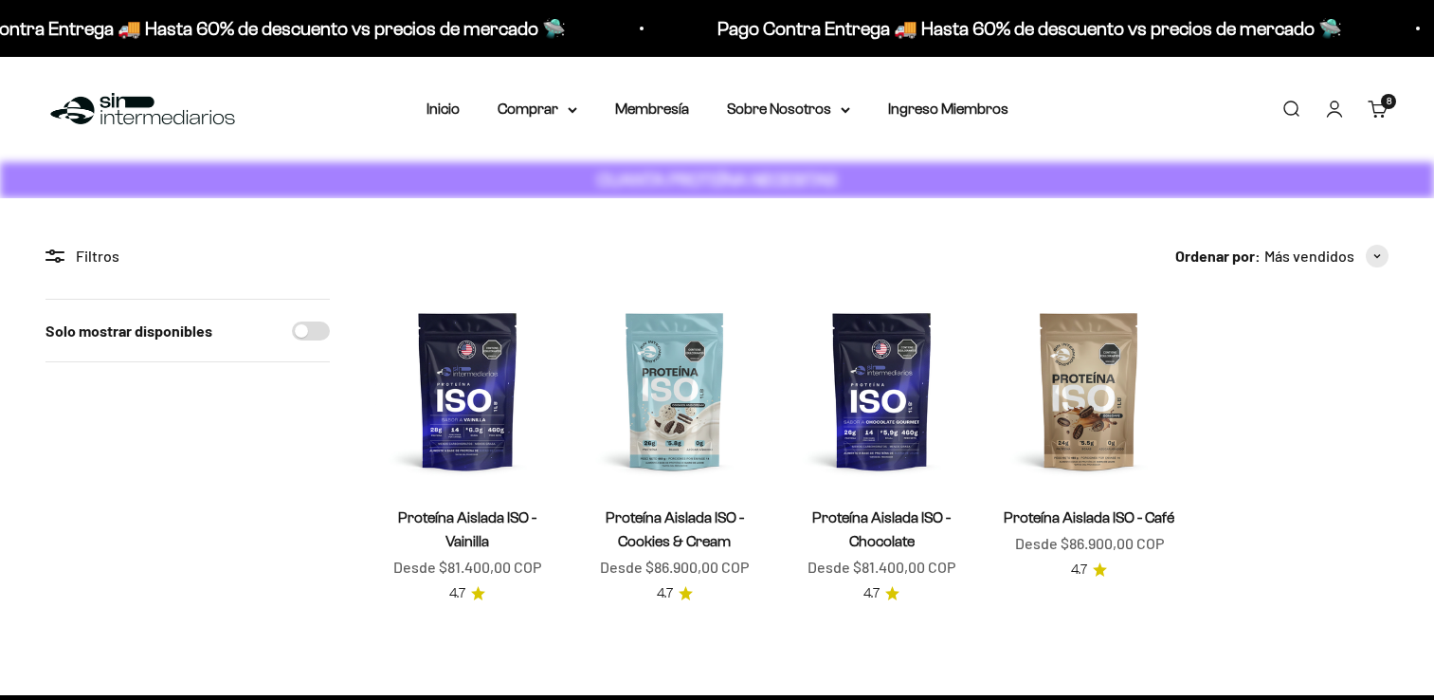
scroll to position [100, 0]
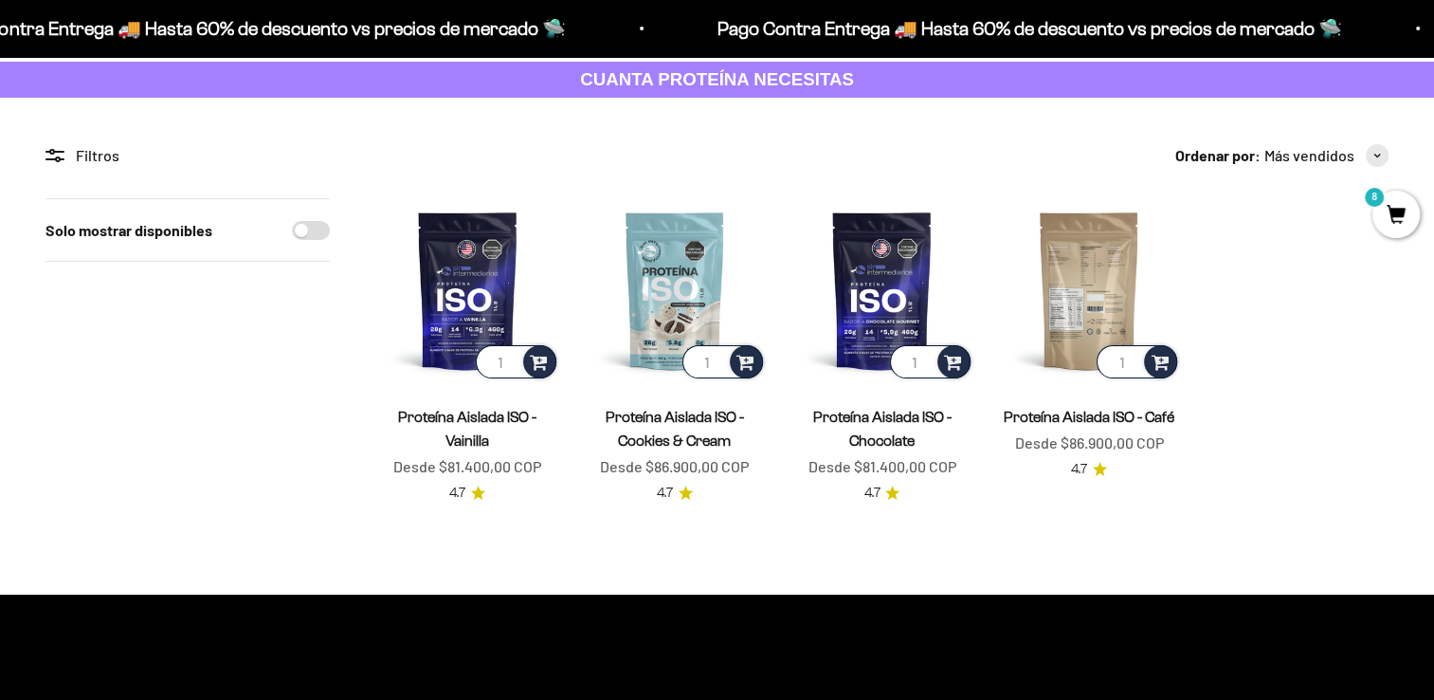
click at [1067, 310] on img at bounding box center [1089, 290] width 185 height 185
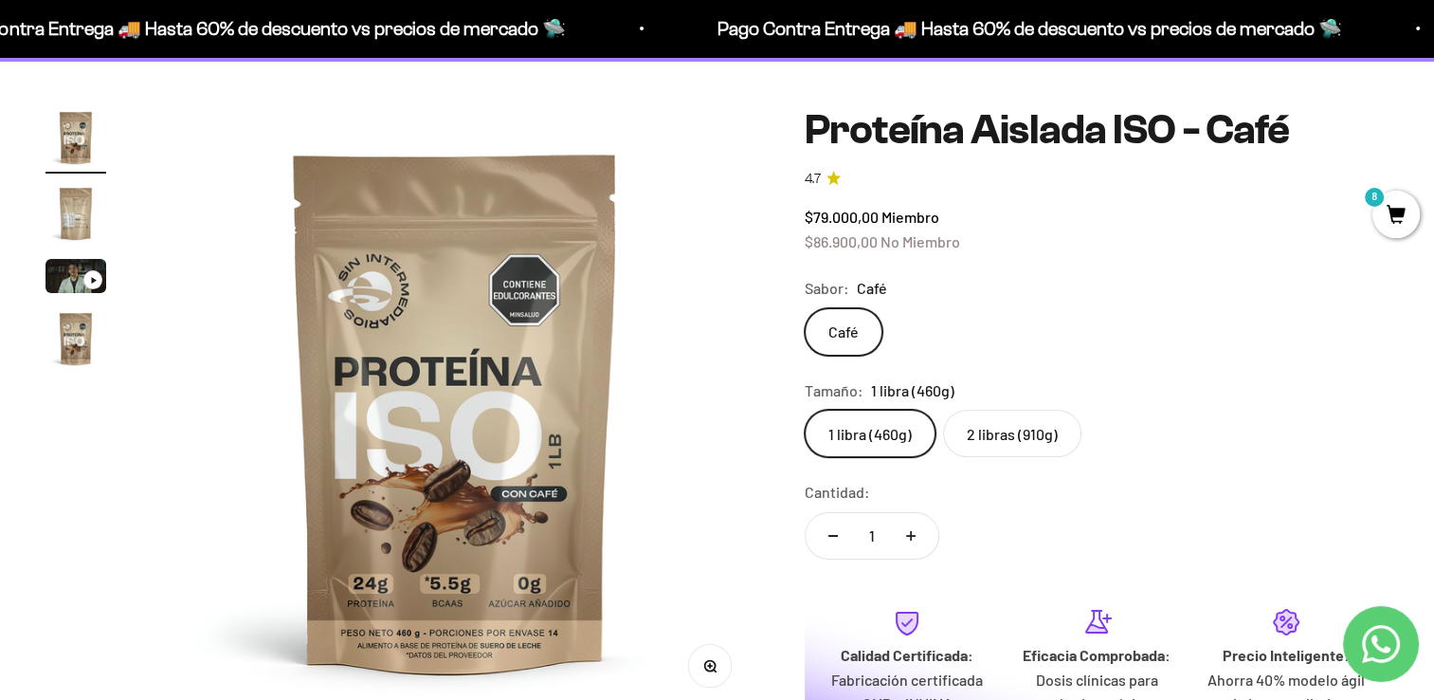
scroll to position [144, 0]
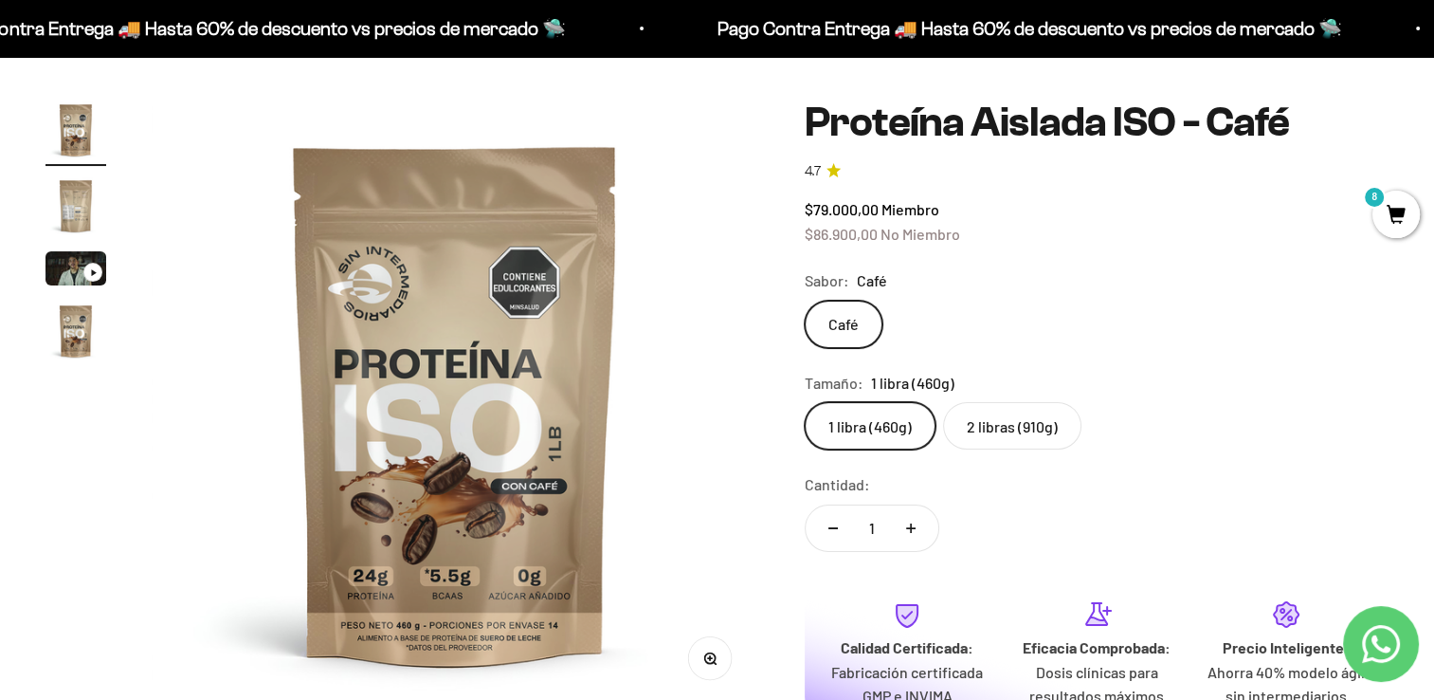
click at [1006, 415] on label "2 libras (910g)" at bounding box center [1012, 425] width 138 height 47
click at [805, 402] on input "2 libras (910g)" at bounding box center [804, 401] width 1 height 1
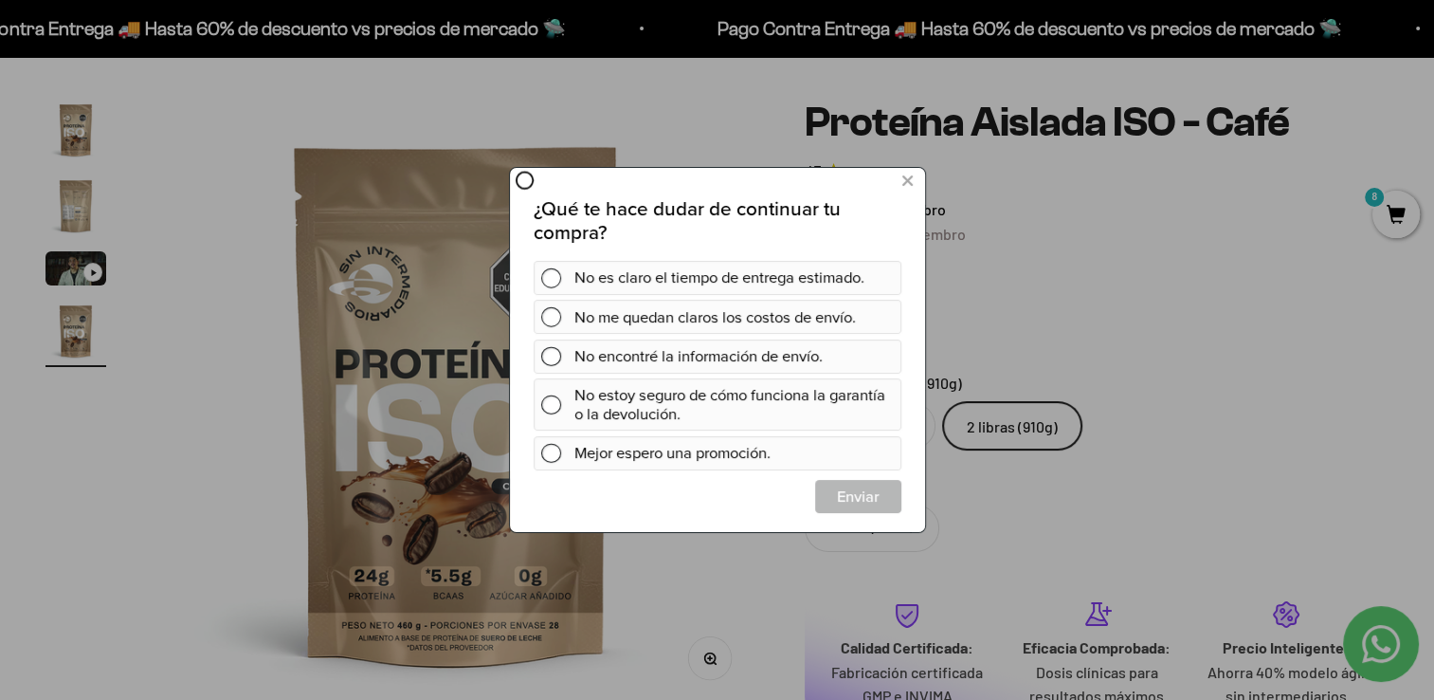
click at [1380, 210] on div at bounding box center [717, 350] width 1434 height 700
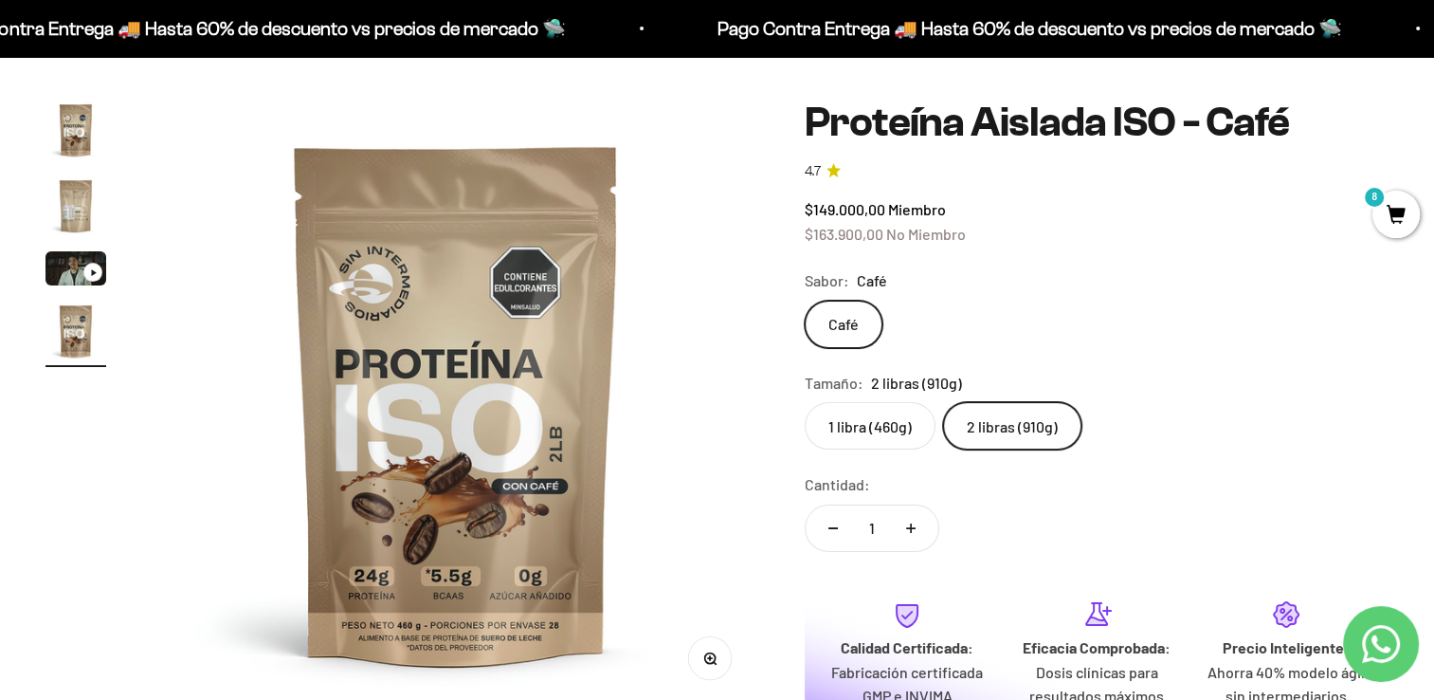
click at [1380, 210] on span "8" at bounding box center [1396, 214] width 47 height 47
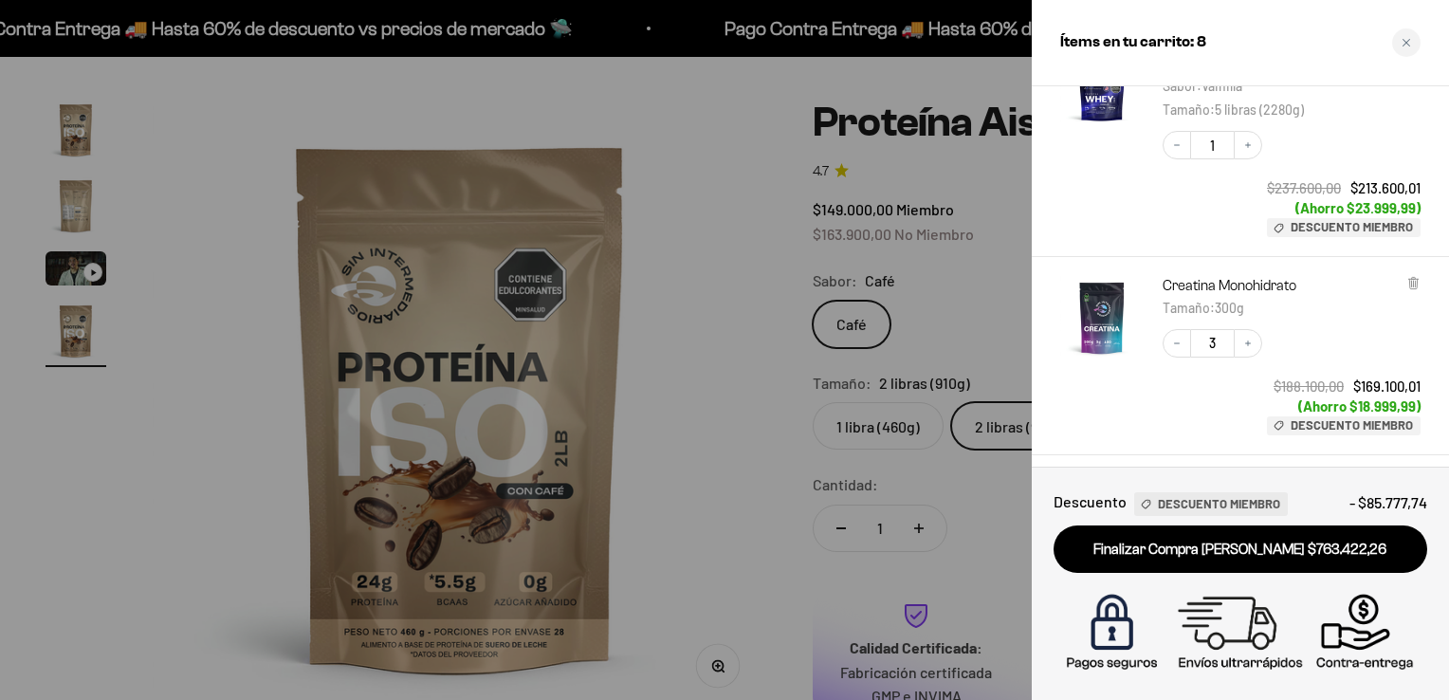
scroll to position [772, 0]
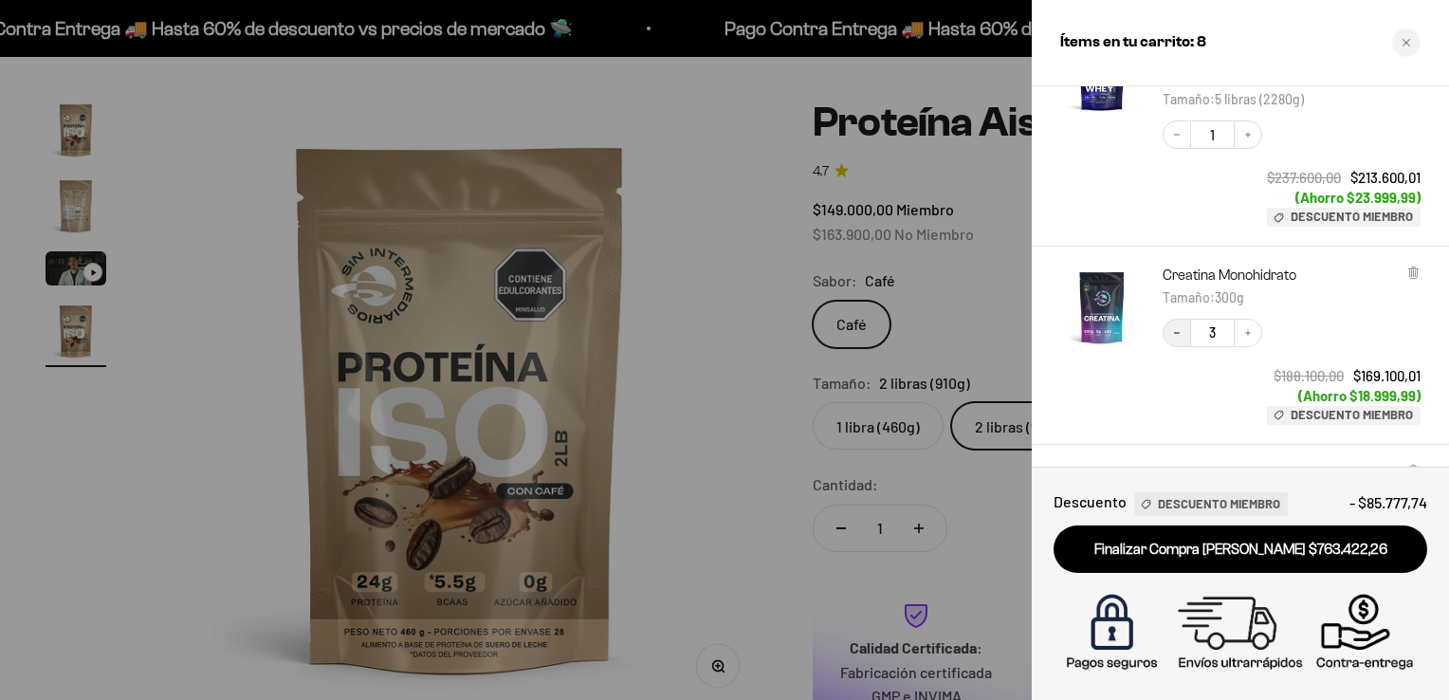
click at [1176, 333] on icon "Decrease quantity" at bounding box center [1177, 332] width 6 height 1
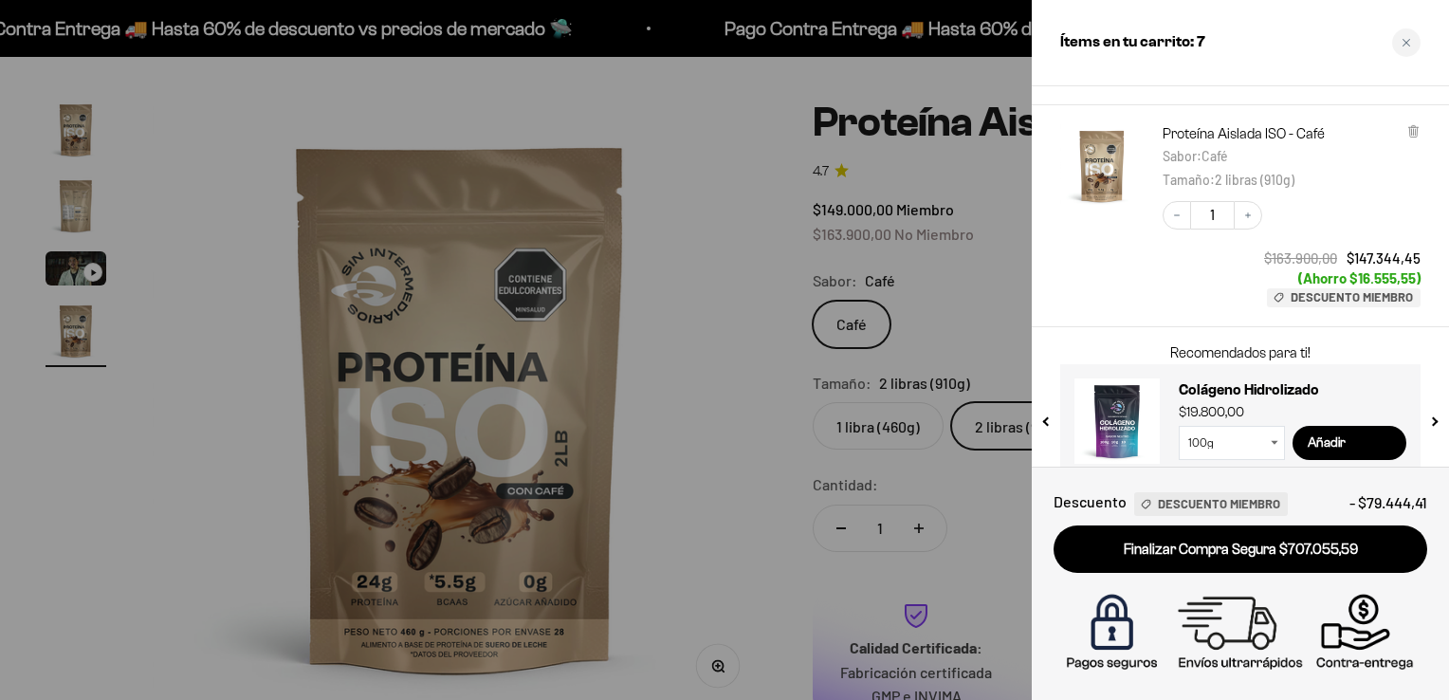
scroll to position [1140, 0]
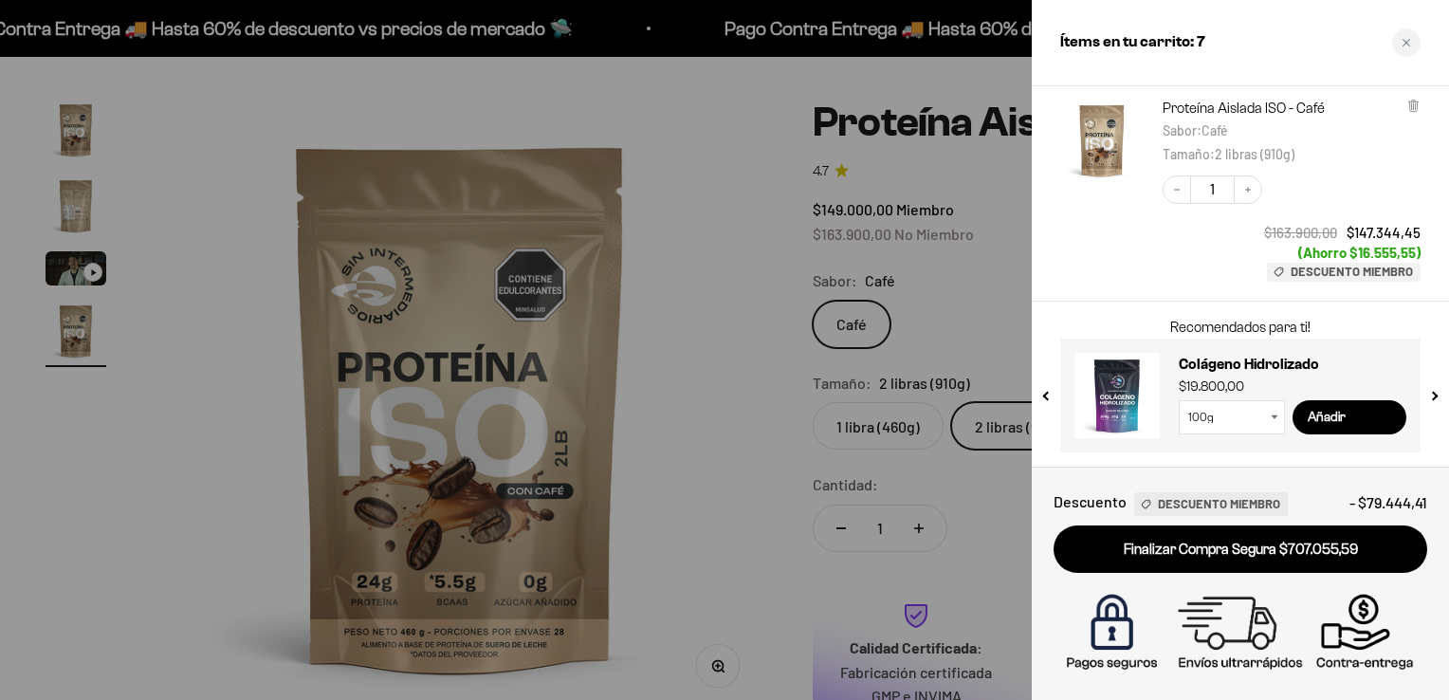
click at [1329, 338] on div "Colágeno Hidrolizado $19.800,00 100g 300g Añadir" at bounding box center [1230, 386] width 351 height 104
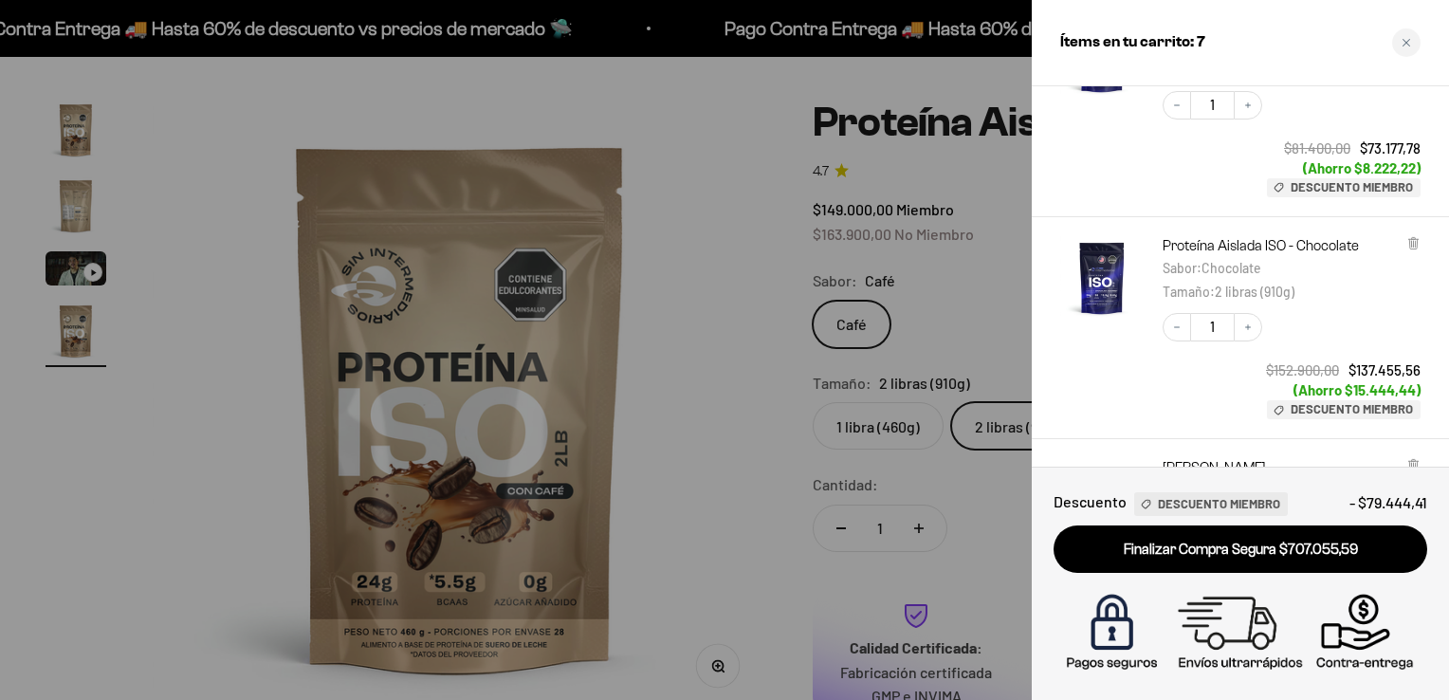
scroll to position [363, 0]
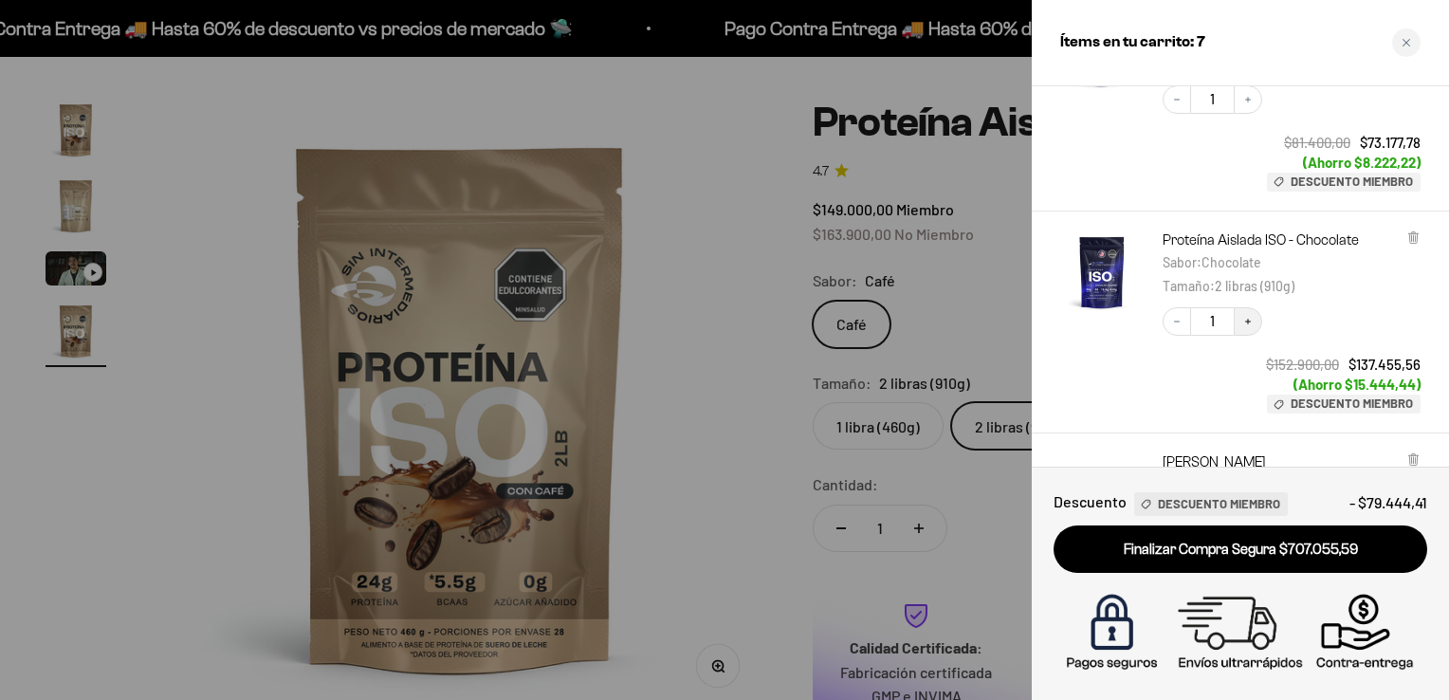
click at [1248, 322] on icon "Increase quantity" at bounding box center [1248, 322] width 6 height 6
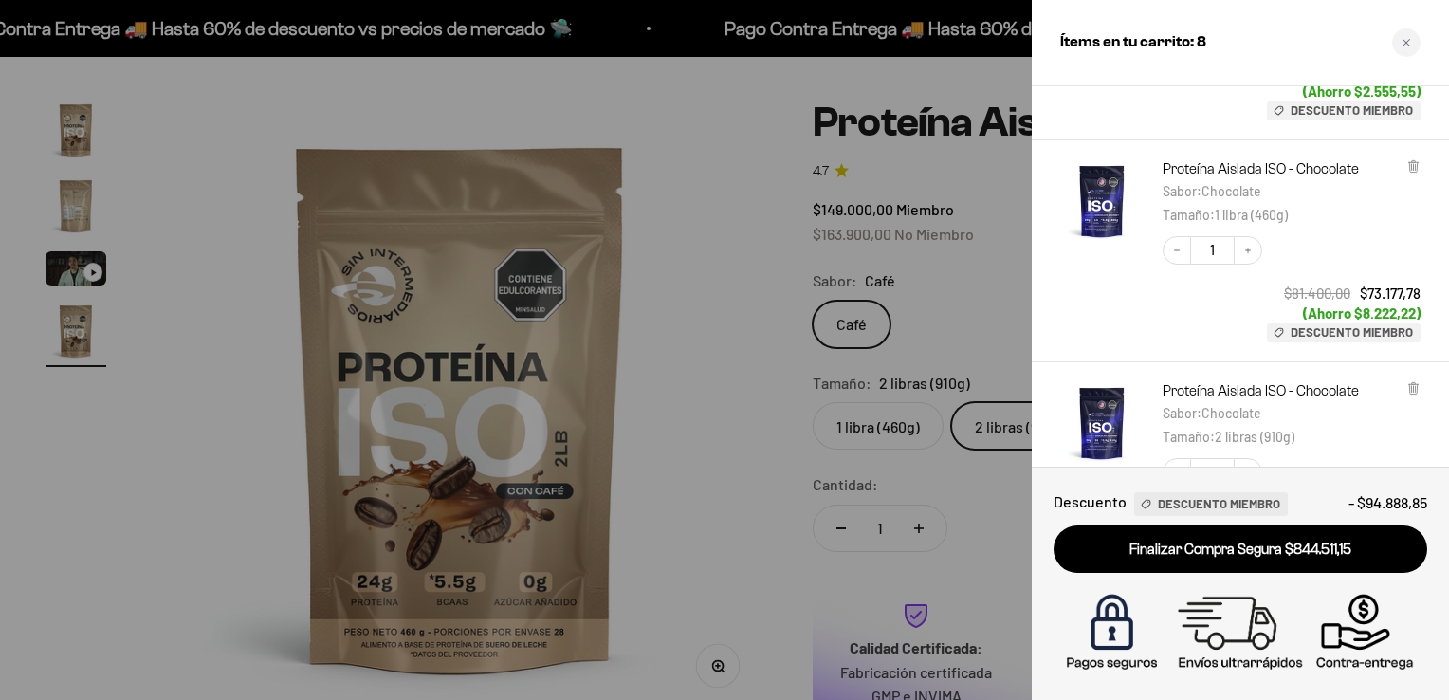
scroll to position [209, 0]
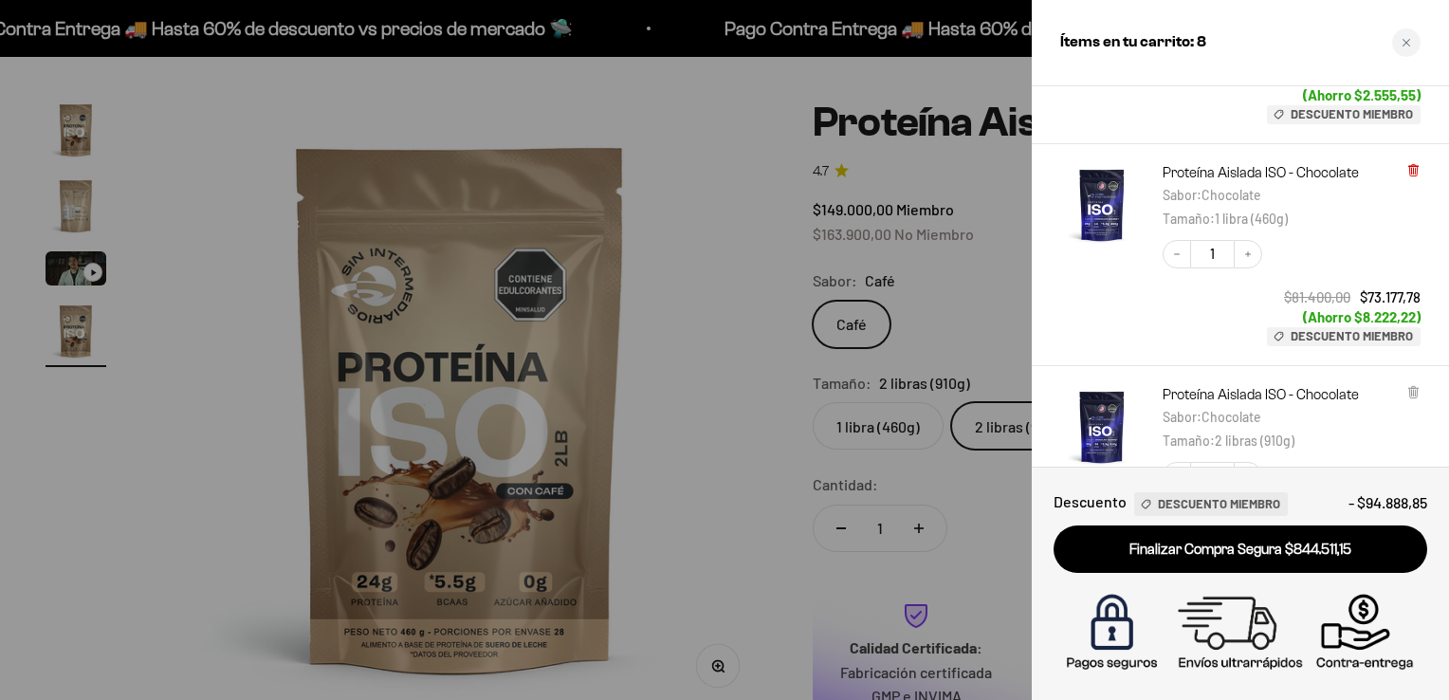
click at [1413, 172] on icon at bounding box center [1413, 168] width 4 height 9
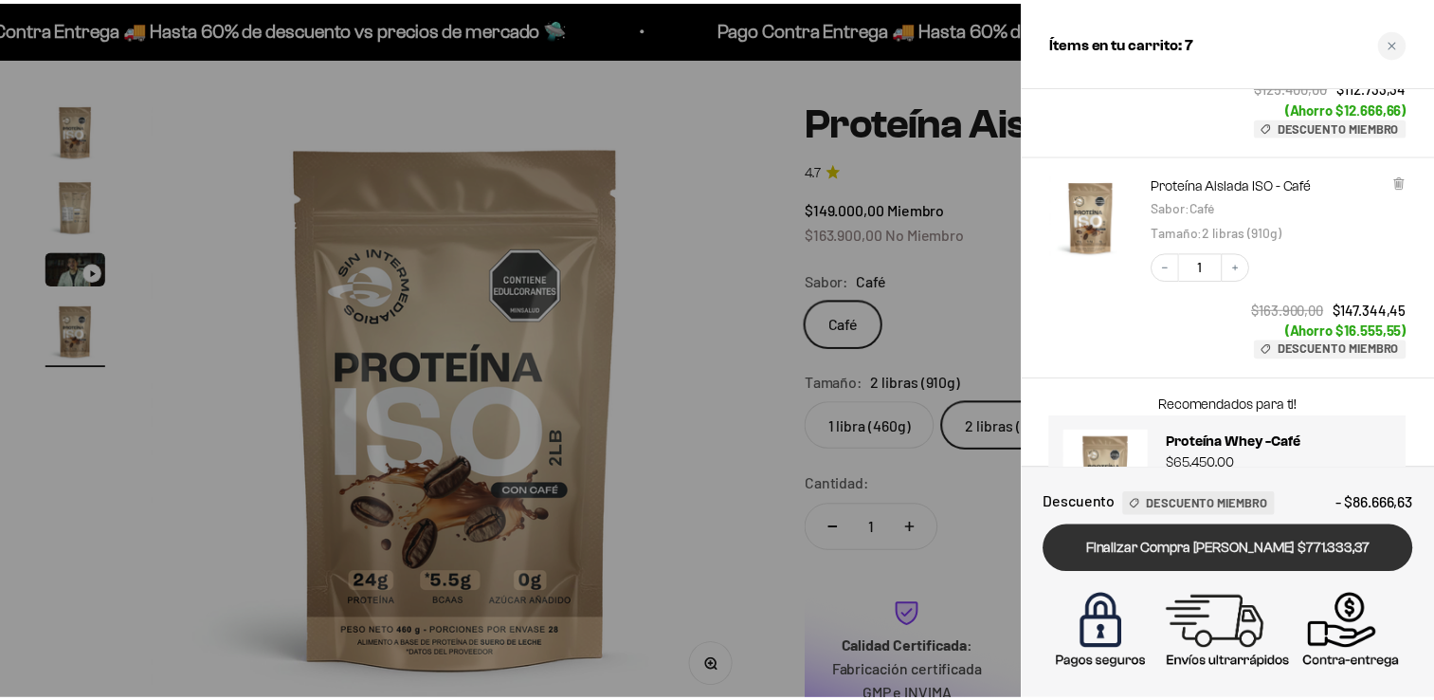
scroll to position [917, 0]
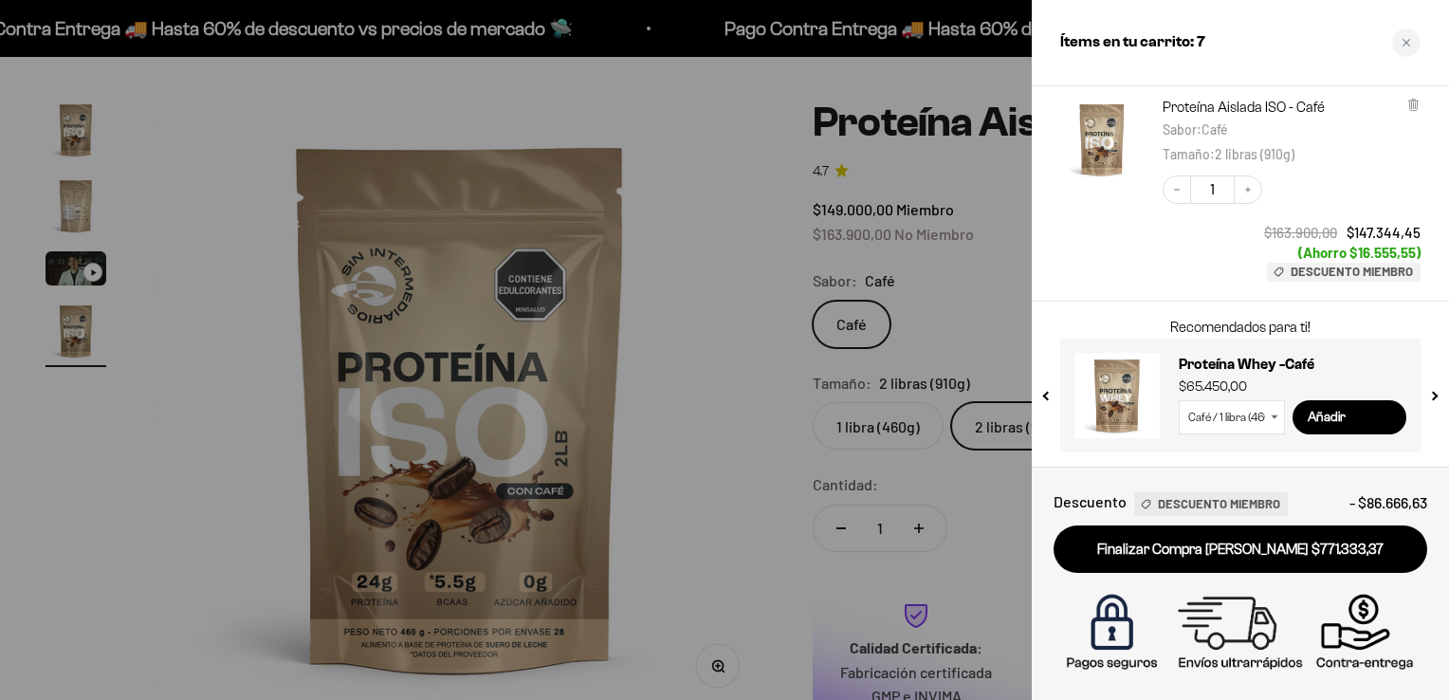
click at [732, 279] on div at bounding box center [724, 350] width 1449 height 700
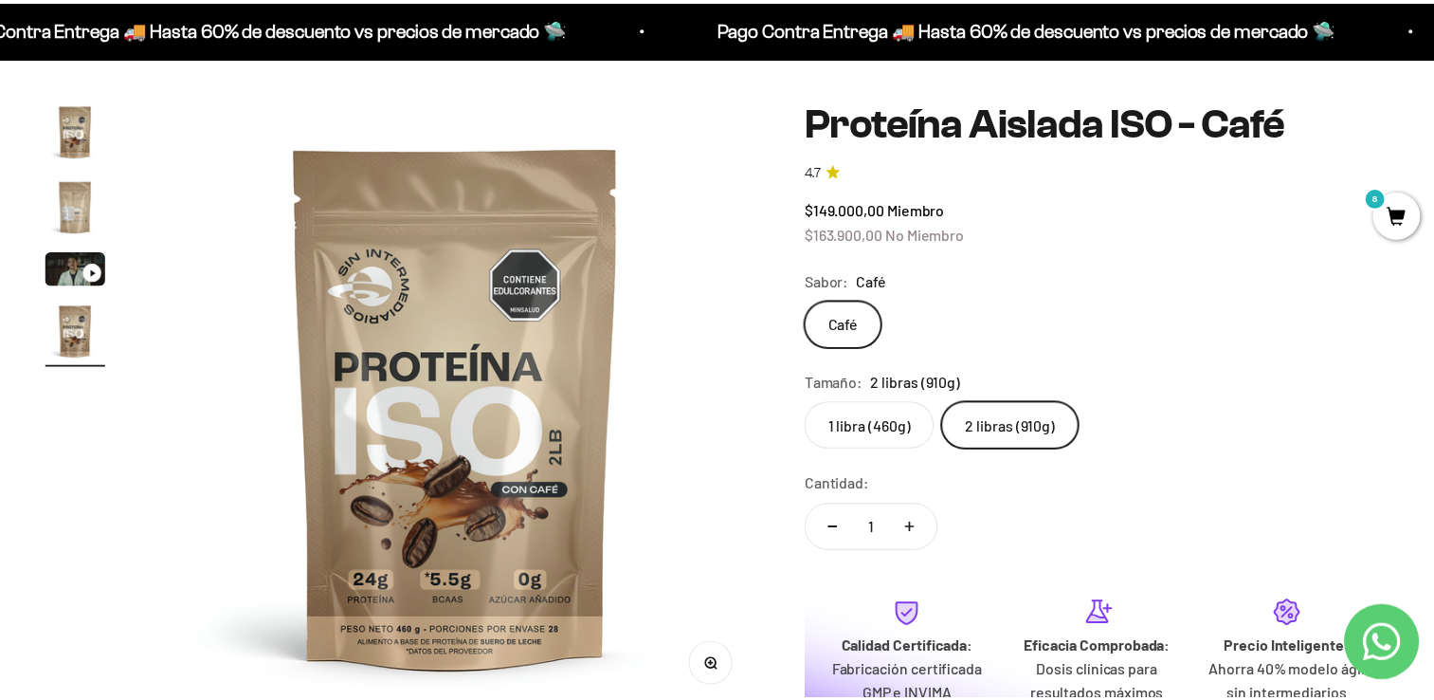
scroll to position [0, 1890]
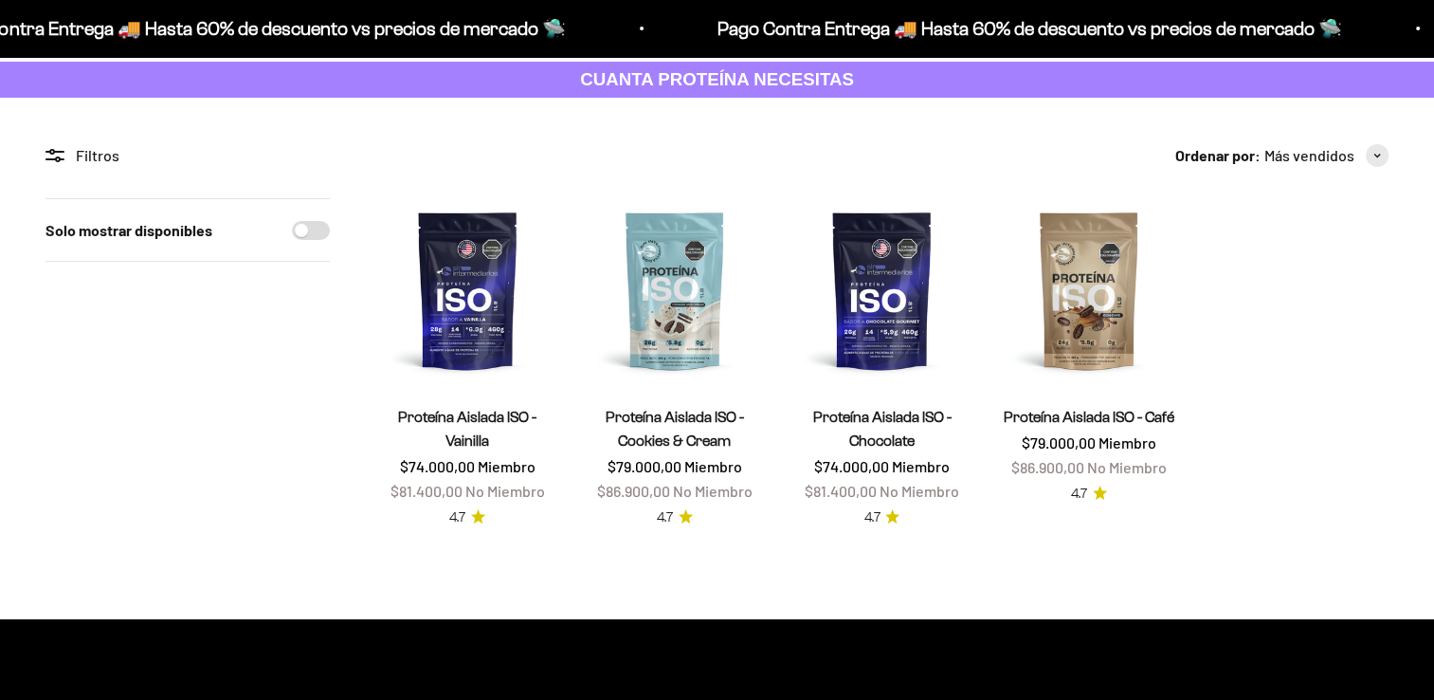
scroll to position [100, 0]
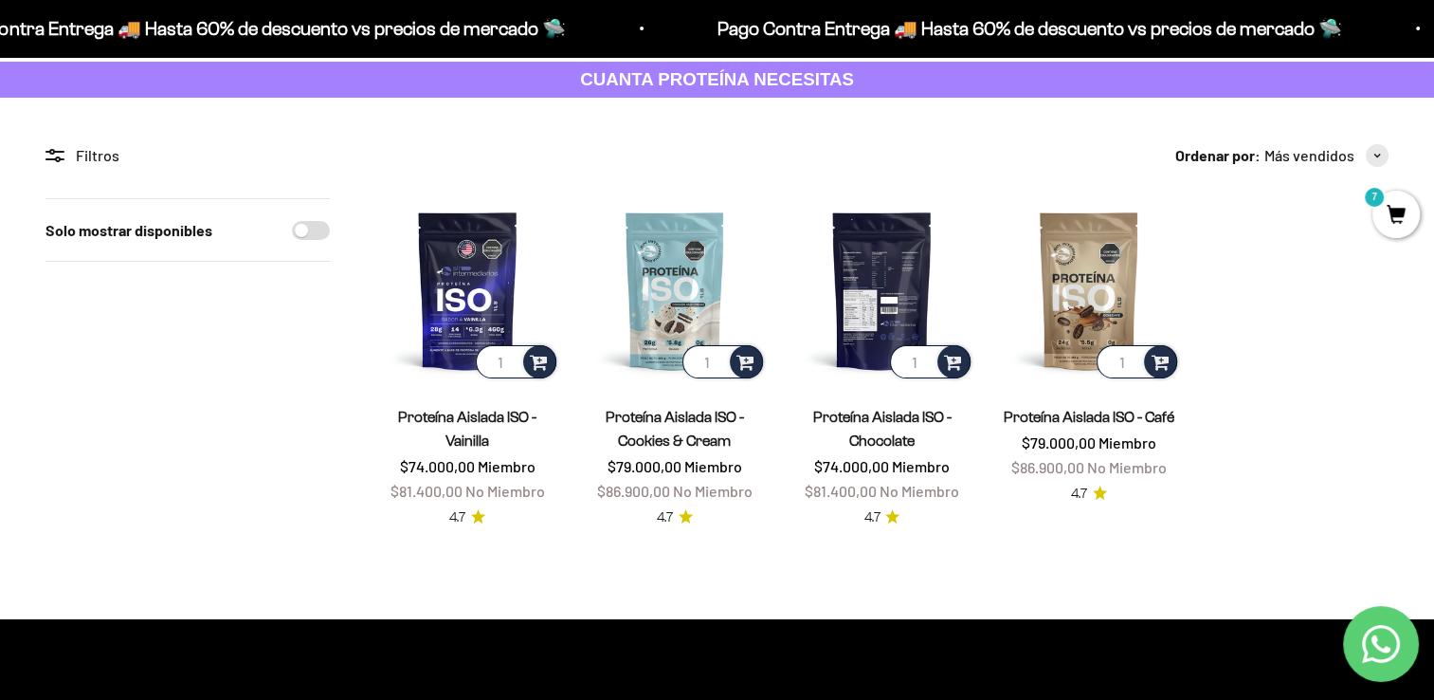
click at [869, 265] on img at bounding box center [882, 290] width 185 height 185
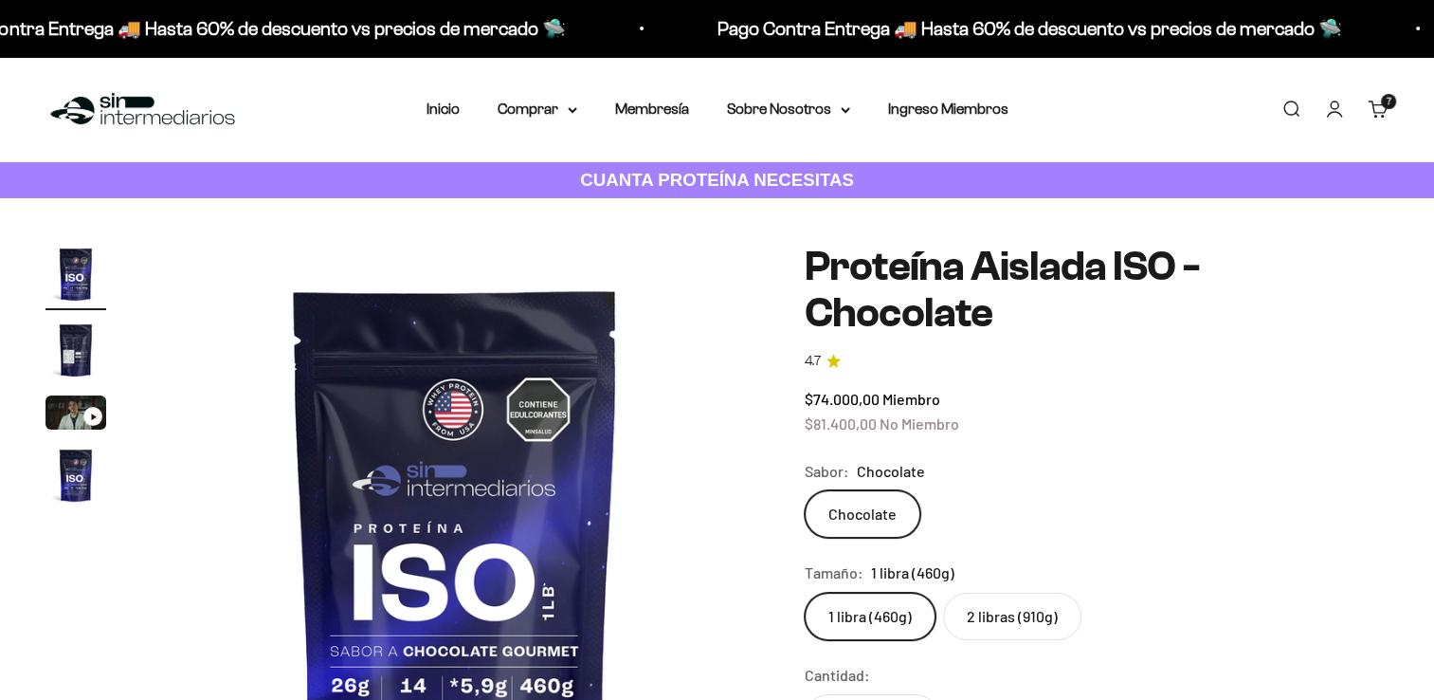
click at [1010, 614] on label "2 libras (910g)" at bounding box center [1012, 616] width 138 height 47
click at [805, 593] on input "2 libras (910g)" at bounding box center [804, 592] width 1 height 1
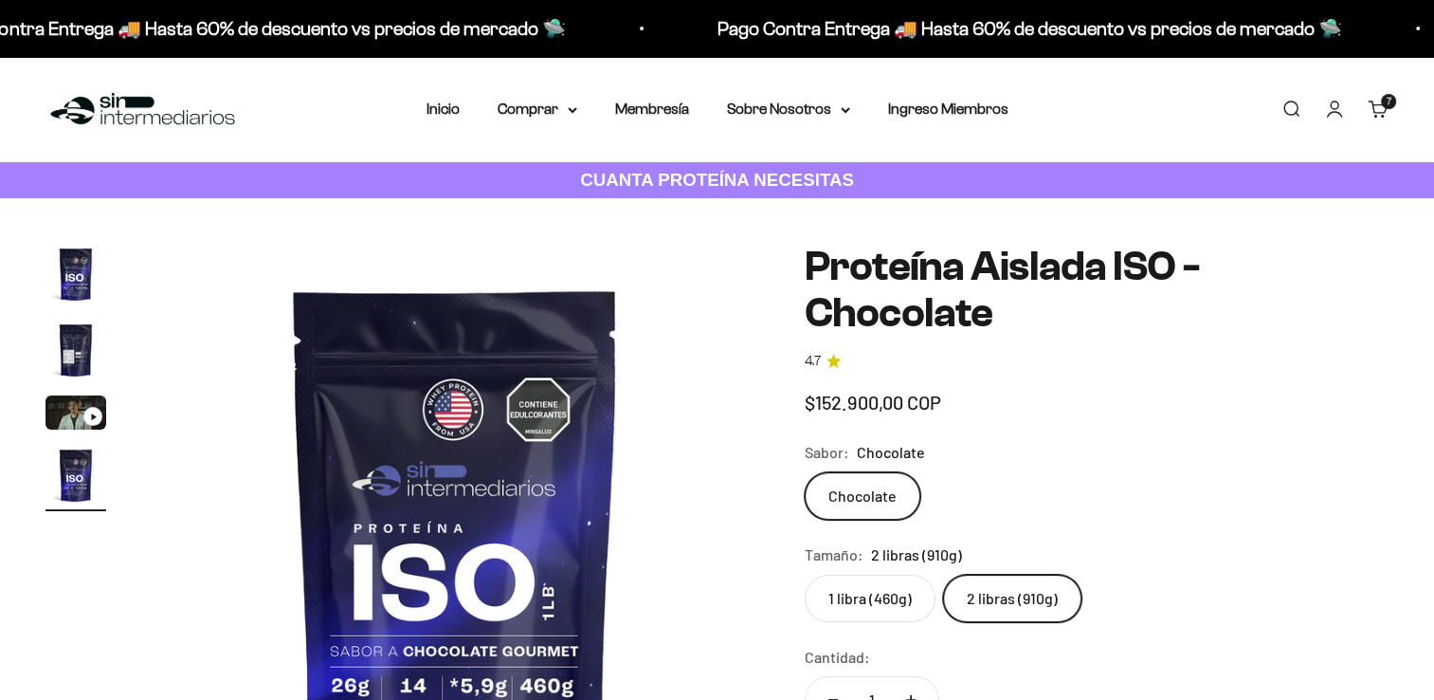
scroll to position [0, 1890]
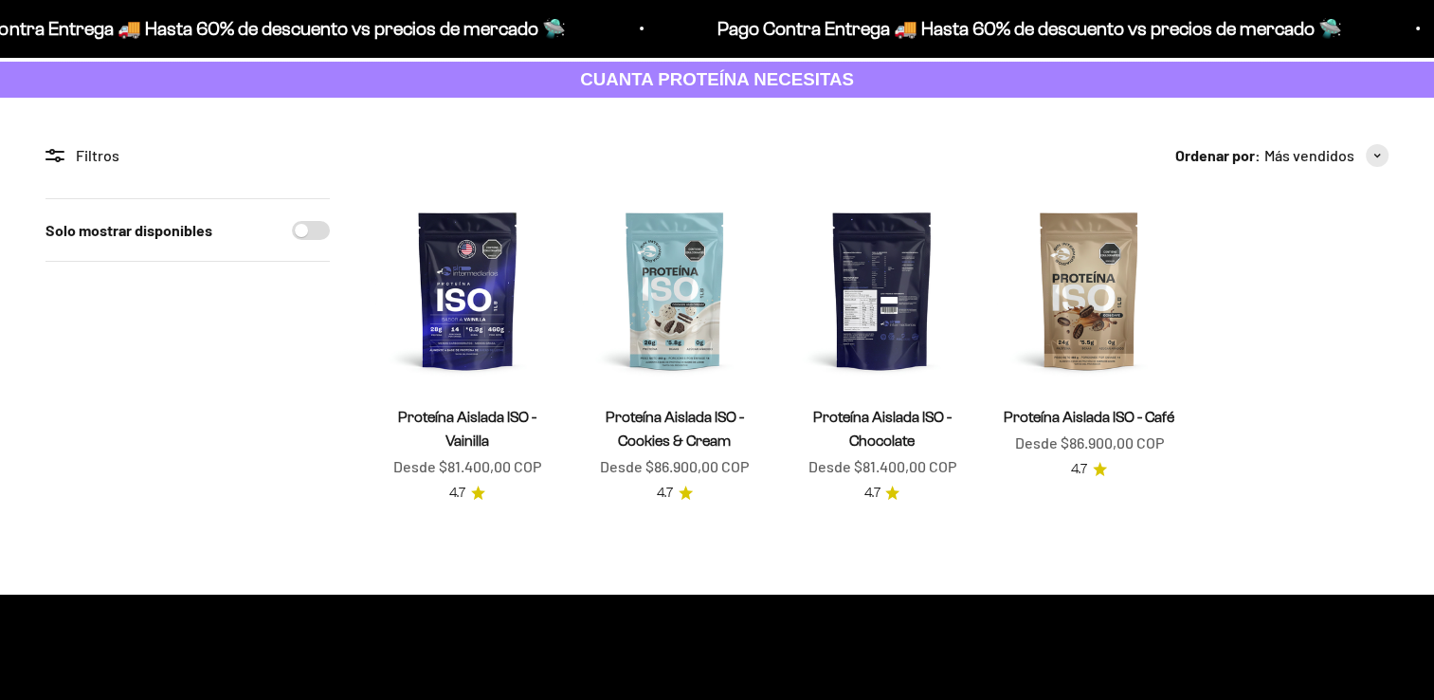
scroll to position [100, 0]
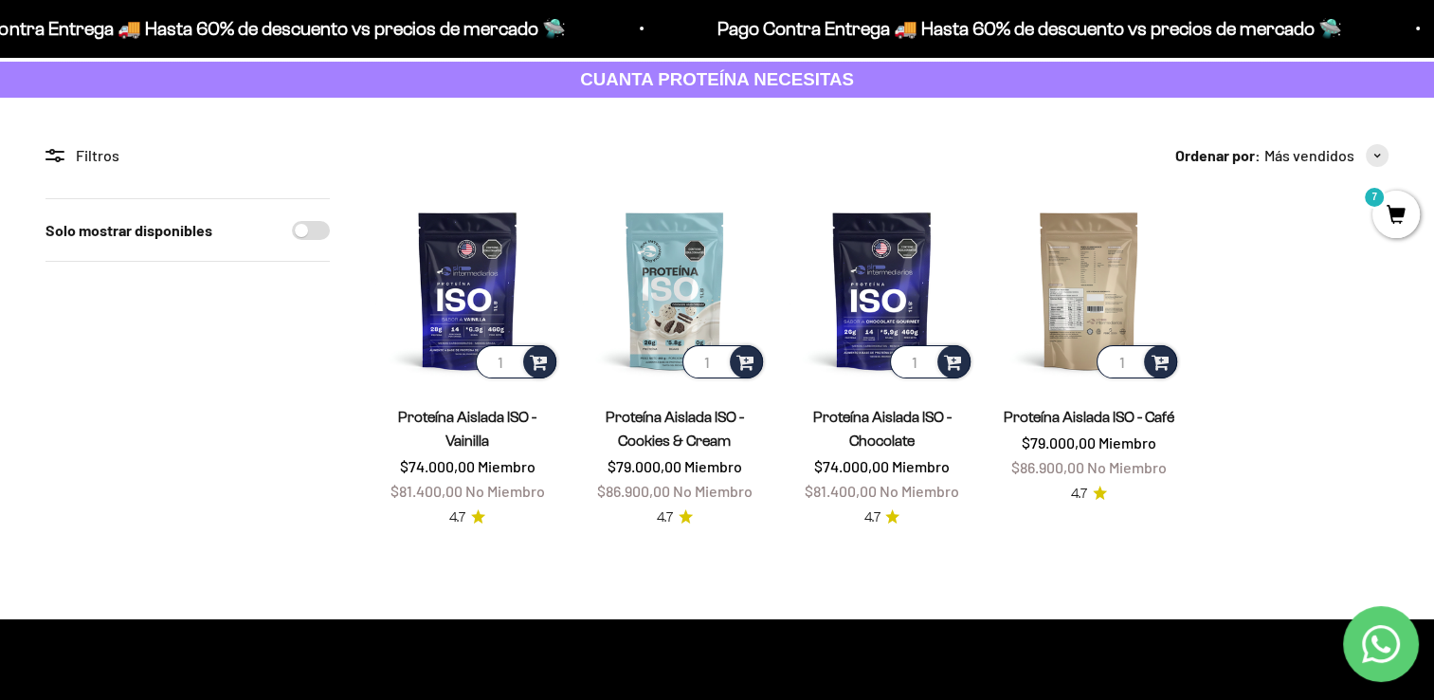
click at [1088, 320] on img at bounding box center [1089, 290] width 185 height 185
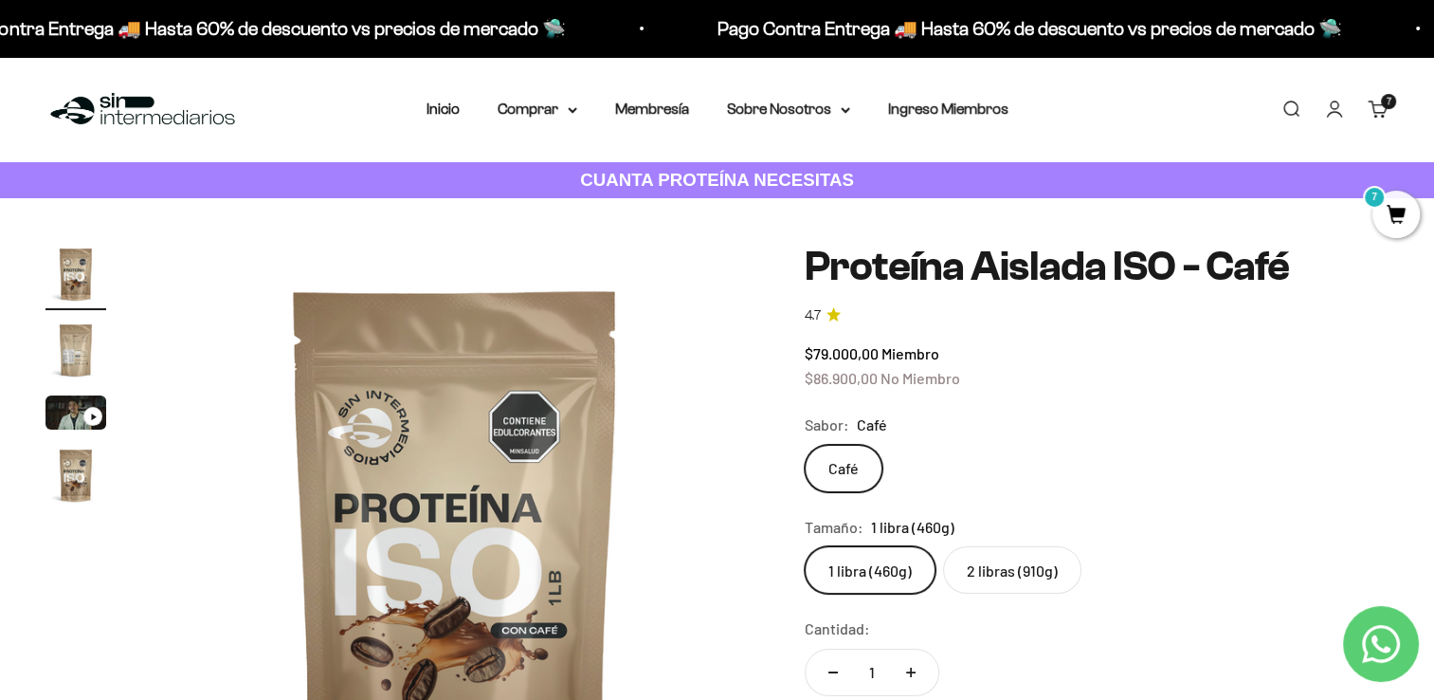
click at [997, 582] on label "2 libras (910g)" at bounding box center [1012, 569] width 138 height 47
click at [805, 546] on input "2 libras (910g)" at bounding box center [804, 545] width 1 height 1
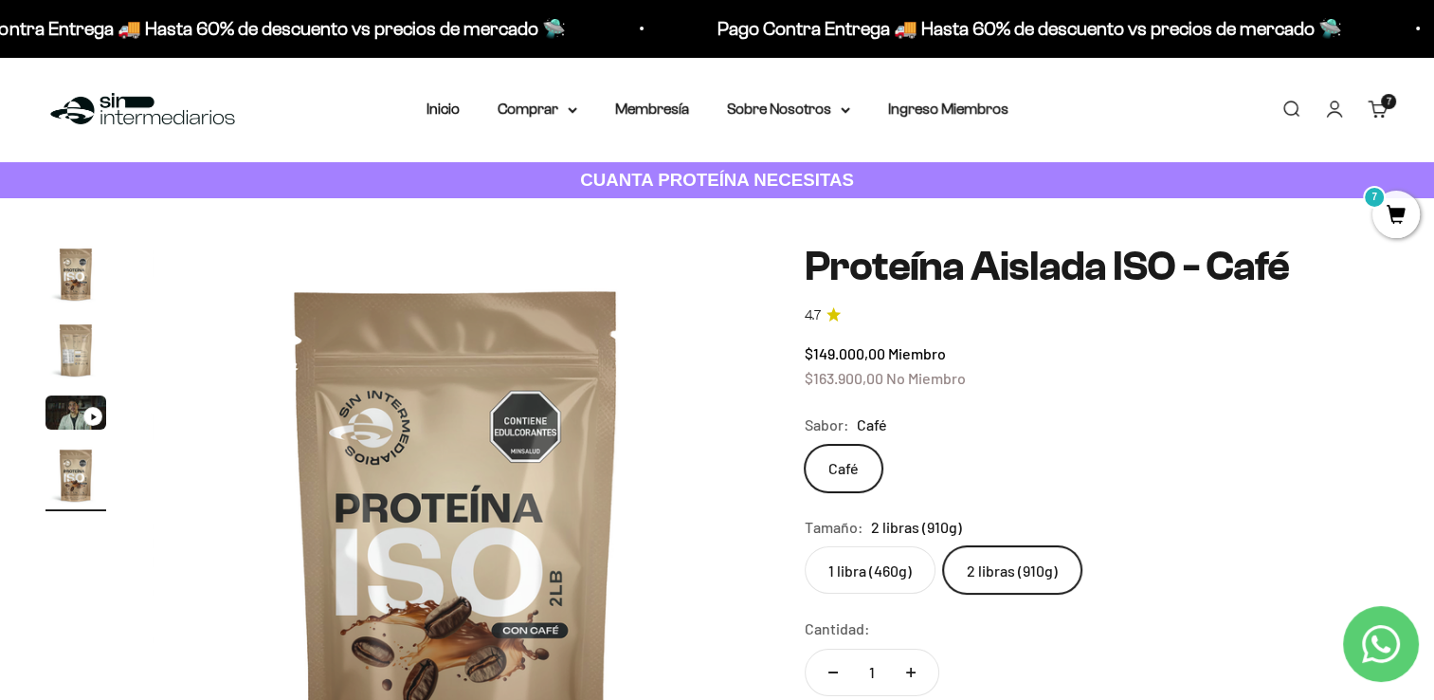
click at [851, 570] on label "1 libra (460g)" at bounding box center [870, 569] width 131 height 47
click at [805, 546] on input "1 libra (460g)" at bounding box center [804, 545] width 1 height 1
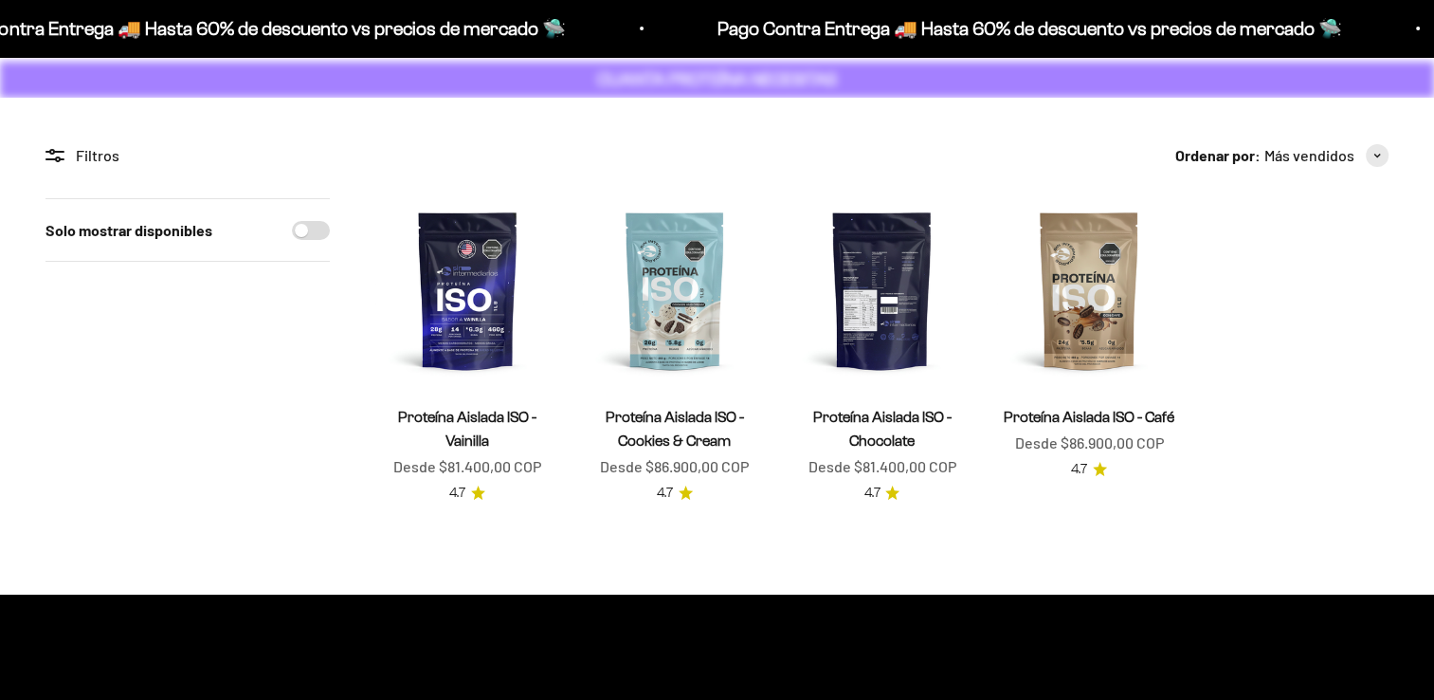
scroll to position [100, 0]
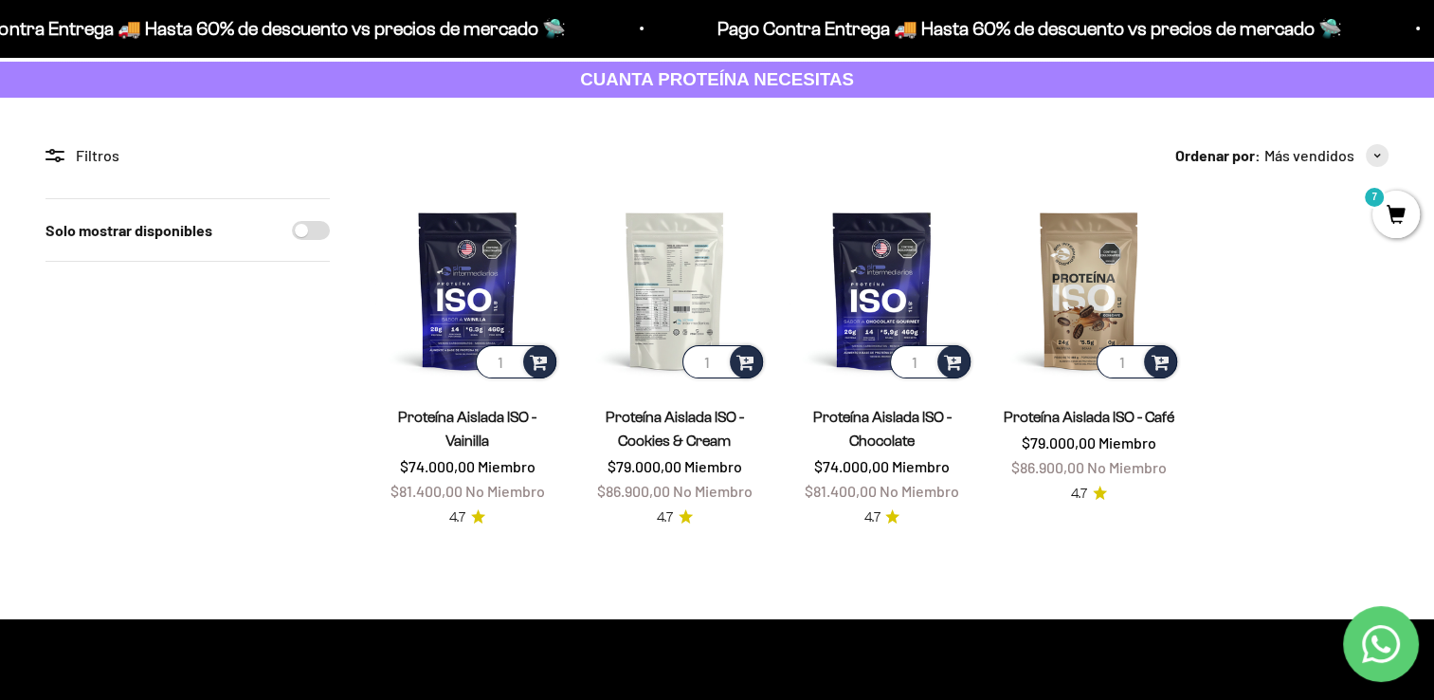
click at [686, 268] on img at bounding box center [675, 290] width 185 height 185
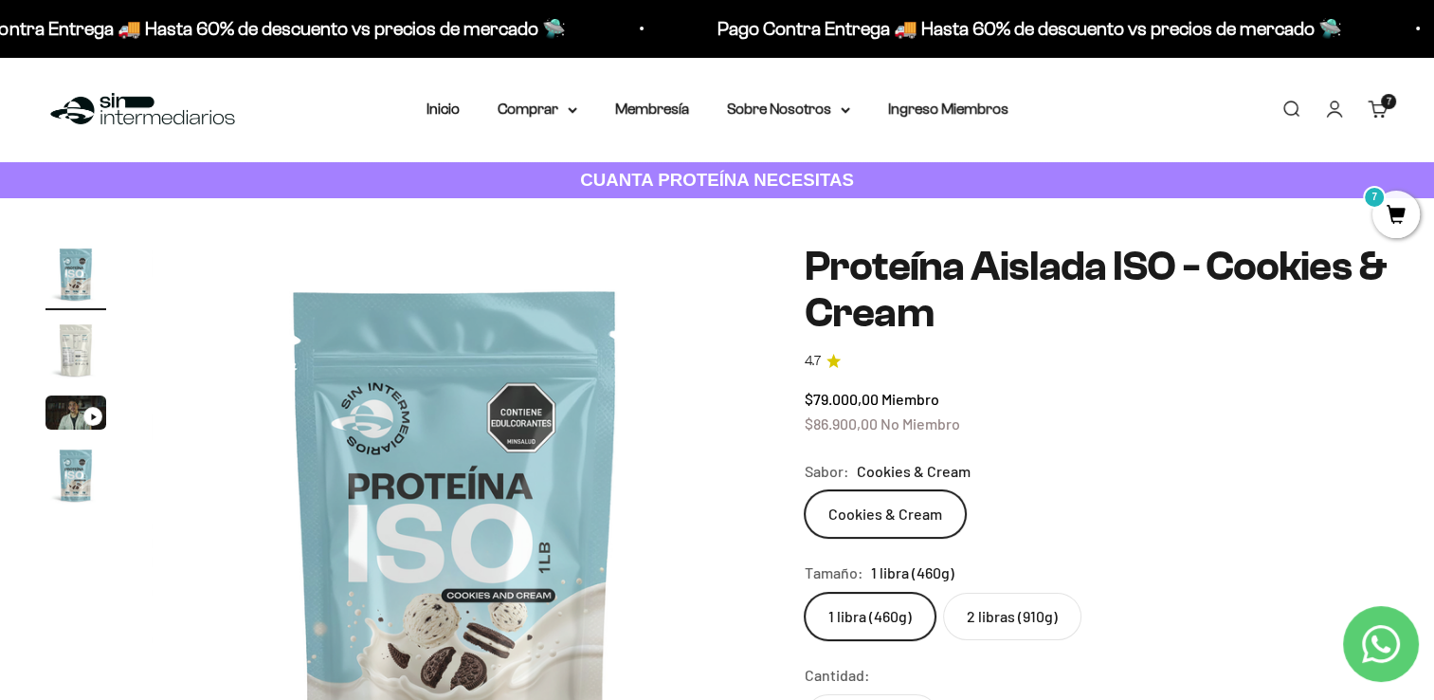
click at [1001, 624] on label "2 libras (910g)" at bounding box center [1012, 616] width 138 height 47
click at [805, 593] on input "2 libras (910g)" at bounding box center [804, 592] width 1 height 1
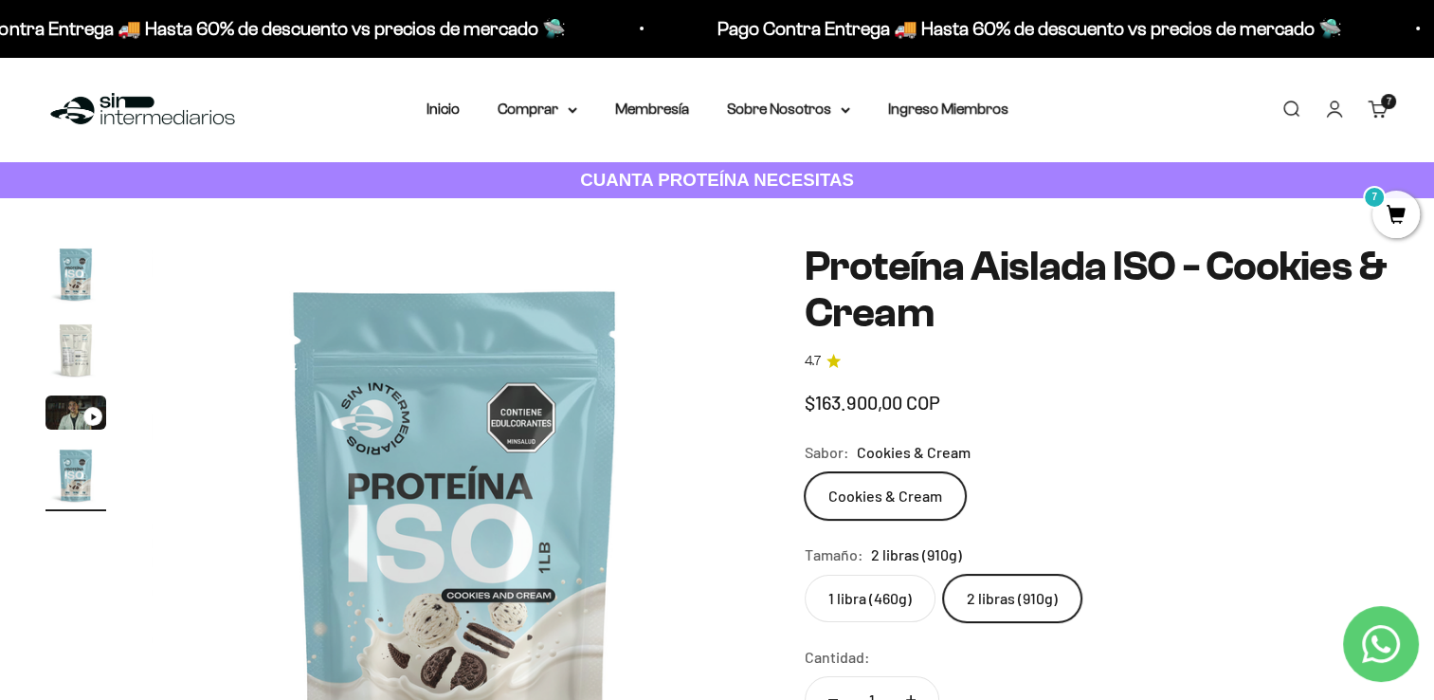
scroll to position [0, 1890]
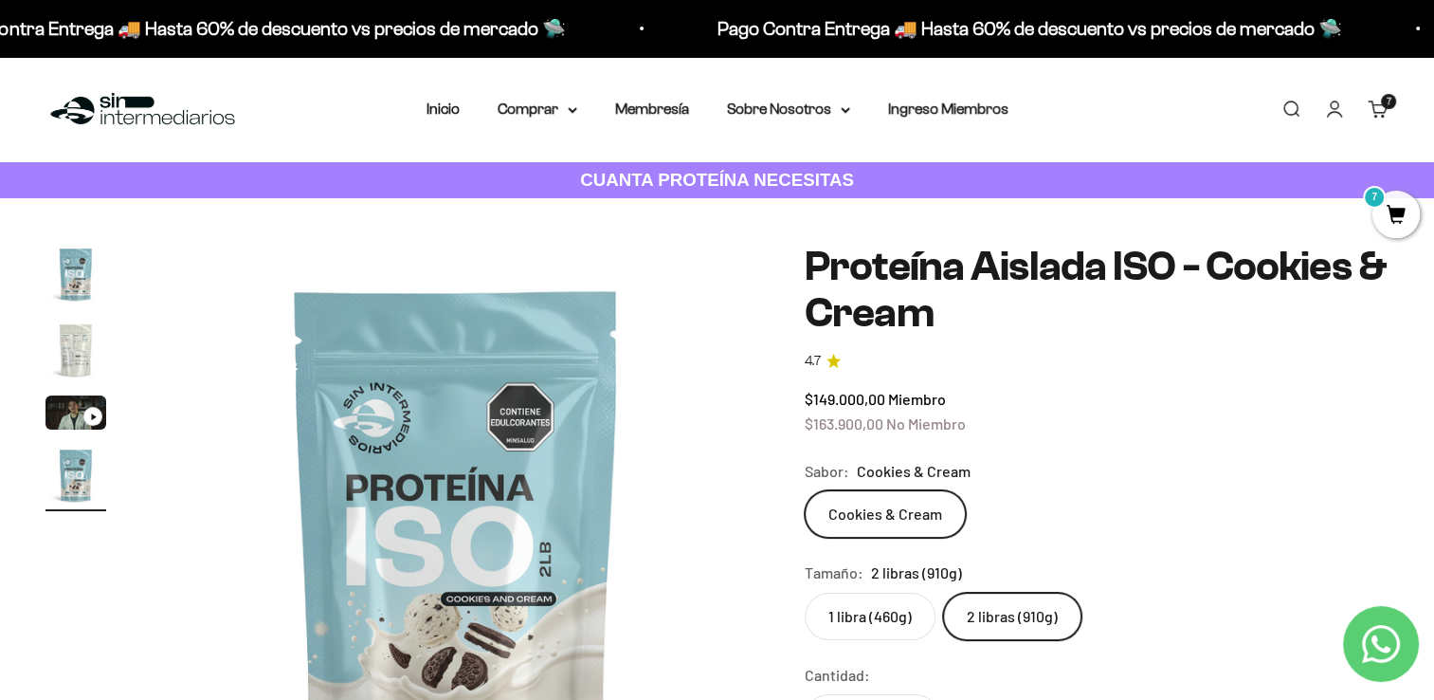
click at [861, 604] on label "1 libra (460g)" at bounding box center [870, 616] width 131 height 47
click at [805, 593] on input "1 libra (460g)" at bounding box center [804, 592] width 1 height 1
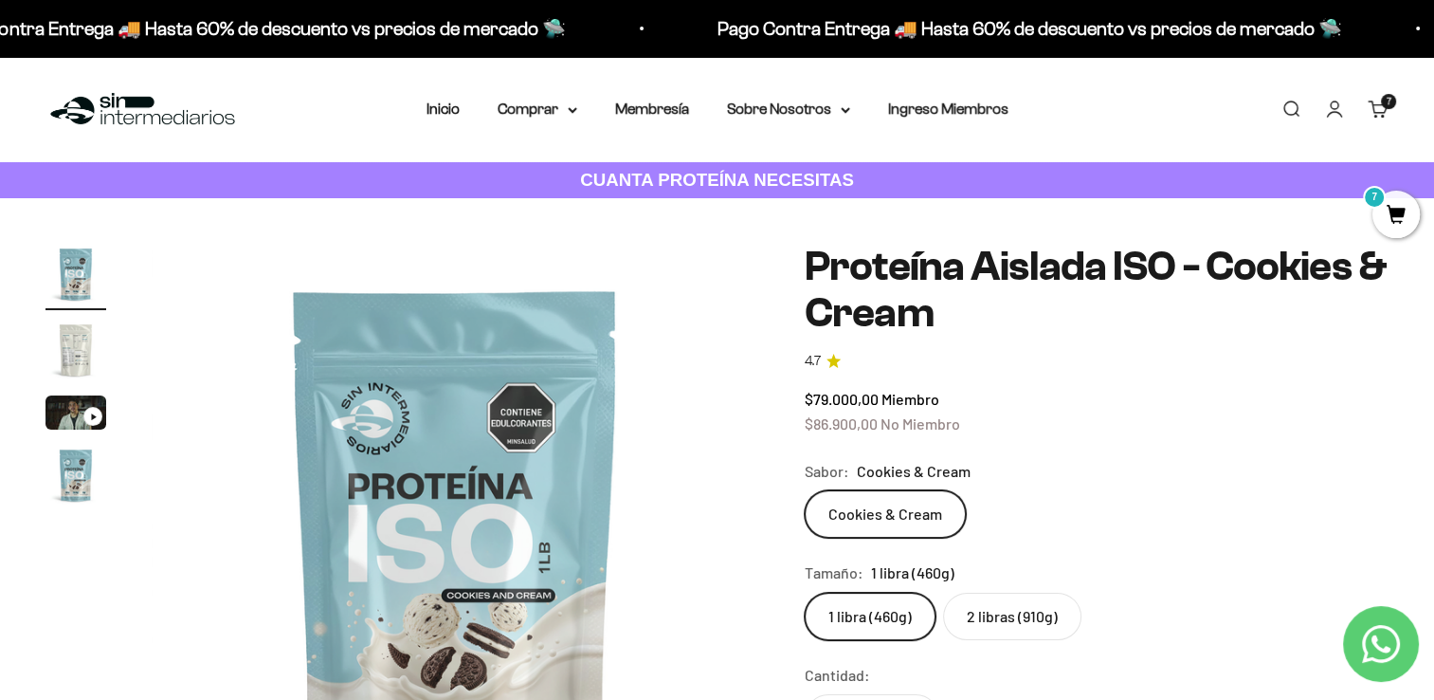
click at [1381, 208] on span "7" at bounding box center [1396, 214] width 47 height 47
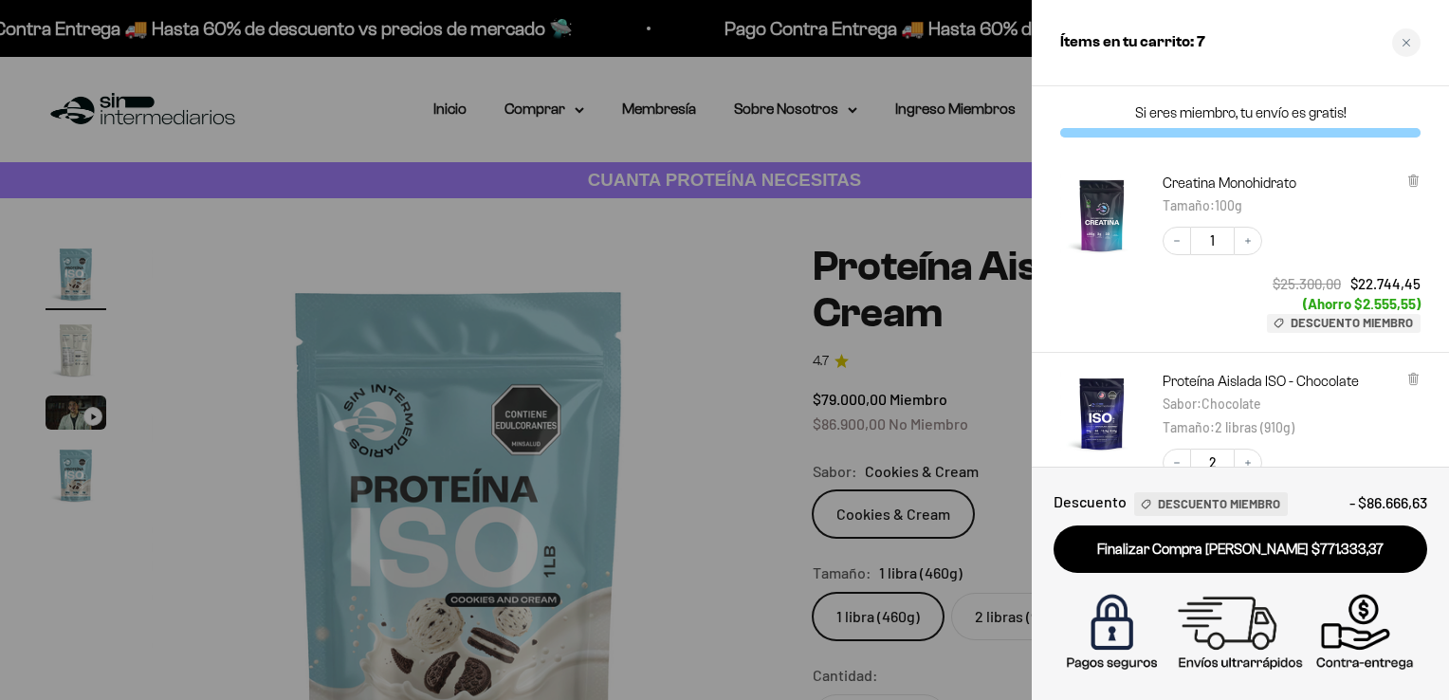
click at [765, 328] on div at bounding box center [724, 350] width 1449 height 700
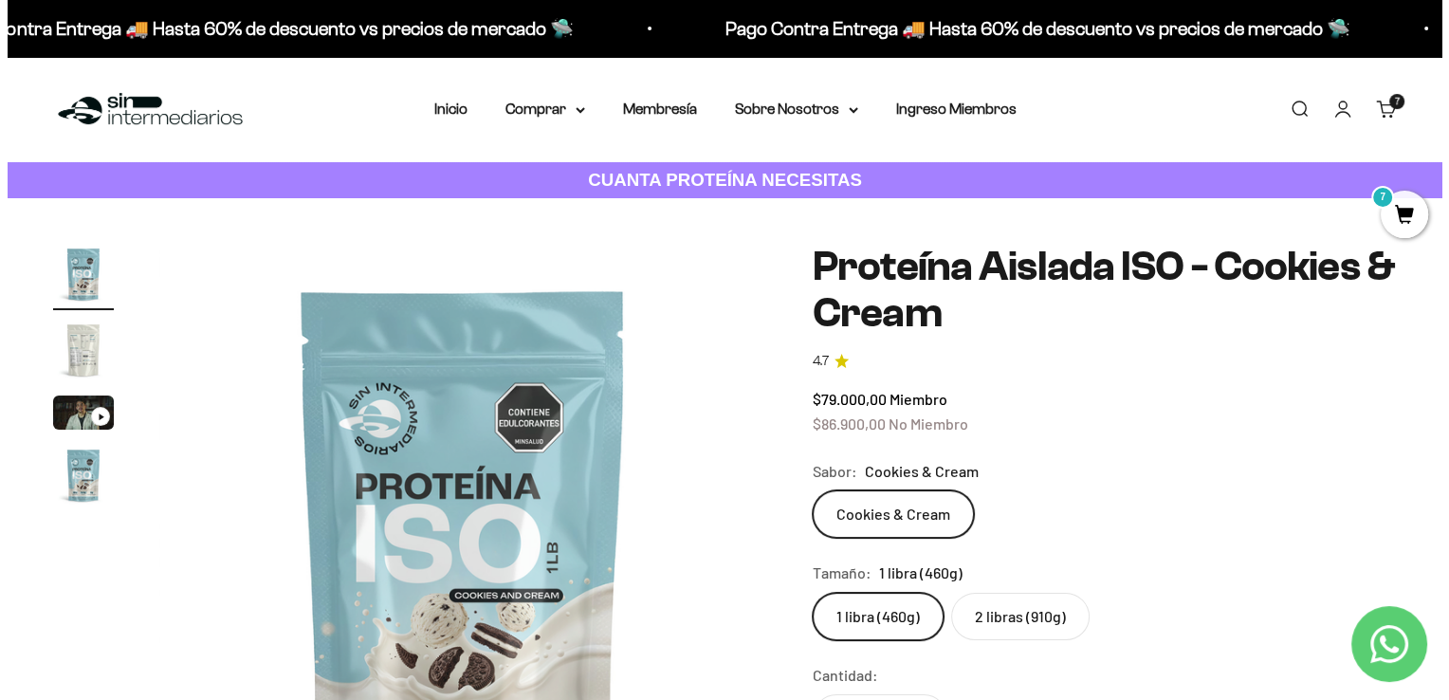
scroll to position [611, 0]
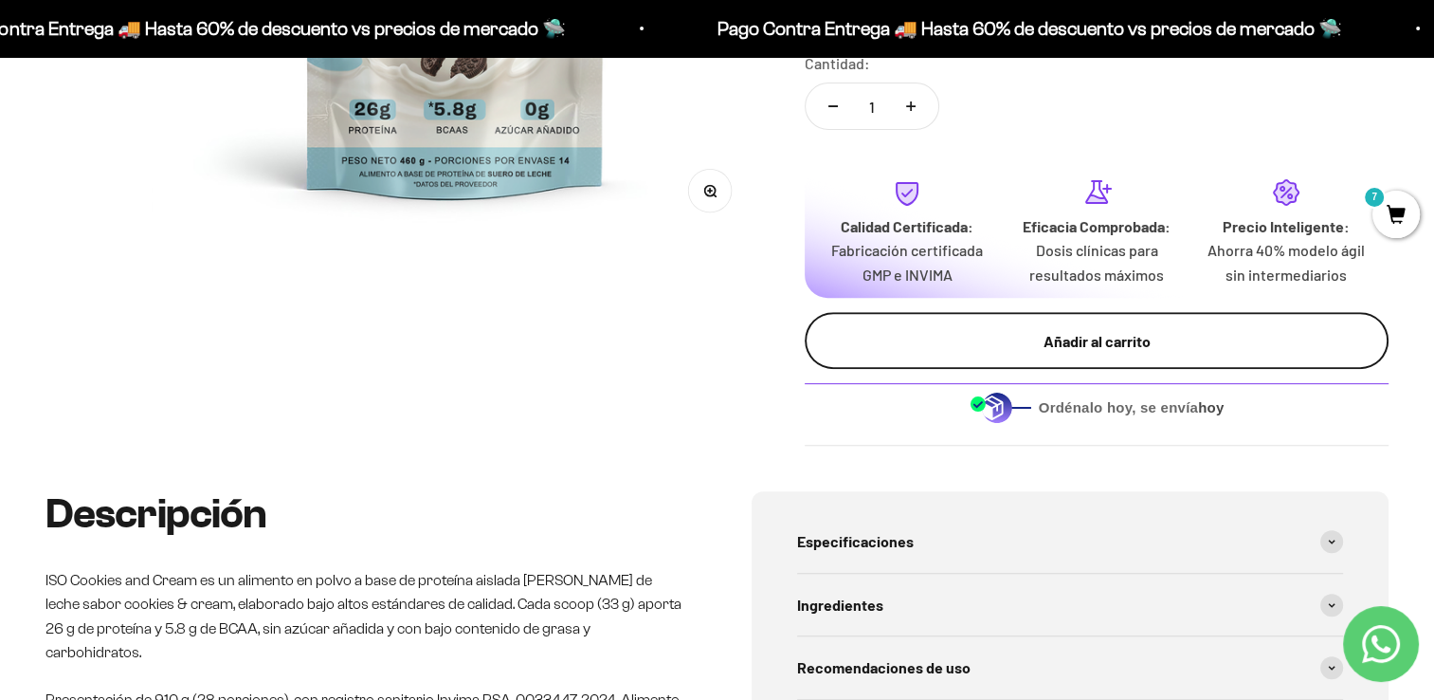
click at [1006, 329] on div "Añadir al carrito" at bounding box center [1097, 341] width 508 height 25
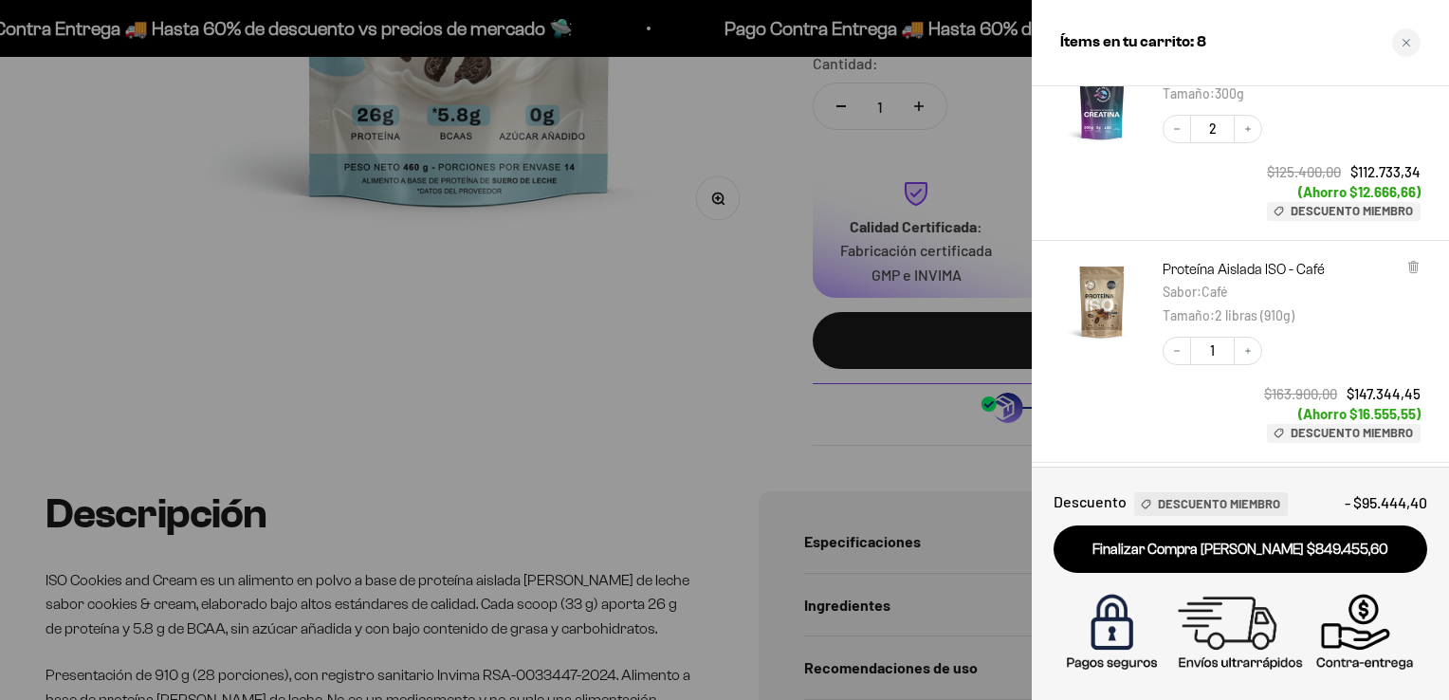
scroll to position [985, 0]
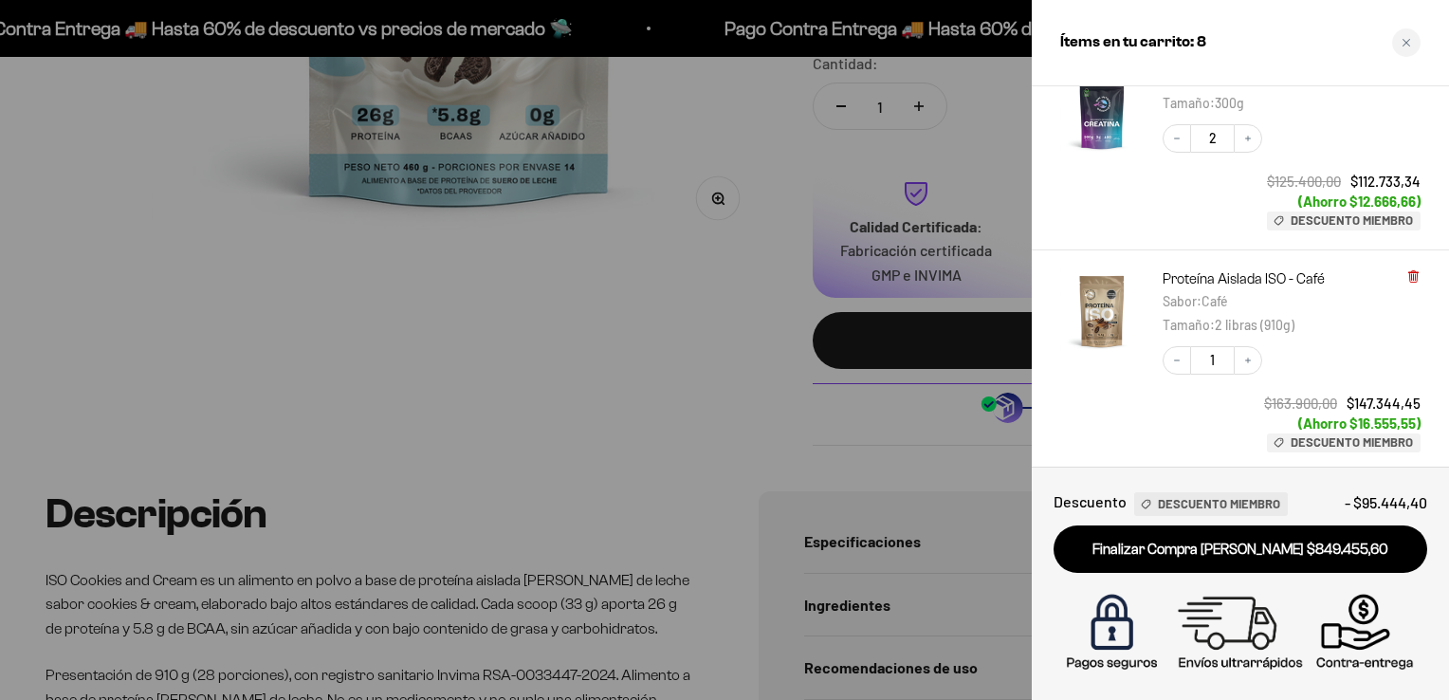
click at [1413, 278] on icon at bounding box center [1413, 274] width 4 height 9
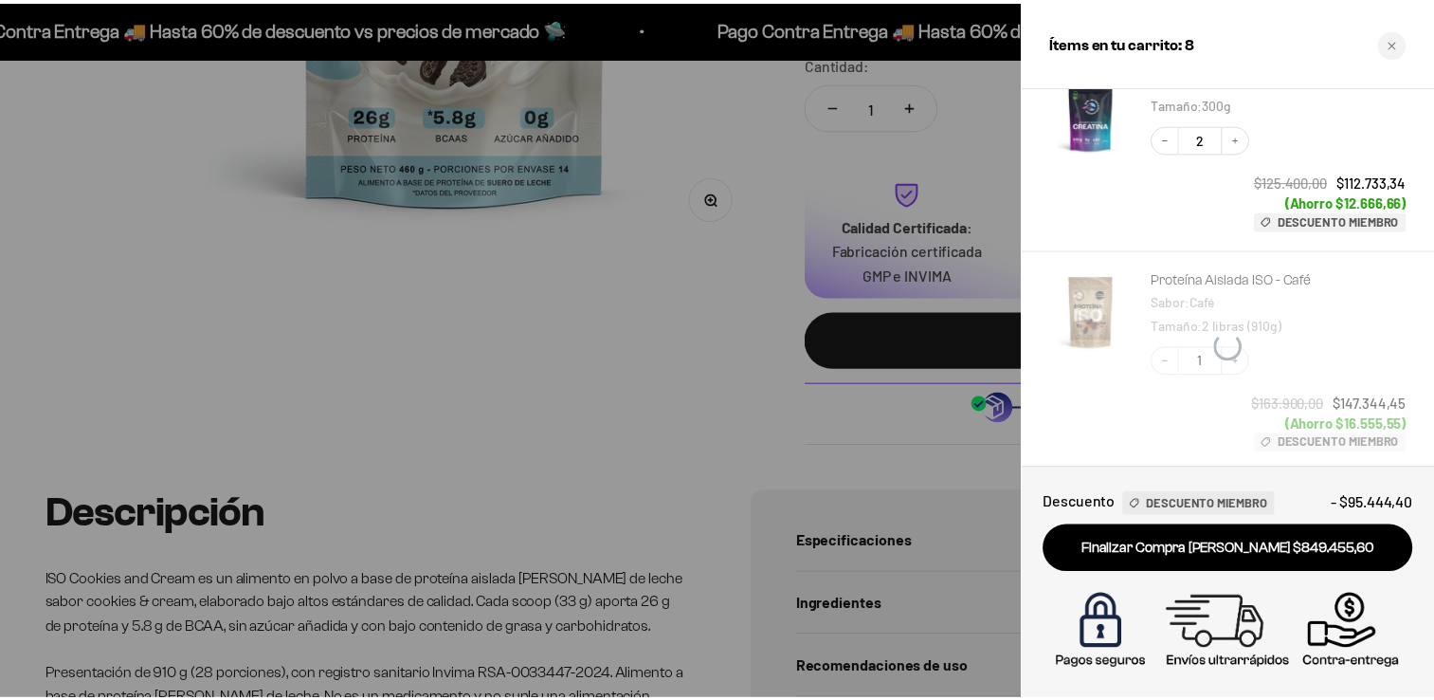
scroll to position [936, 0]
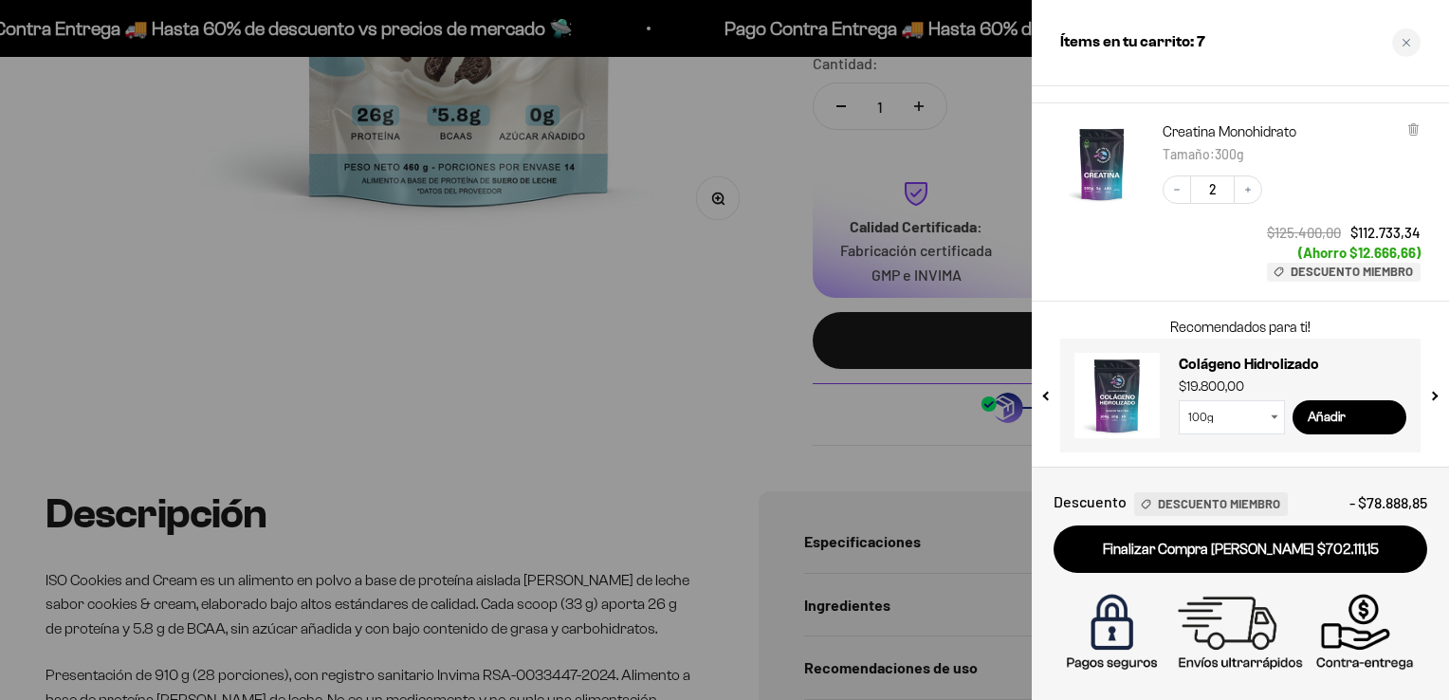
click at [612, 371] on div at bounding box center [724, 350] width 1449 height 700
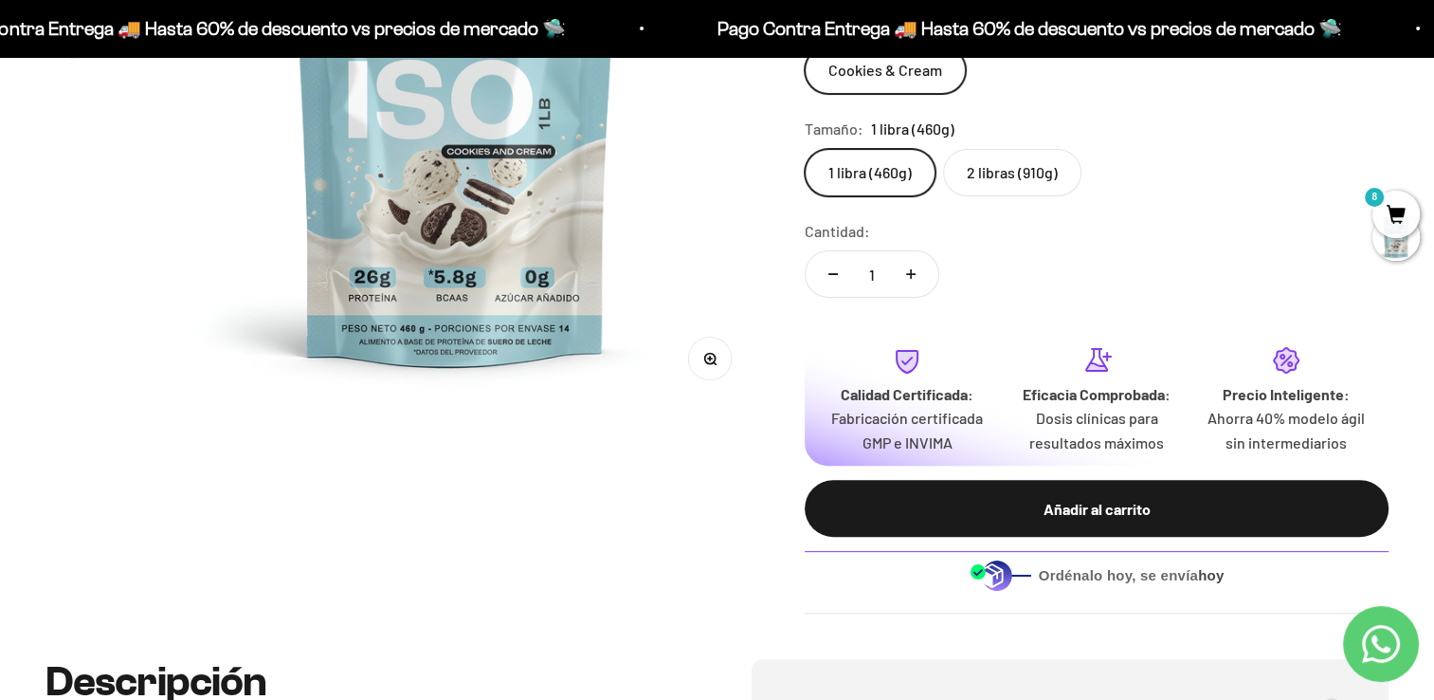
scroll to position [0, 0]
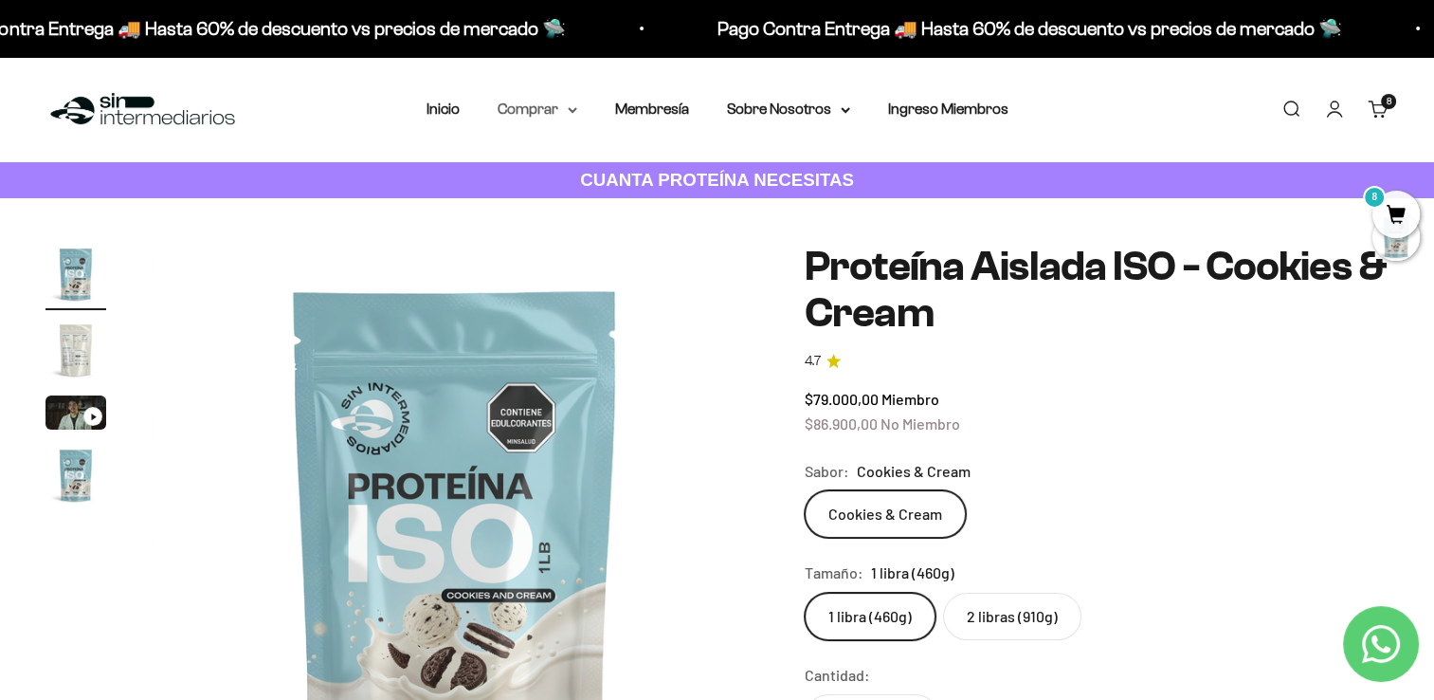
click at [556, 118] on summary "Comprar" at bounding box center [538, 109] width 80 height 25
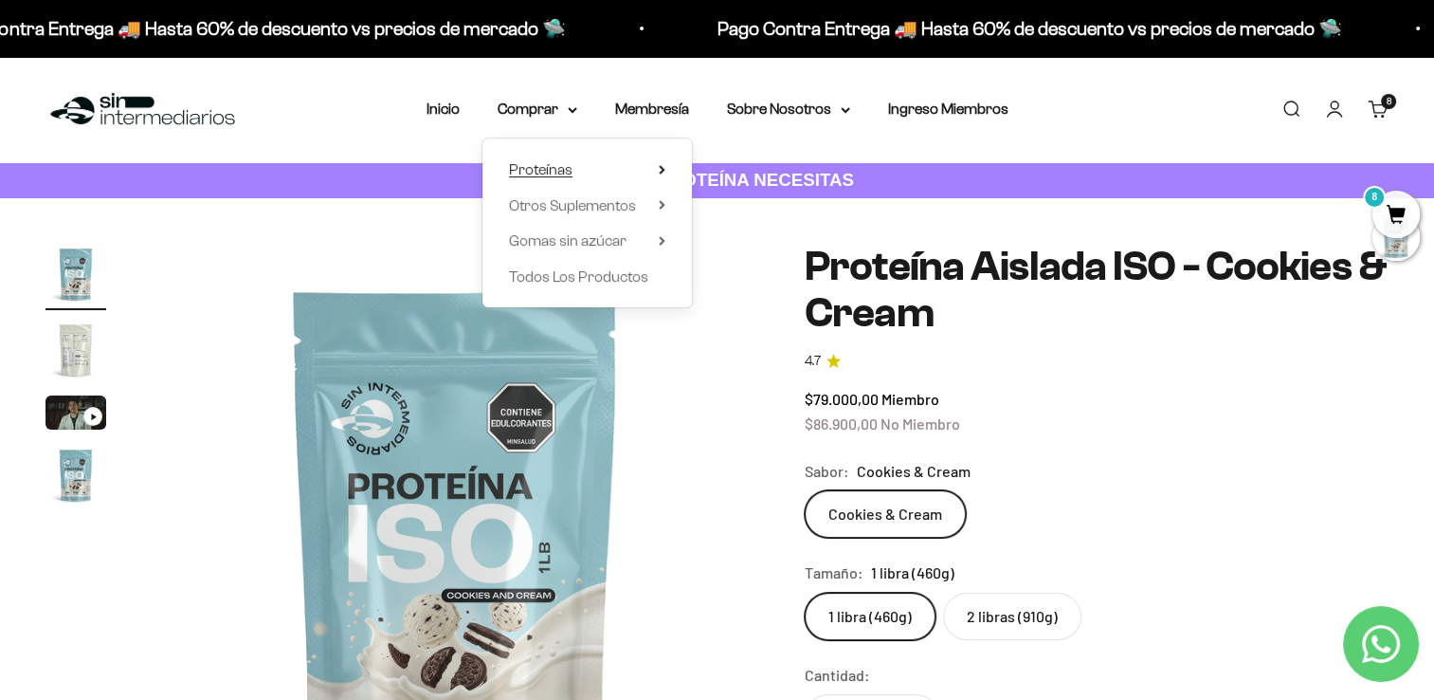
click at [595, 171] on summary "Proteínas" at bounding box center [587, 169] width 156 height 25
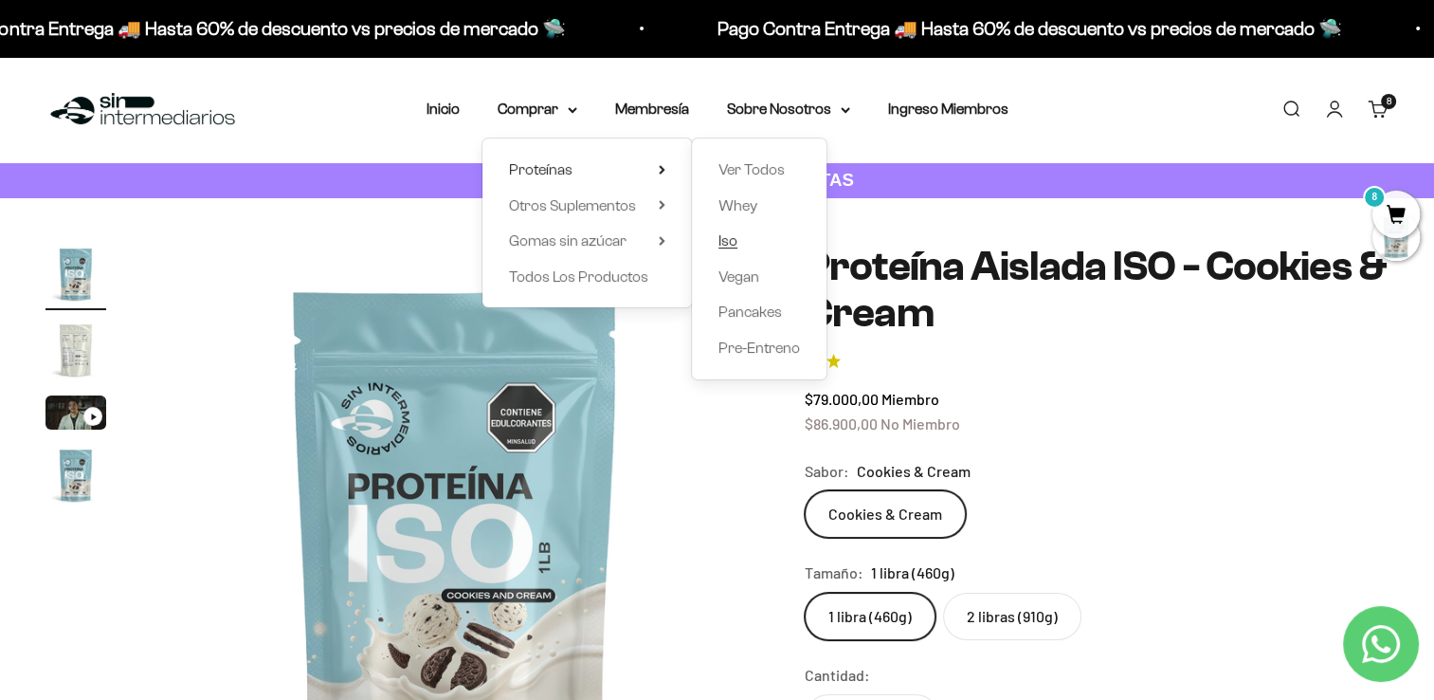
click at [759, 235] on link "Iso" at bounding box center [760, 240] width 82 height 25
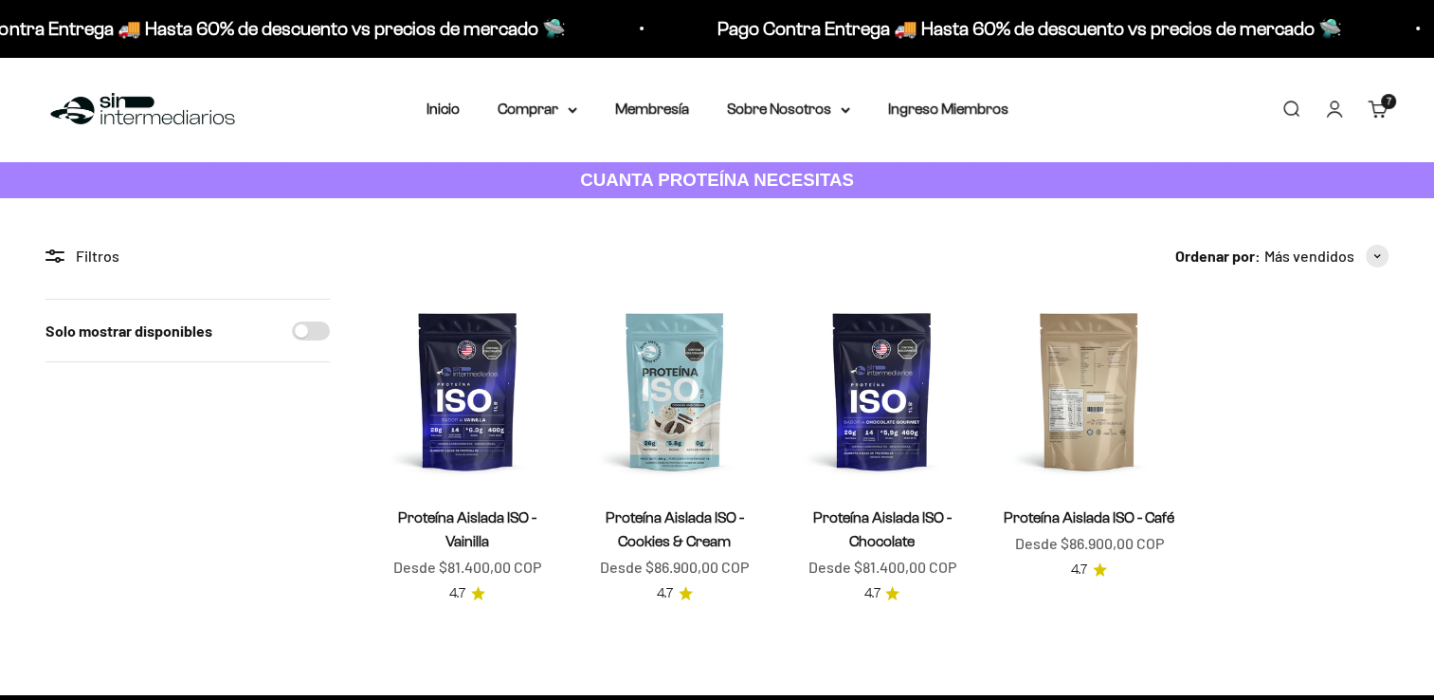
click at [1085, 423] on img at bounding box center [1089, 391] width 185 height 185
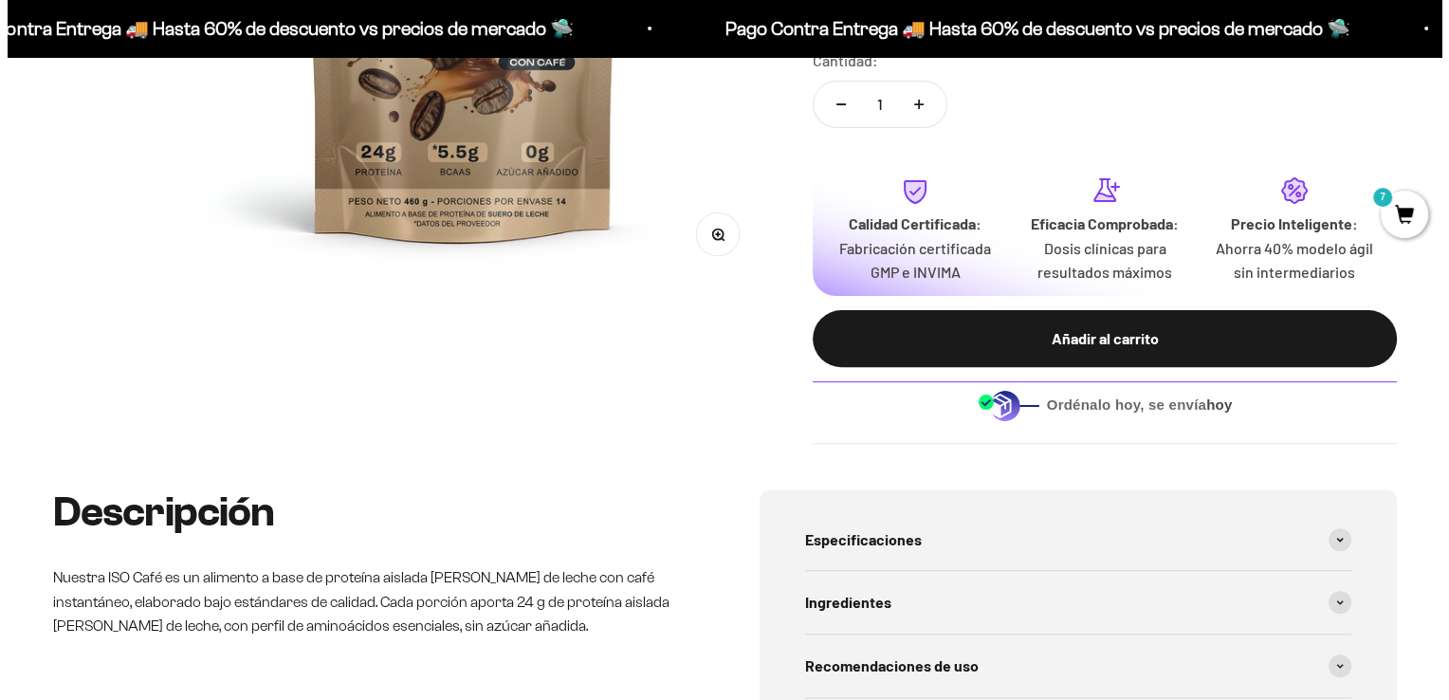
scroll to position [553, 0]
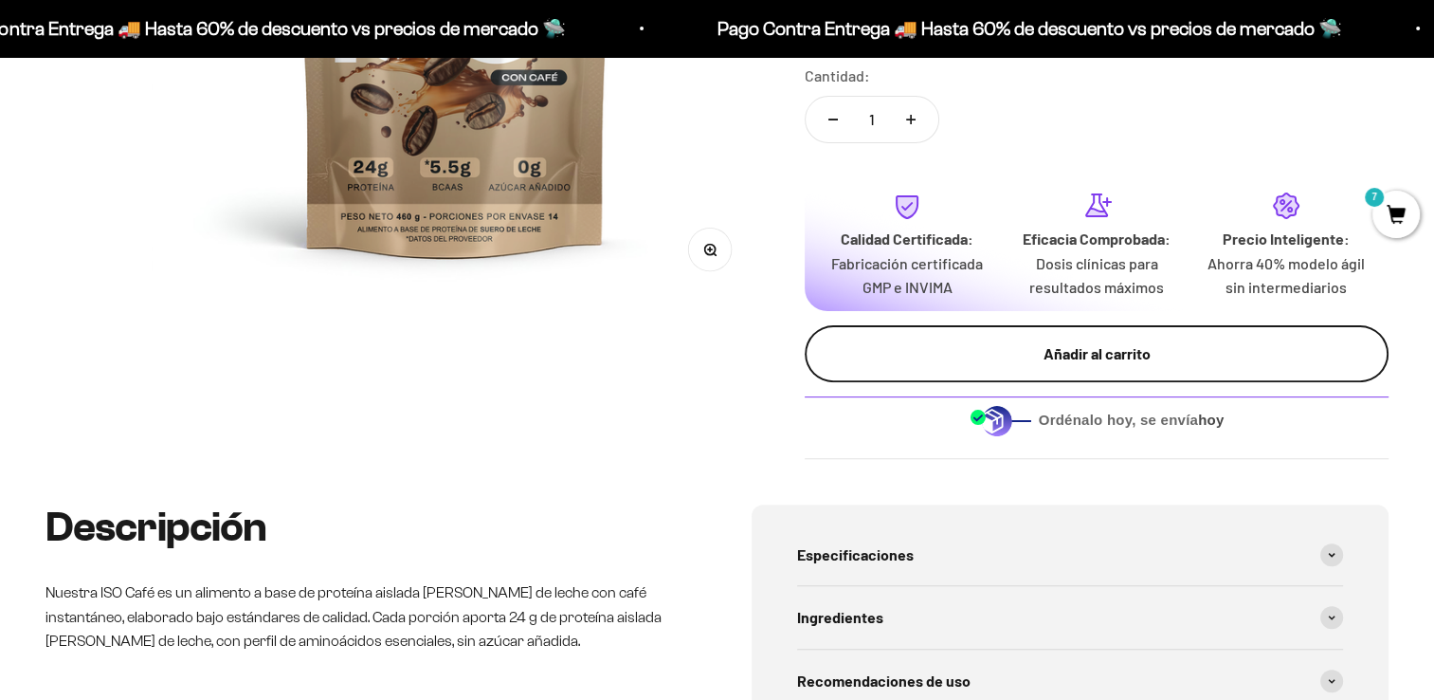
click at [1294, 358] on div "Añadir al carrito" at bounding box center [1097, 353] width 508 height 25
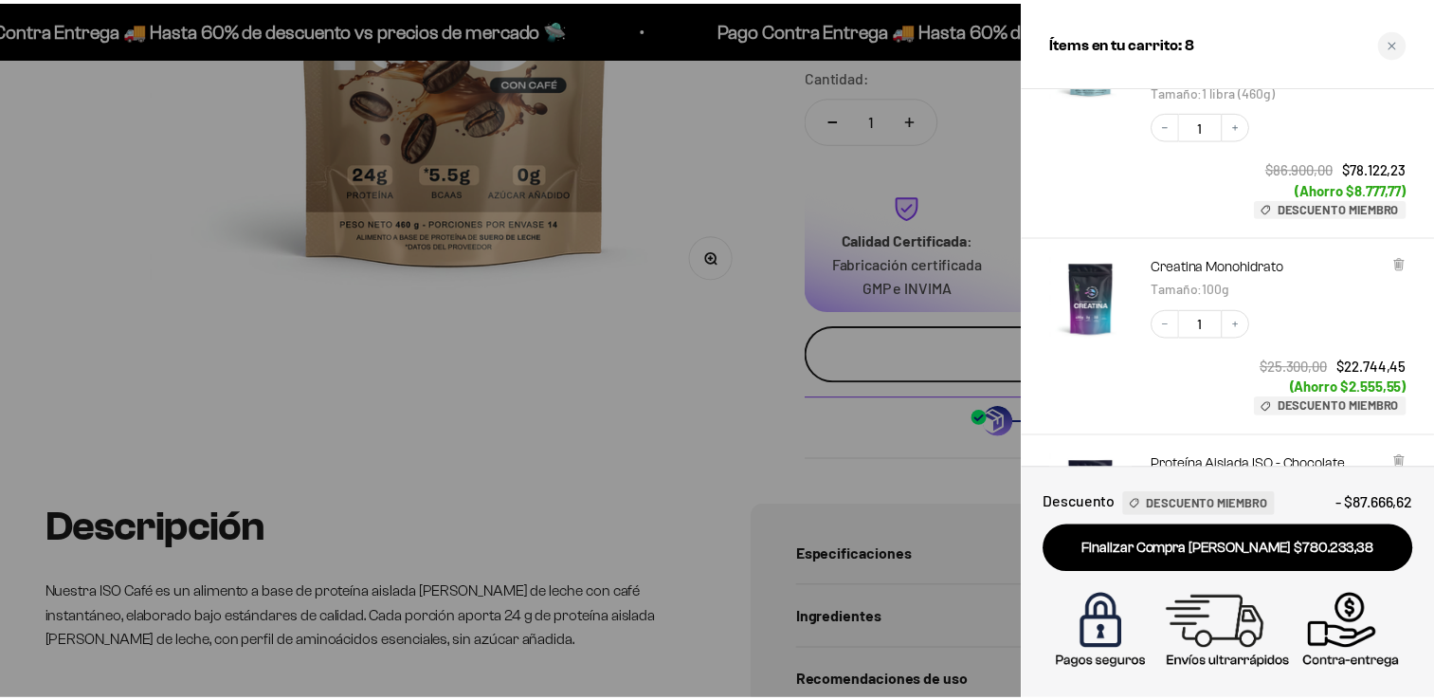
scroll to position [387, 0]
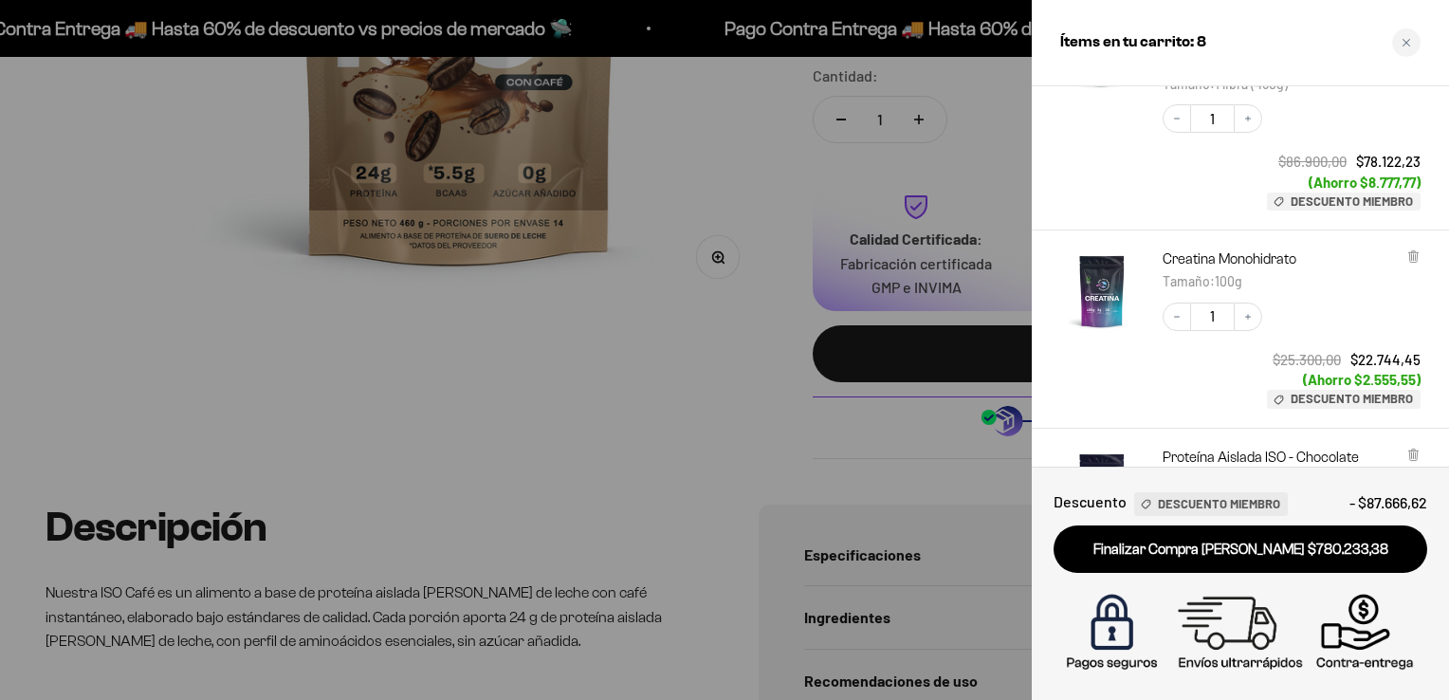
click at [684, 405] on div at bounding box center [724, 350] width 1449 height 700
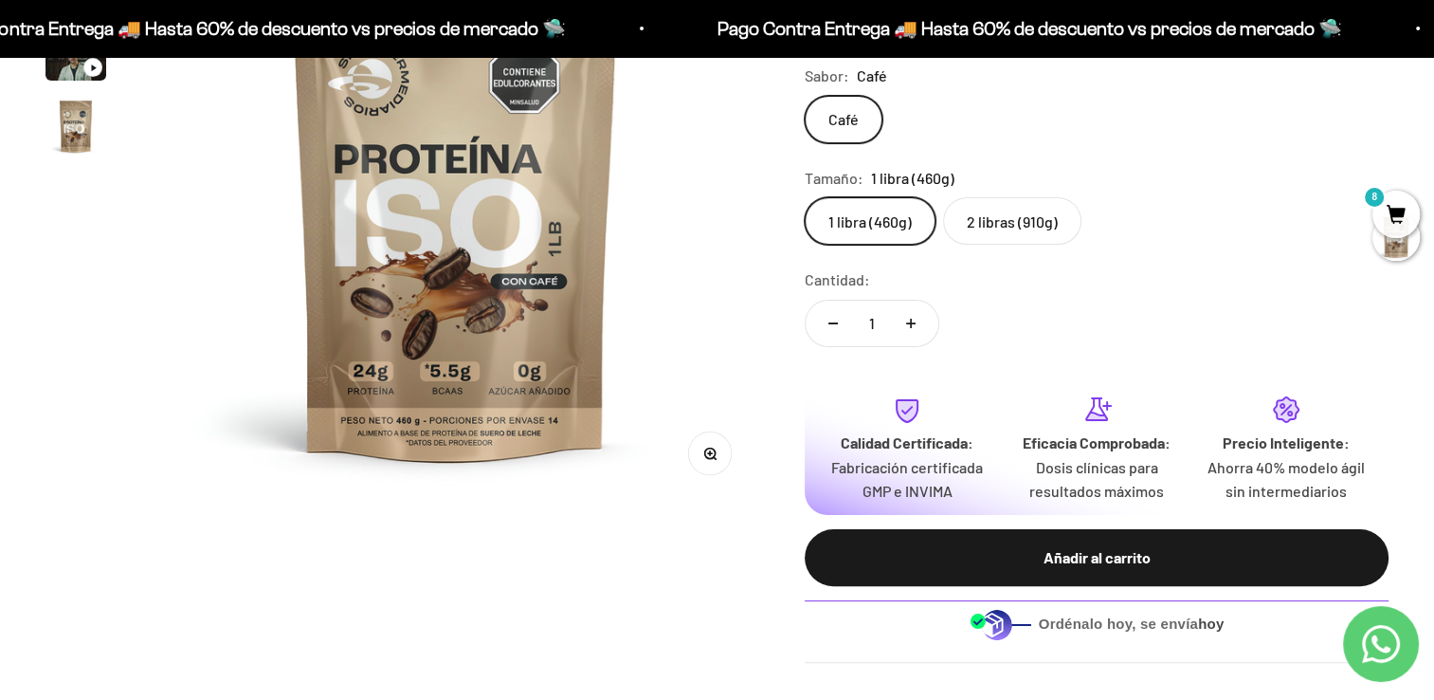
scroll to position [0, 0]
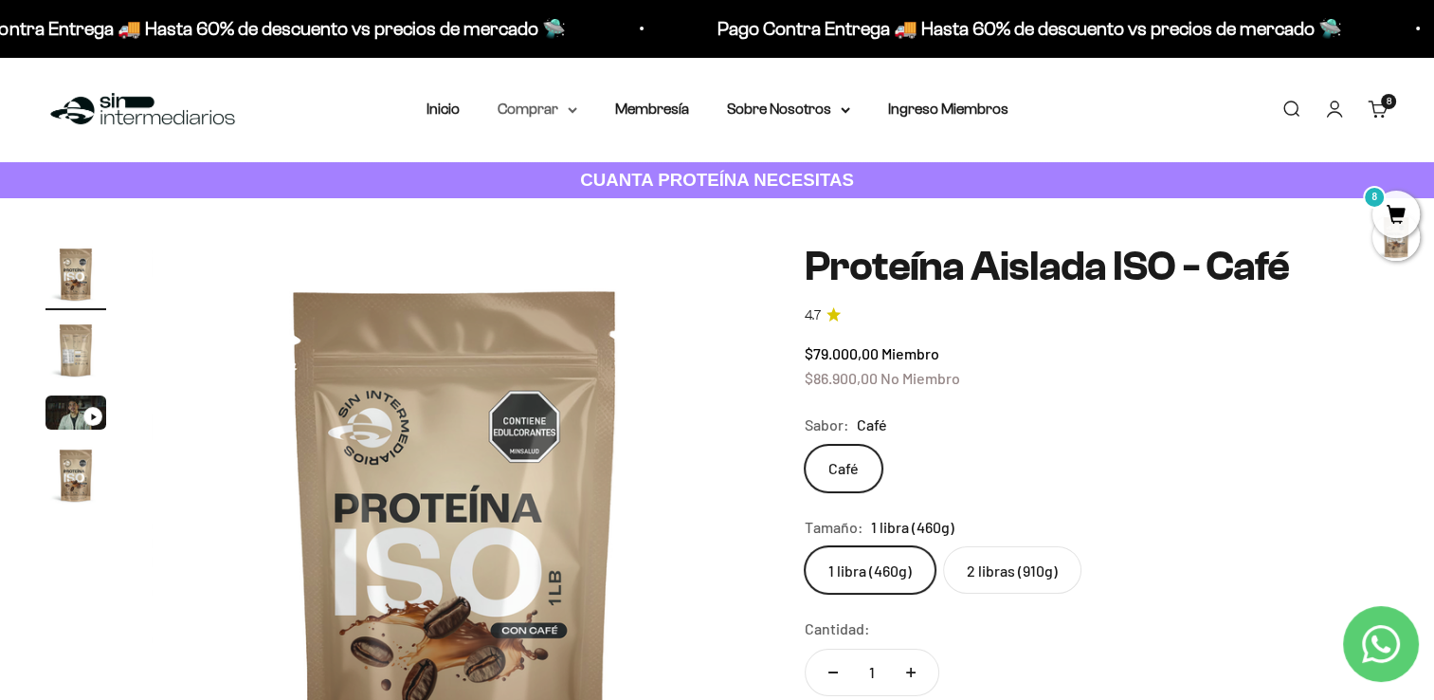
click at [556, 110] on summary "Comprar" at bounding box center [538, 109] width 80 height 25
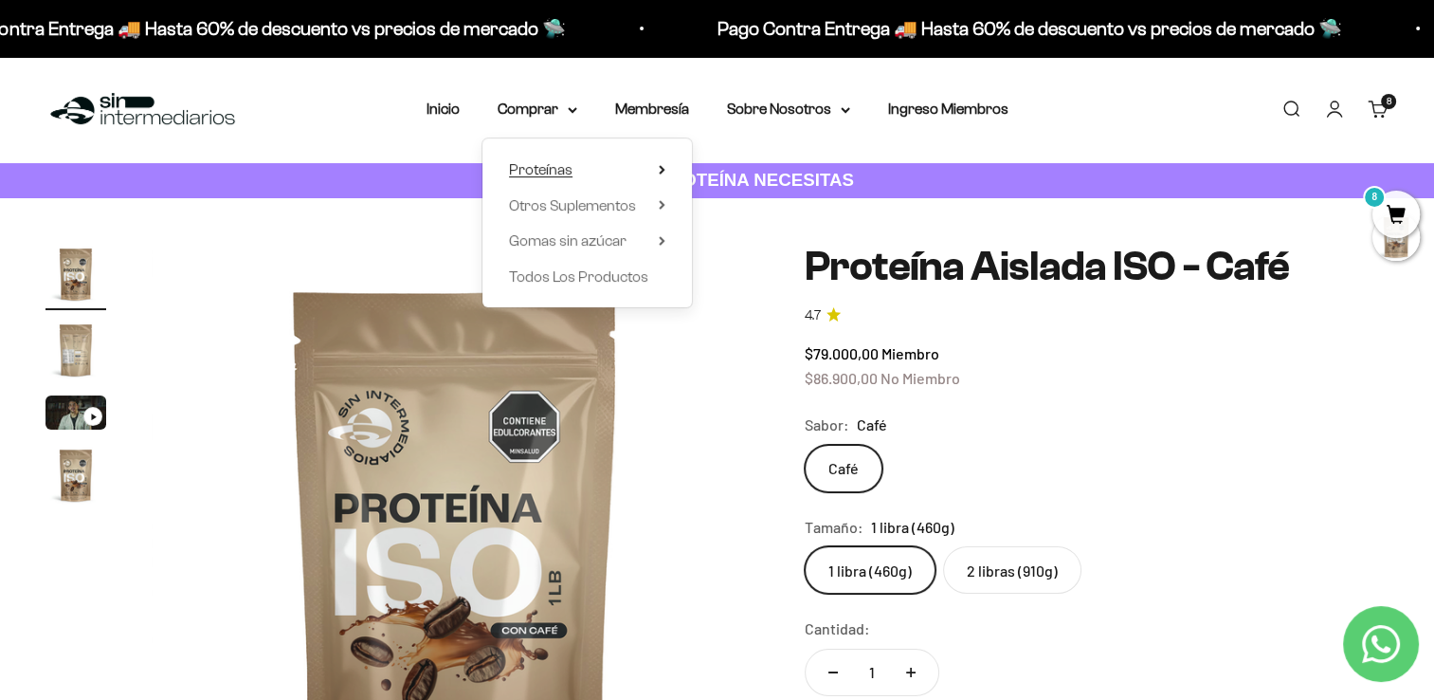
click at [567, 180] on span "Proteínas" at bounding box center [541, 169] width 64 height 25
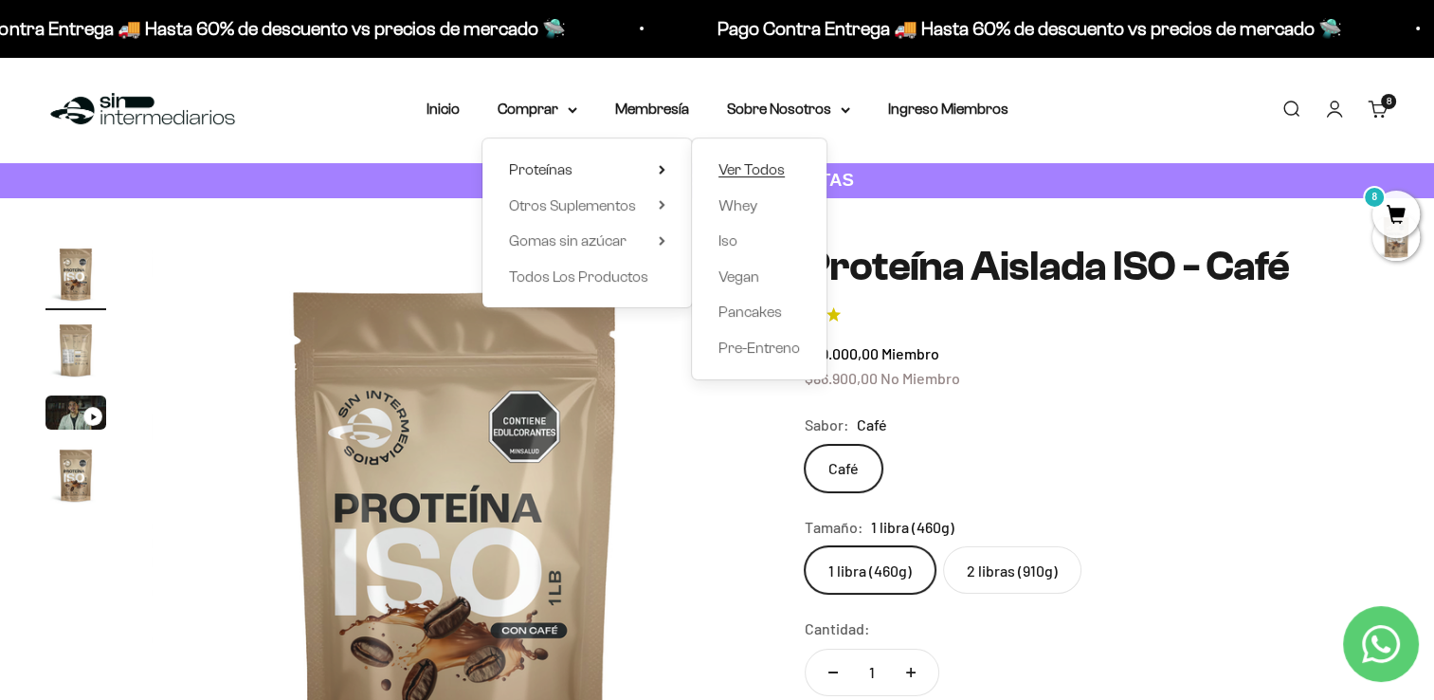
click at [759, 171] on span "Ver Todos" at bounding box center [752, 169] width 66 height 16
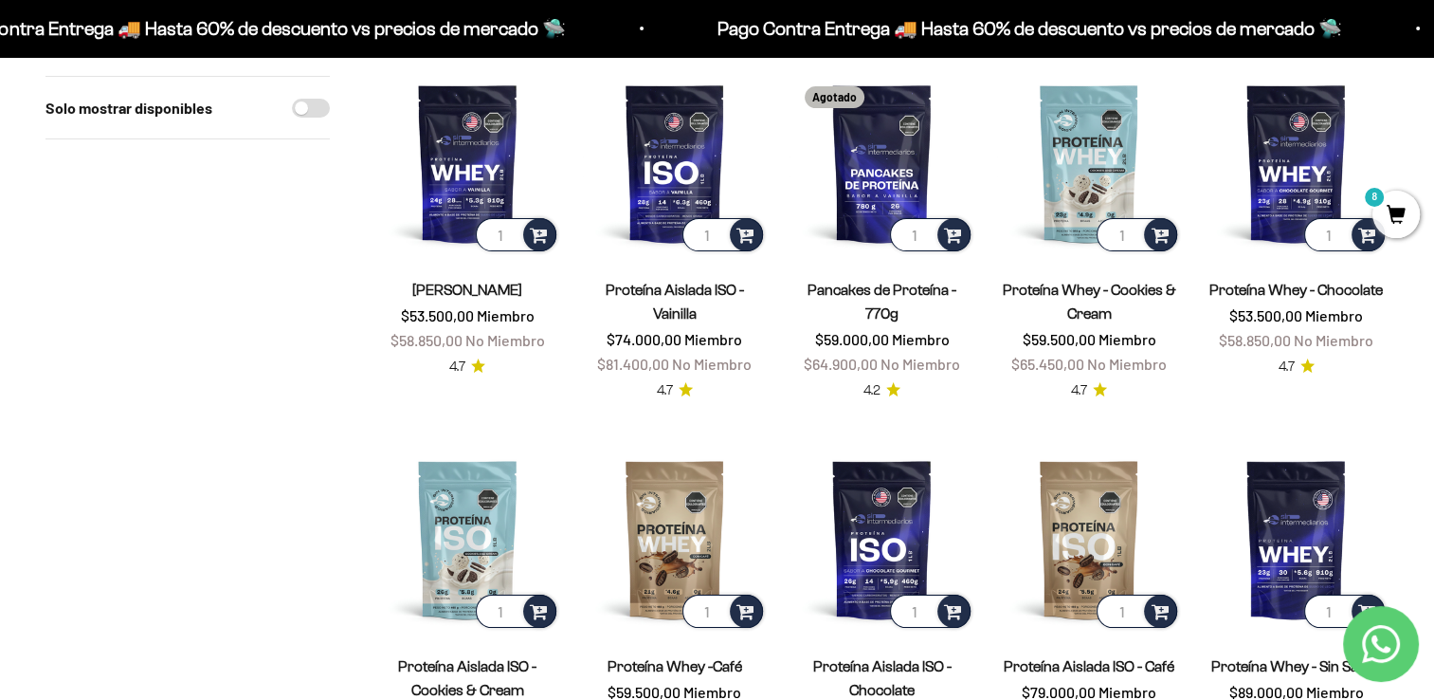
scroll to position [222, 0]
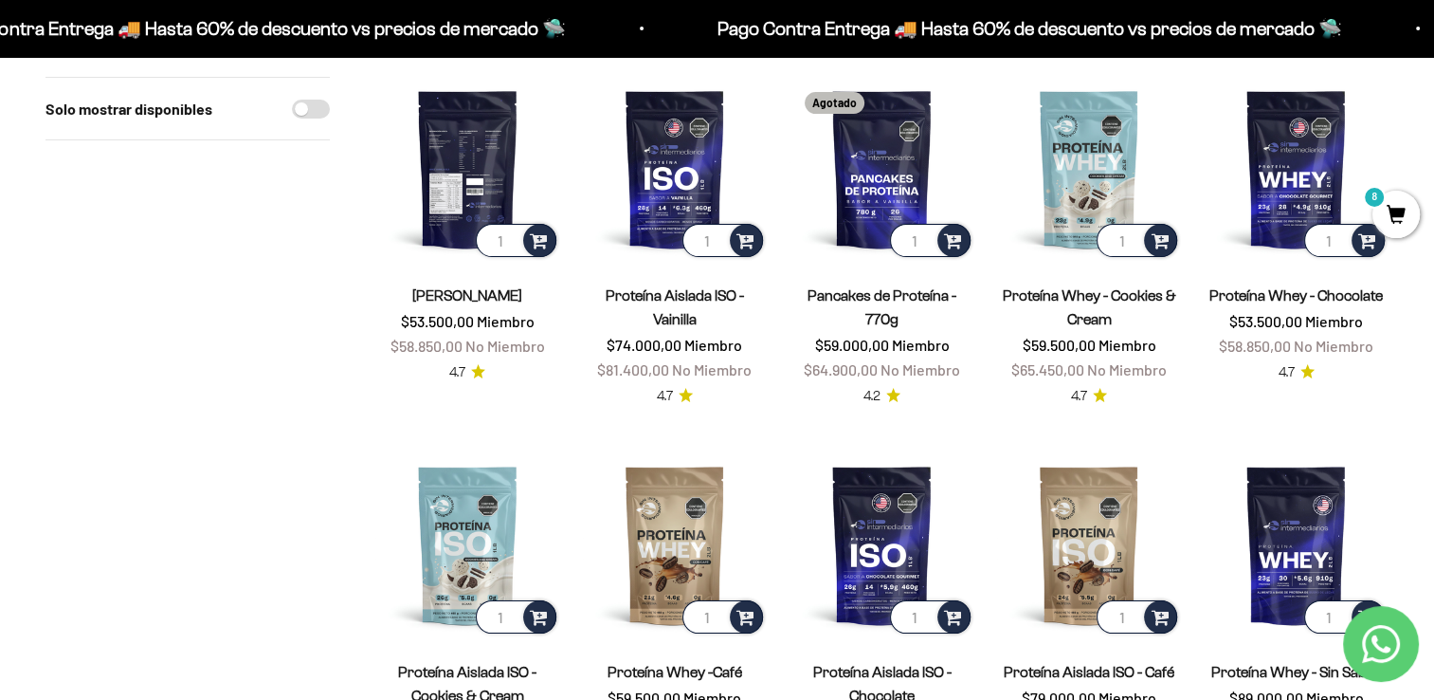
click at [472, 182] on img at bounding box center [467, 169] width 185 height 185
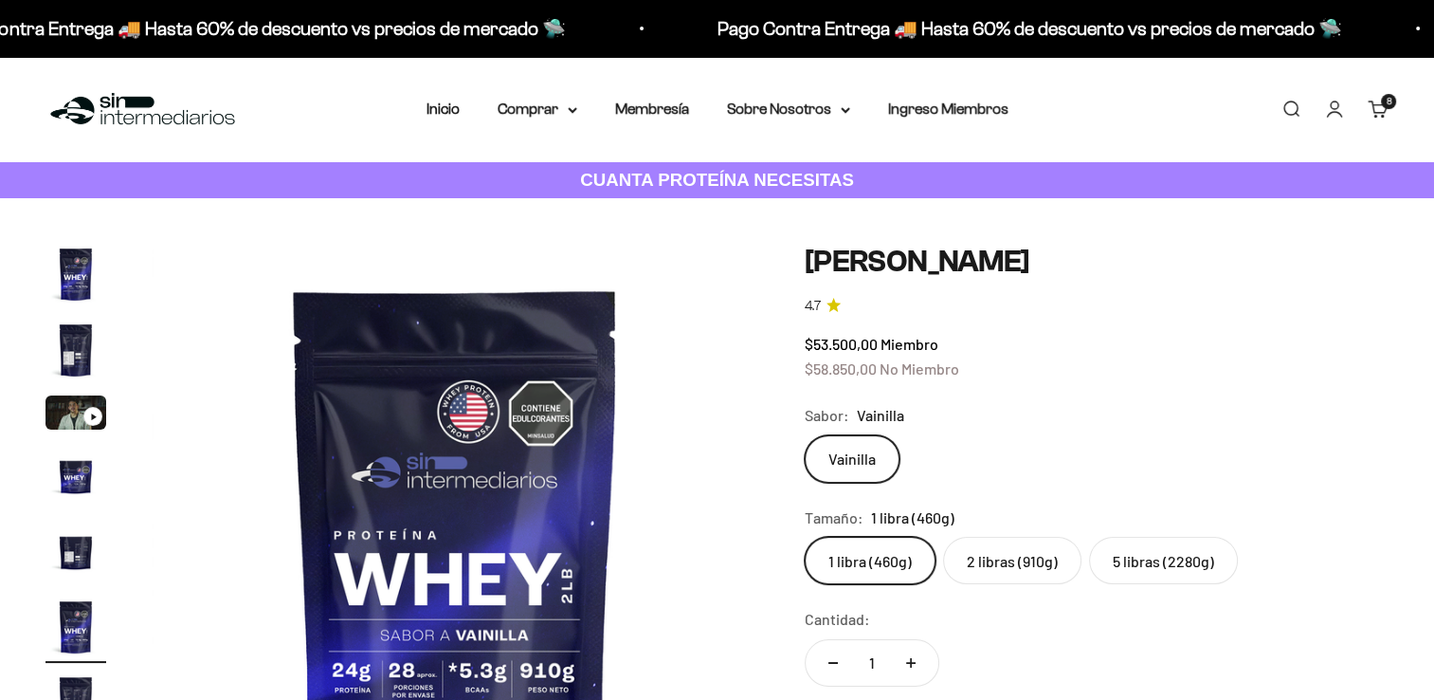
scroll to position [0, 3151]
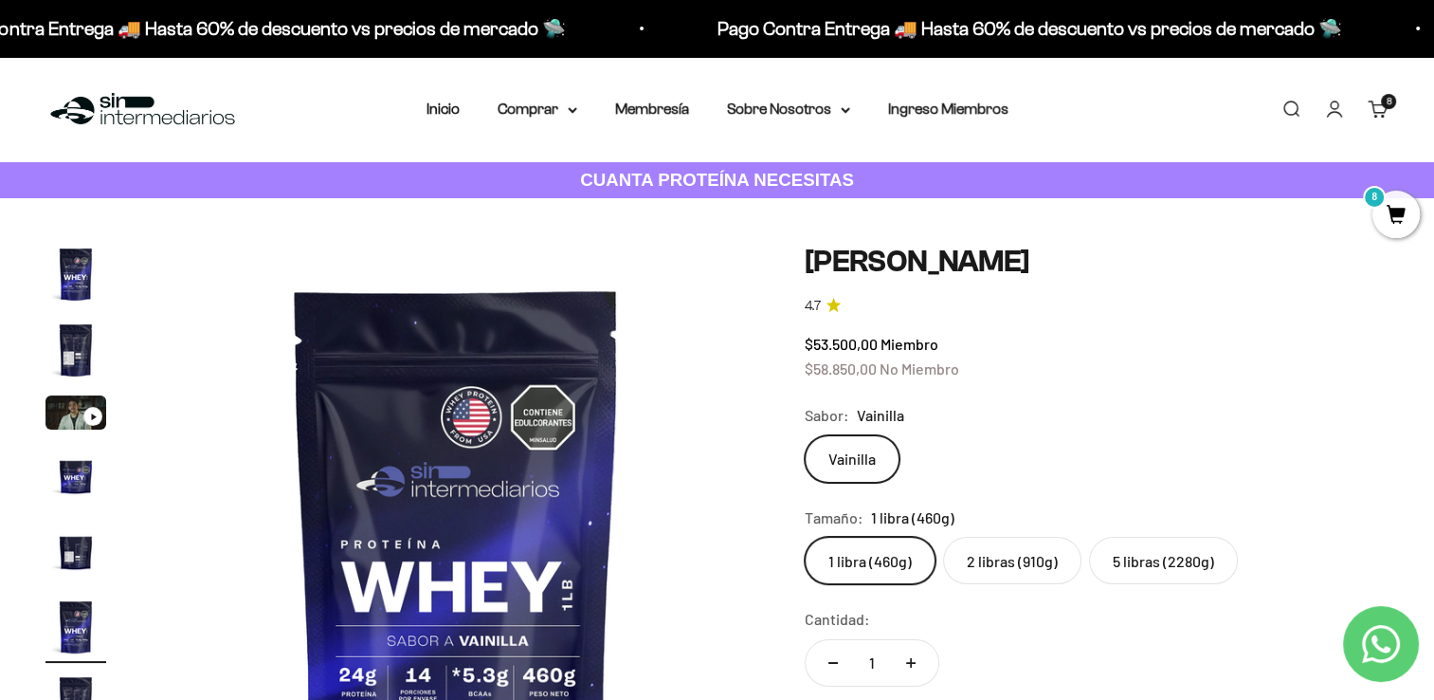
click at [1150, 557] on label "5 libras (2280g)" at bounding box center [1163, 560] width 149 height 47
click at [805, 537] on input "5 libras (2280g)" at bounding box center [804, 536] width 1 height 1
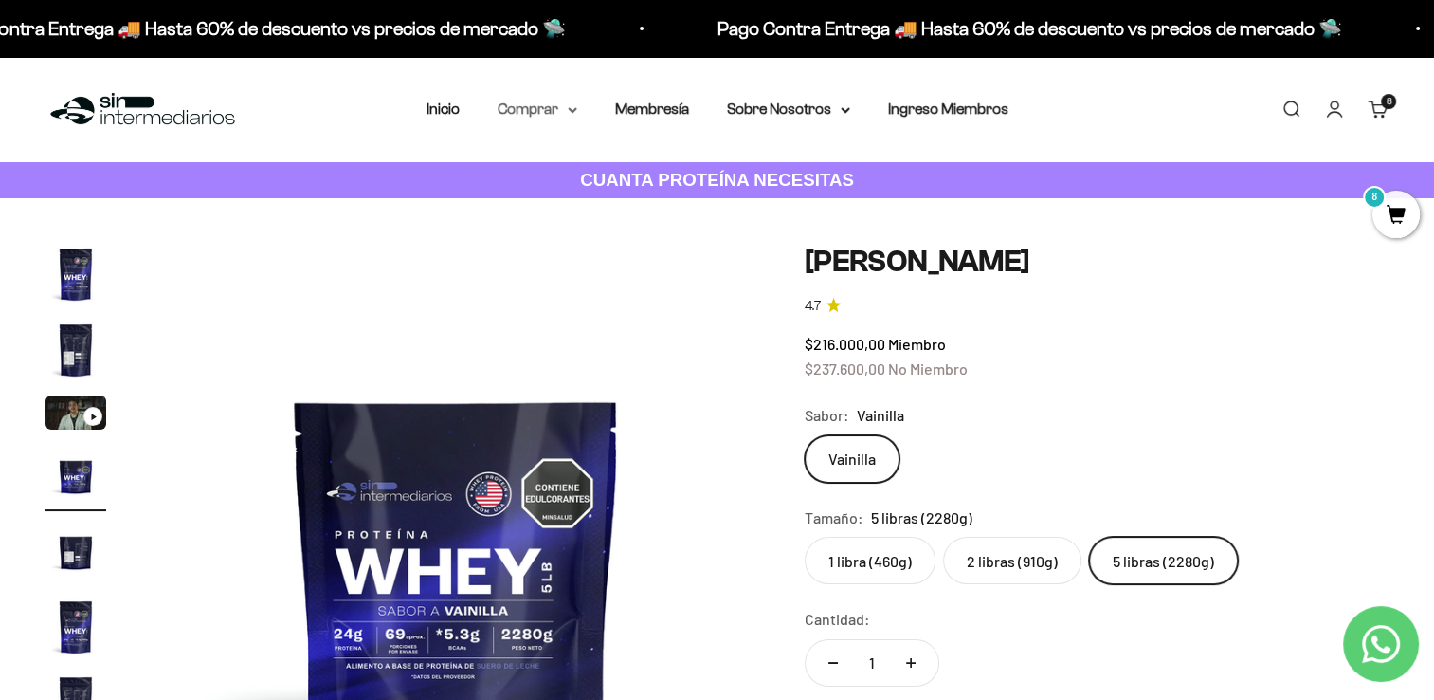
click at [557, 105] on summary "Comprar" at bounding box center [538, 109] width 80 height 25
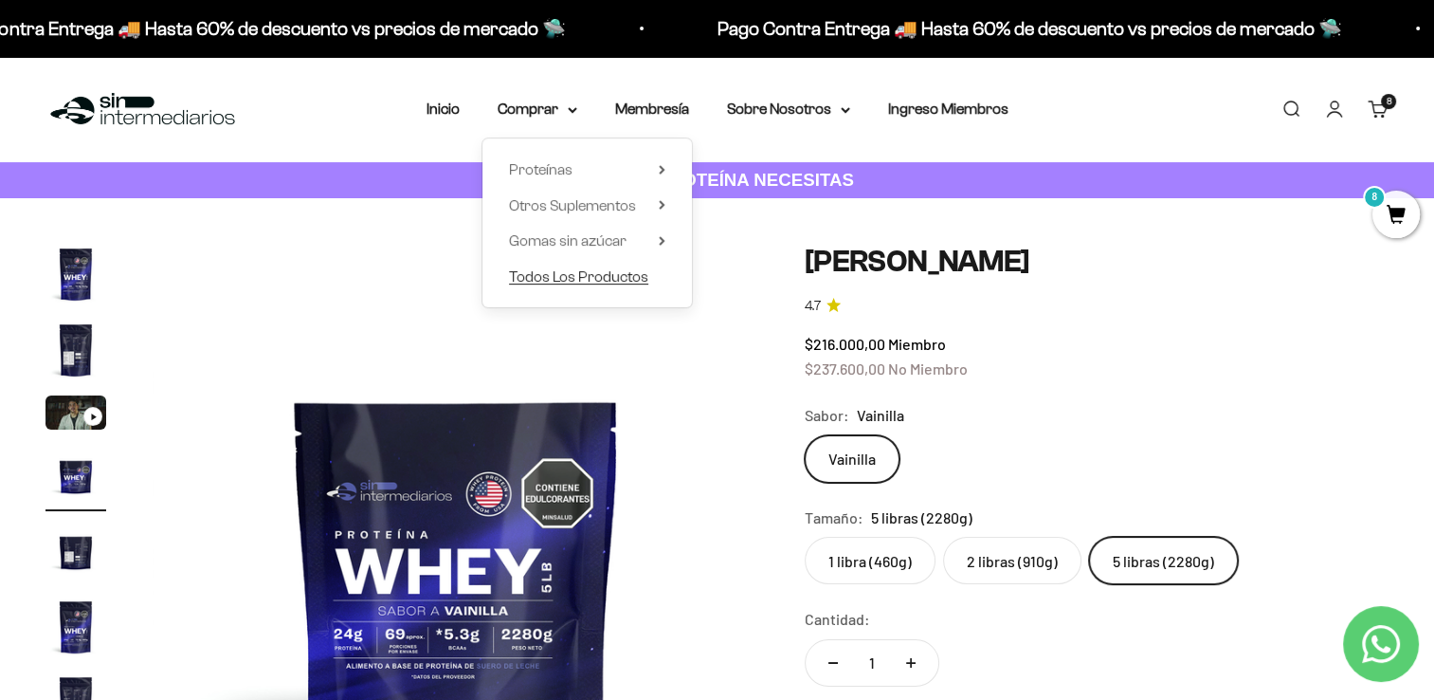
click at [552, 273] on span "Todos Los Productos" at bounding box center [578, 276] width 139 height 16
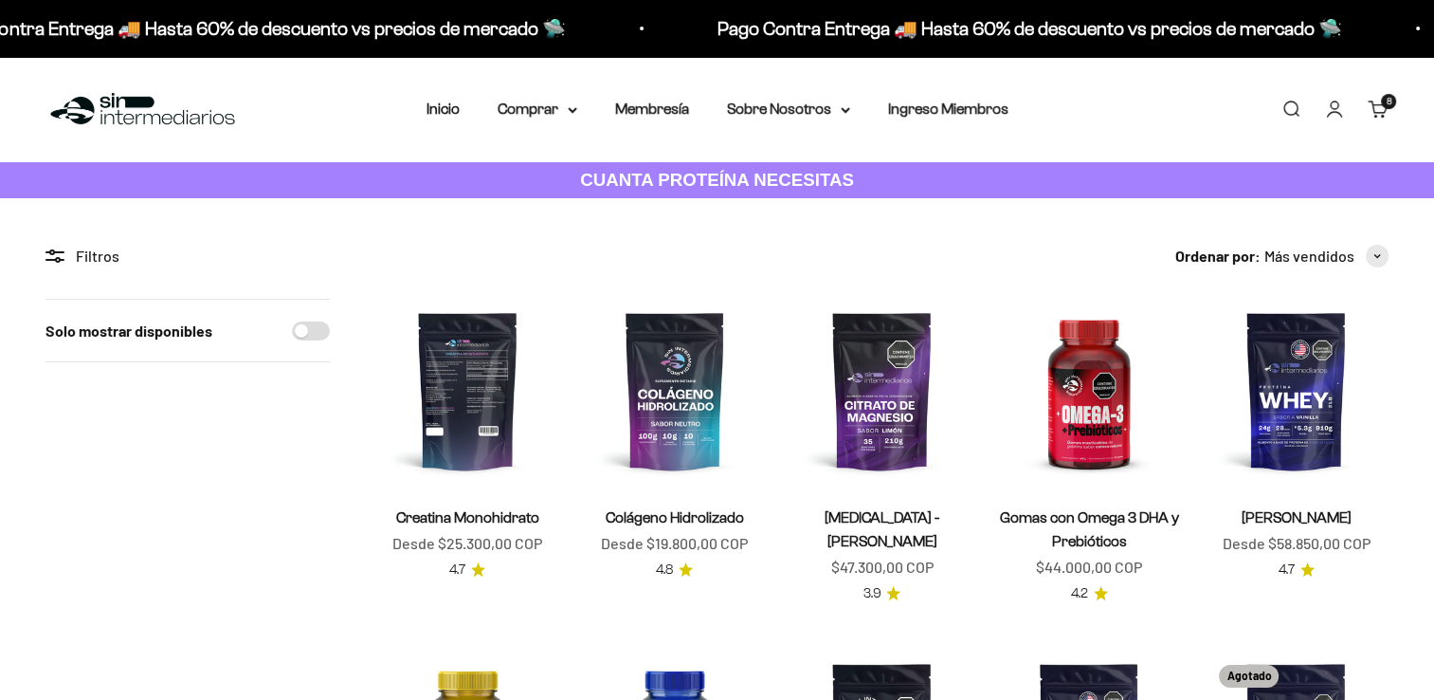
click at [443, 415] on img at bounding box center [467, 391] width 185 height 185
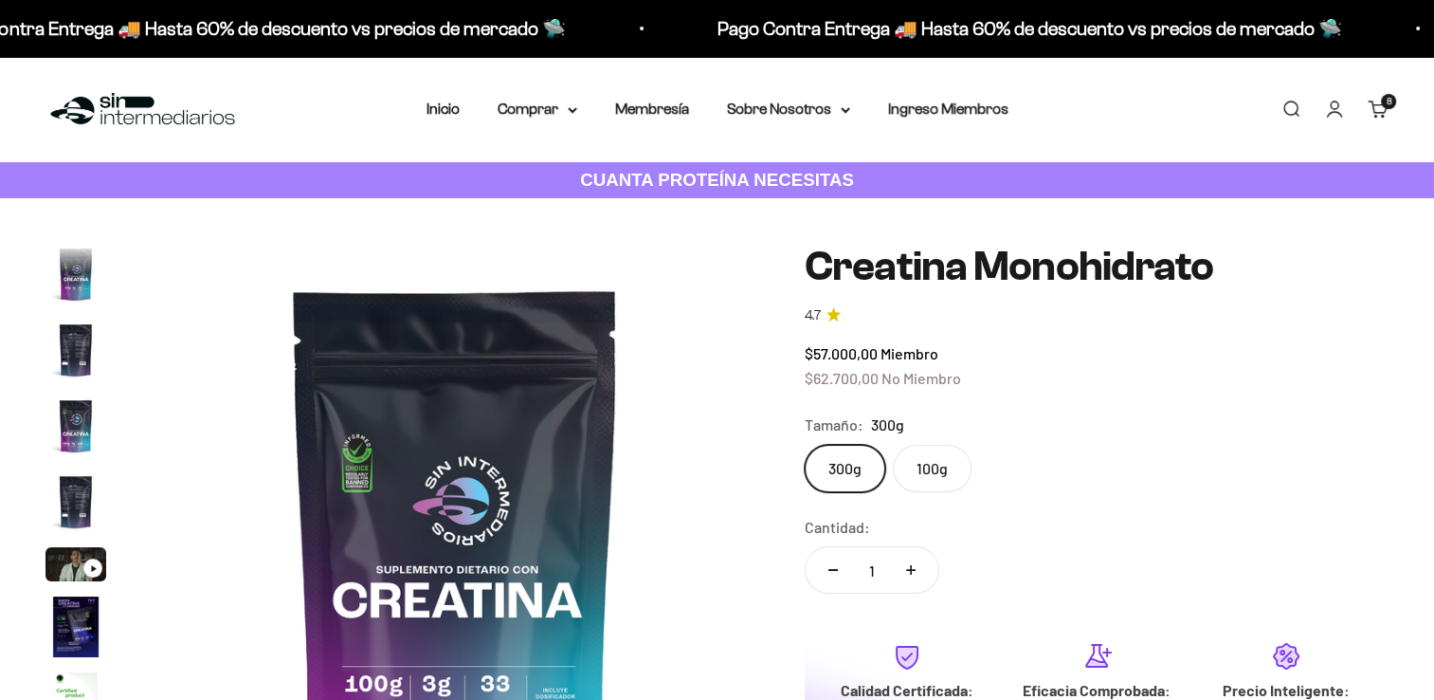
scroll to position [78, 0]
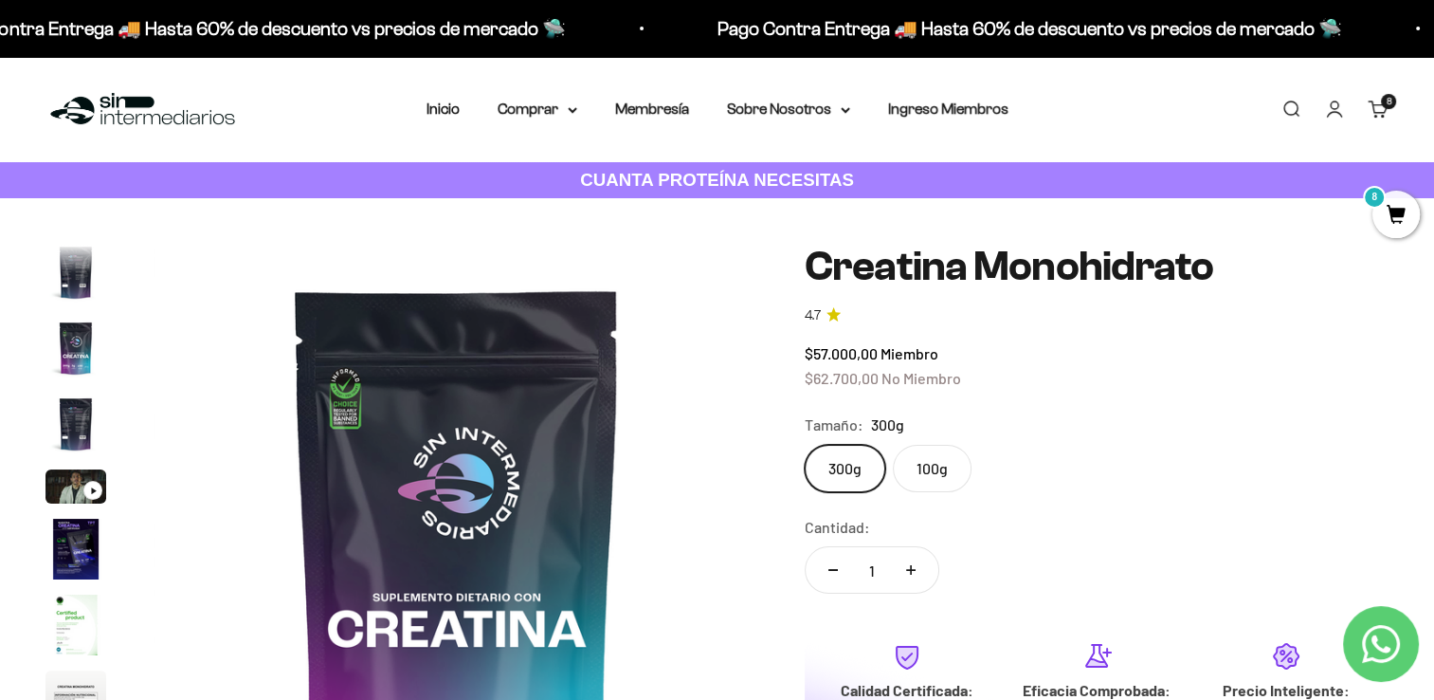
click at [930, 477] on label "100g" at bounding box center [932, 468] width 79 height 47
click at [805, 445] on input "100g" at bounding box center [804, 444] width 1 height 1
